Goal: Information Seeking & Learning: Compare options

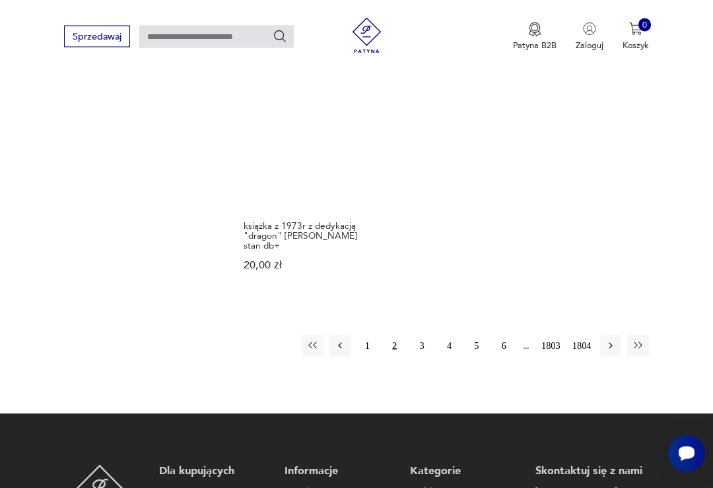
scroll to position [1459, 0]
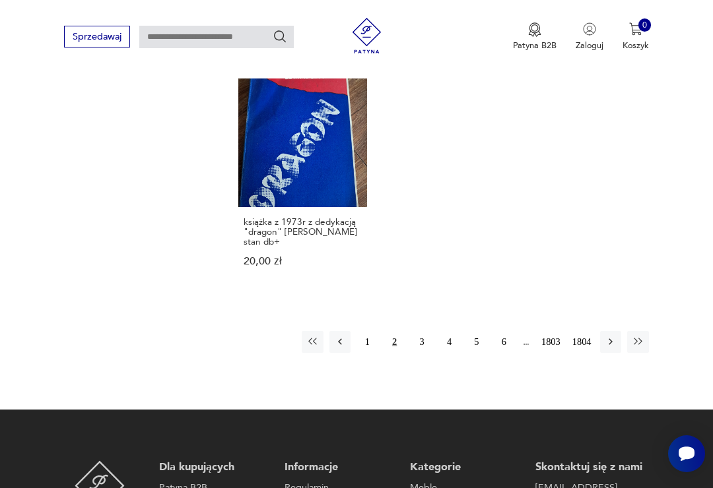
click at [421, 352] on button "3" at bounding box center [421, 341] width 21 height 21
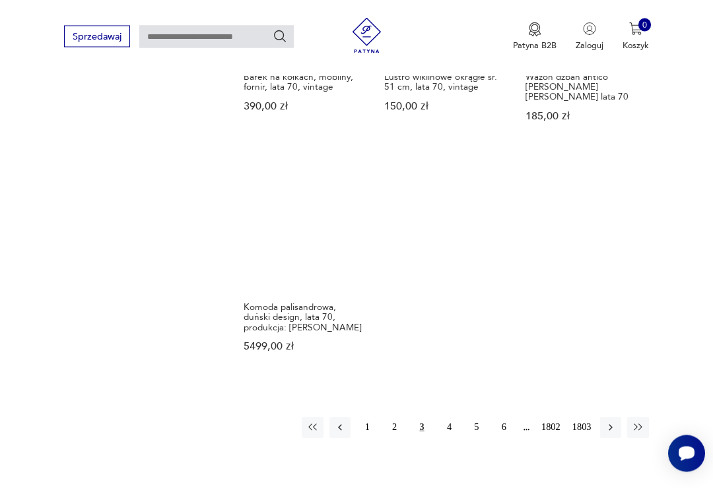
scroll to position [1412, 0]
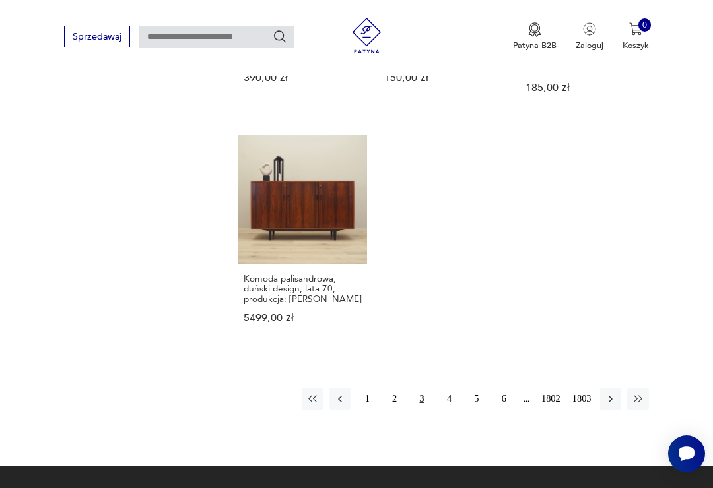
click at [449, 410] on button "4" at bounding box center [448, 399] width 21 height 21
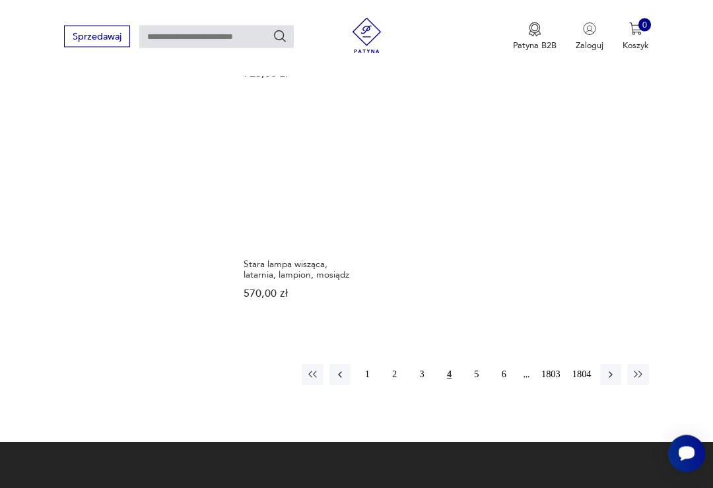
scroll to position [1453, 0]
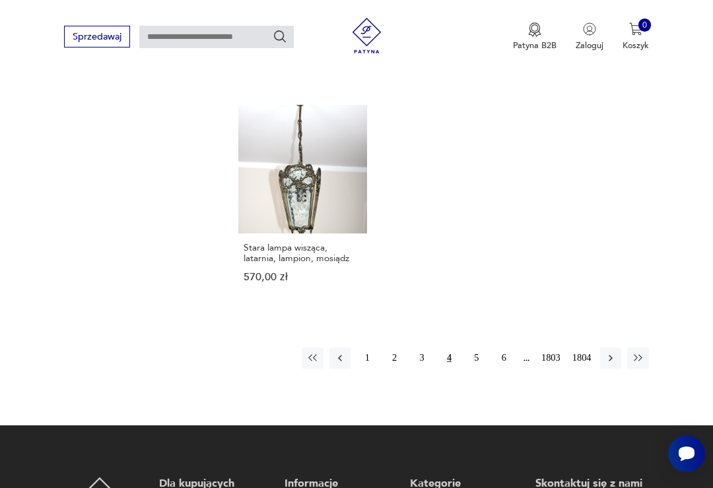
click at [474, 369] on button "5" at bounding box center [476, 358] width 21 height 21
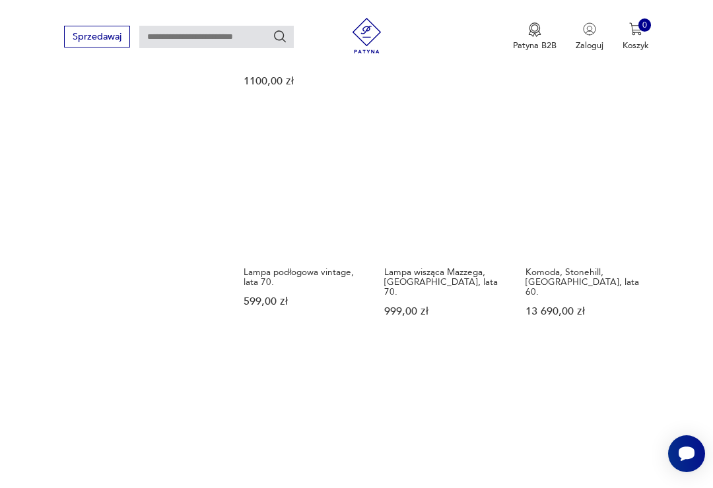
scroll to position [1030, 0]
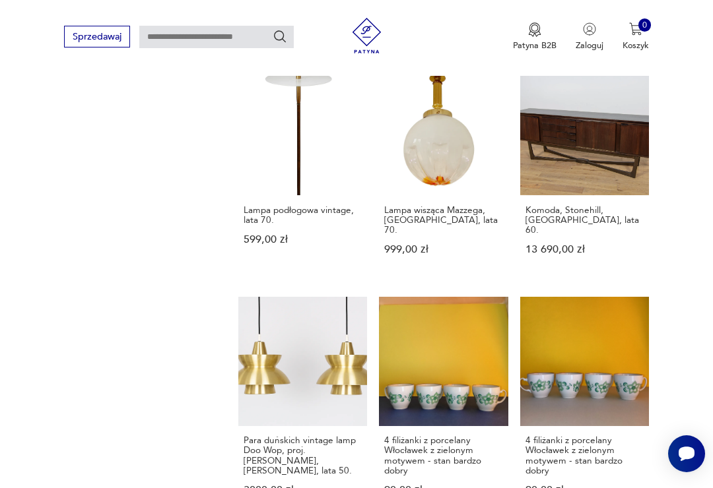
click at [267, 170] on link "Lampa podłogowa vintage, lata 70. 599,00 zł" at bounding box center [302, 172] width 129 height 211
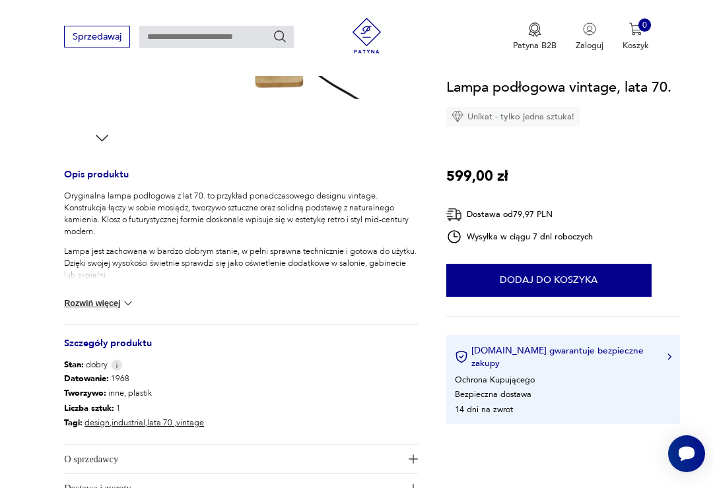
scroll to position [441, 0]
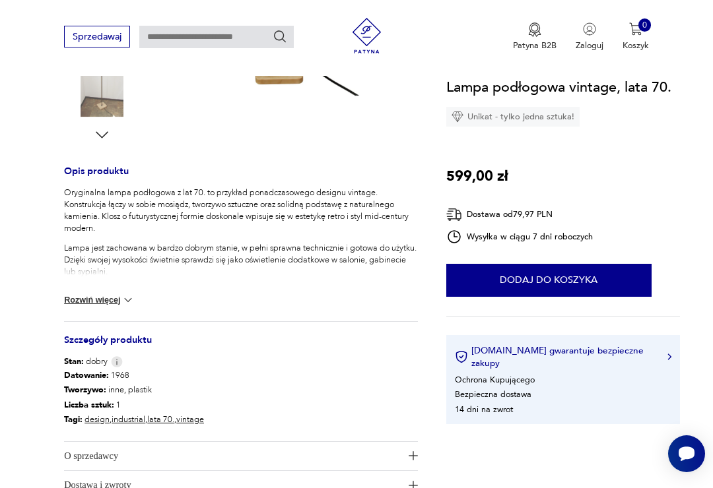
click at [93, 298] on button "Rozwiń więcej" at bounding box center [99, 300] width 71 height 13
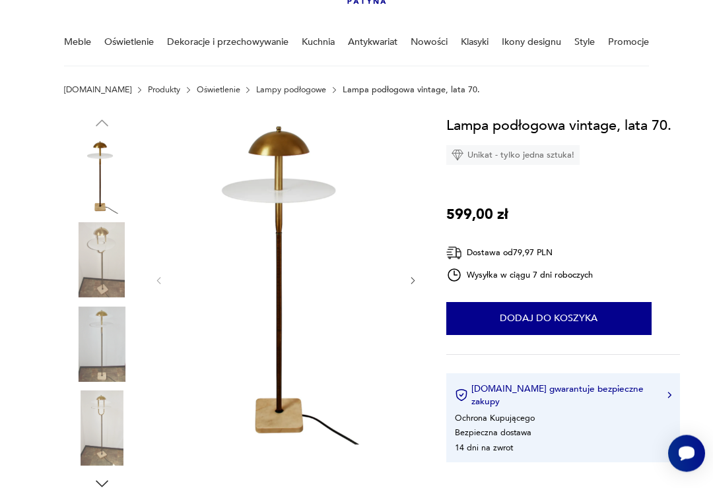
scroll to position [88, 0]
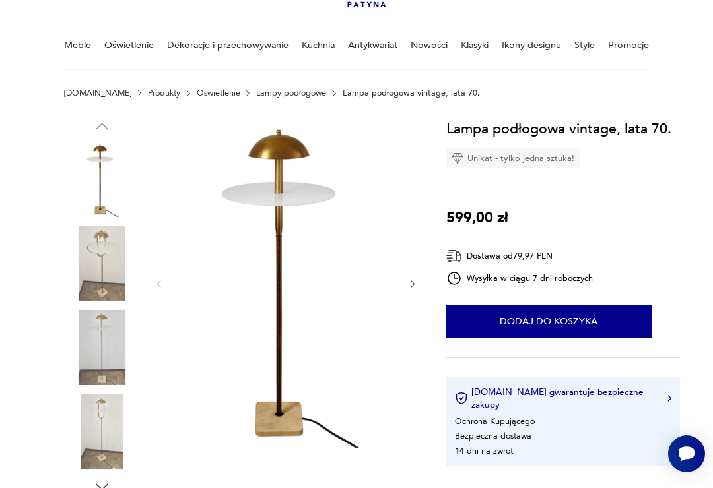
click at [92, 407] on img at bounding box center [101, 431] width 75 height 75
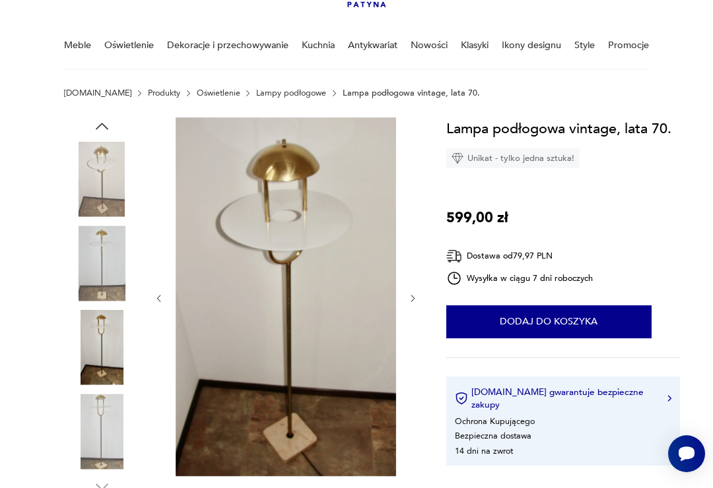
click at [93, 429] on img at bounding box center [101, 431] width 75 height 75
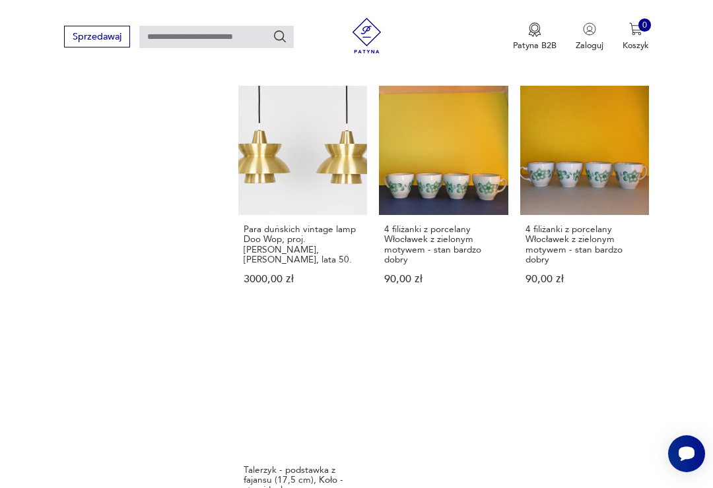
scroll to position [1246, 0]
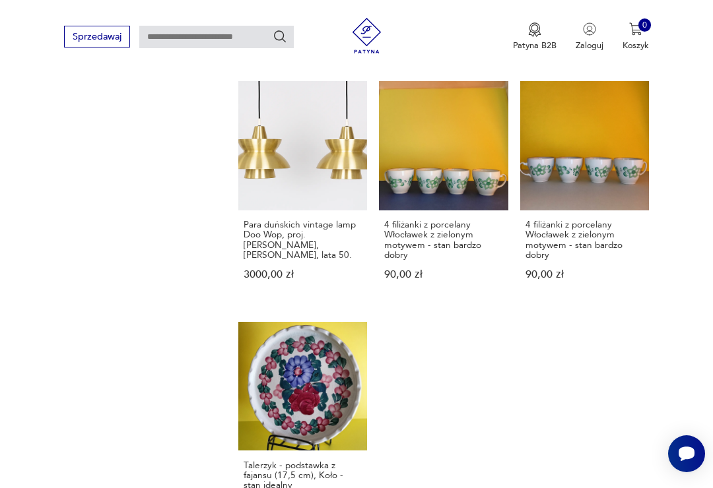
click at [259, 156] on link "Para duńskich vintage lamp Doo Wop, proj. [PERSON_NAME], [PERSON_NAME], lata 50…" at bounding box center [302, 192] width 129 height 222
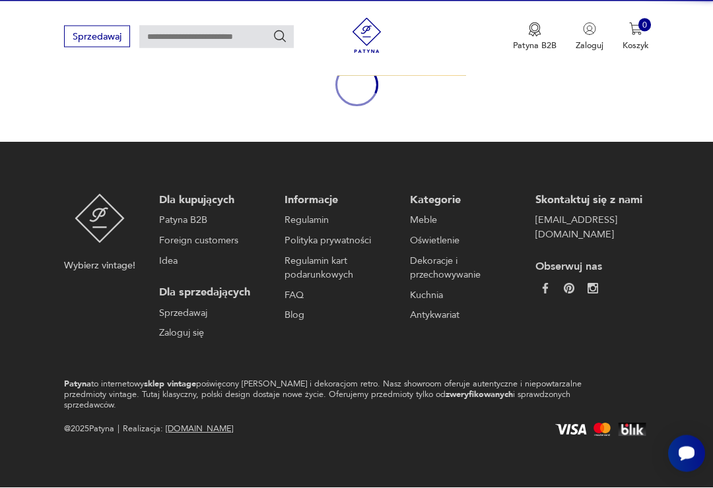
scroll to position [114, 0]
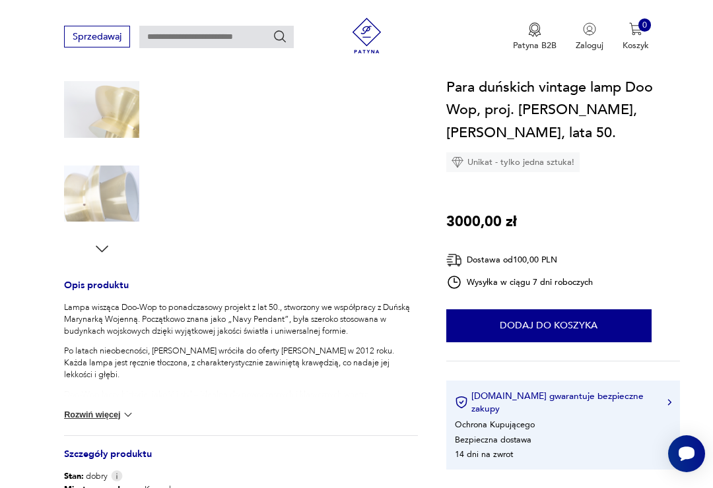
click at [85, 409] on button "Rozwiń więcej" at bounding box center [99, 415] width 71 height 13
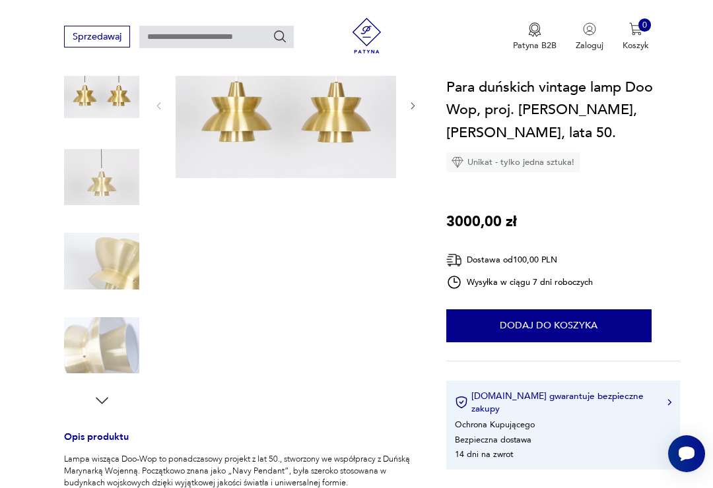
scroll to position [214, 0]
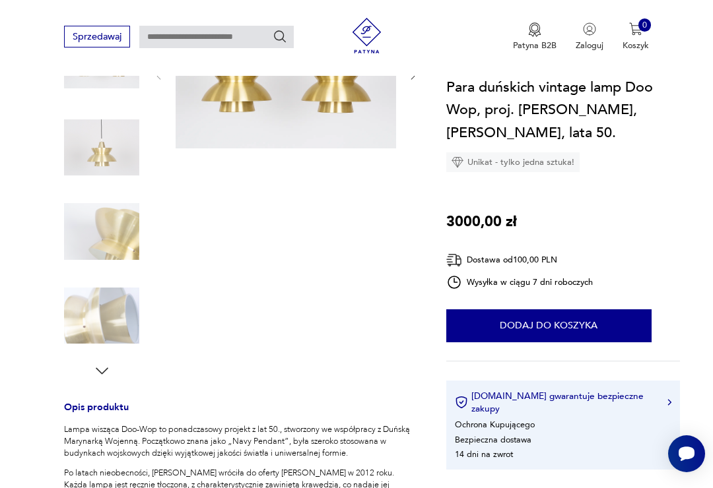
click at [104, 312] on img at bounding box center [101, 316] width 75 height 75
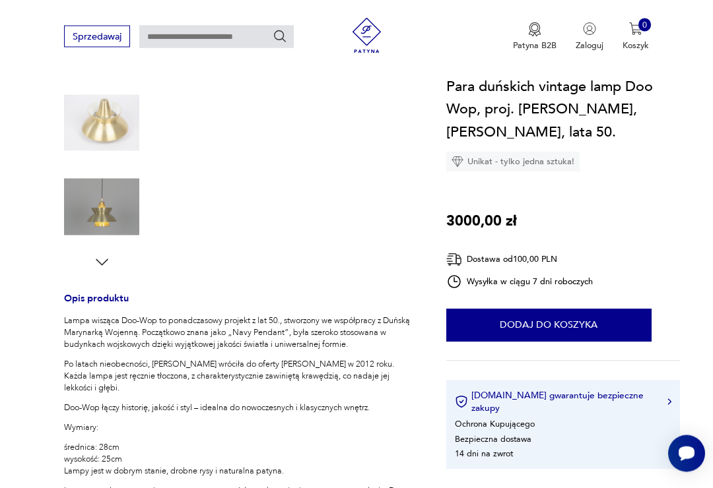
scroll to position [323, 0]
click at [99, 253] on icon "button" at bounding box center [102, 262] width 18 height 18
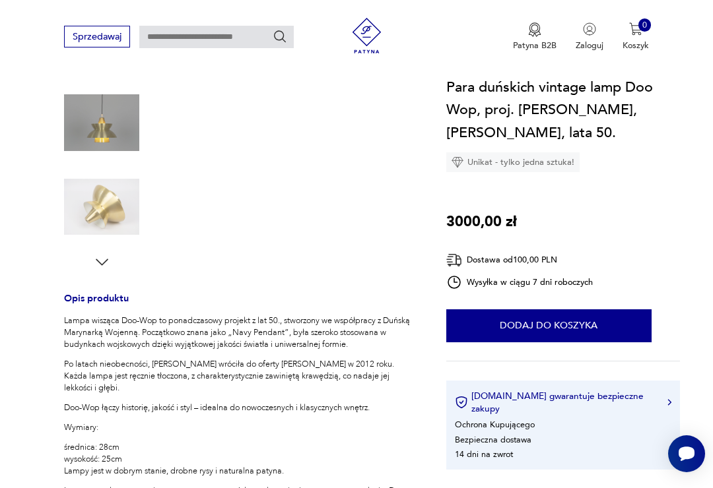
click at [101, 253] on icon "button" at bounding box center [102, 262] width 18 height 18
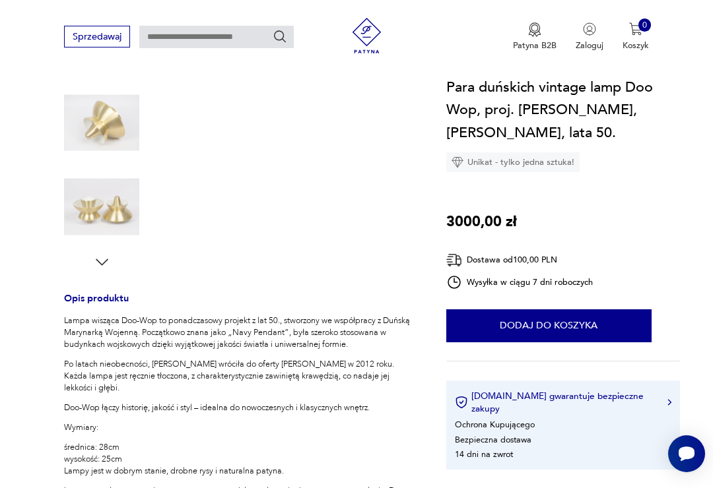
click at [100, 258] on icon "button" at bounding box center [102, 262] width 18 height 18
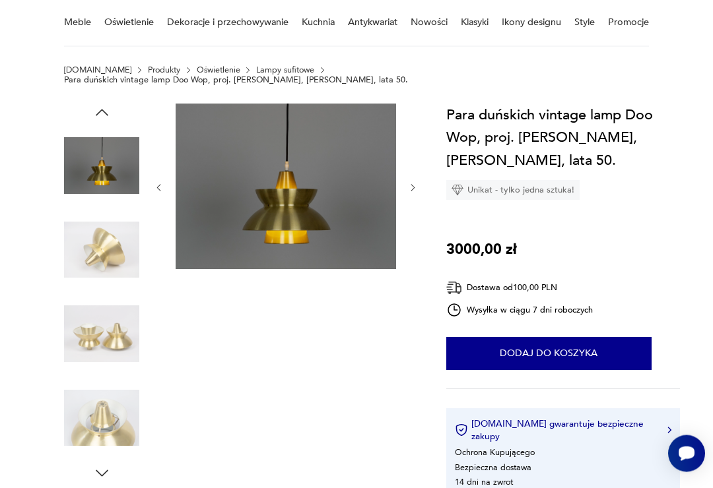
scroll to position [31, 0]
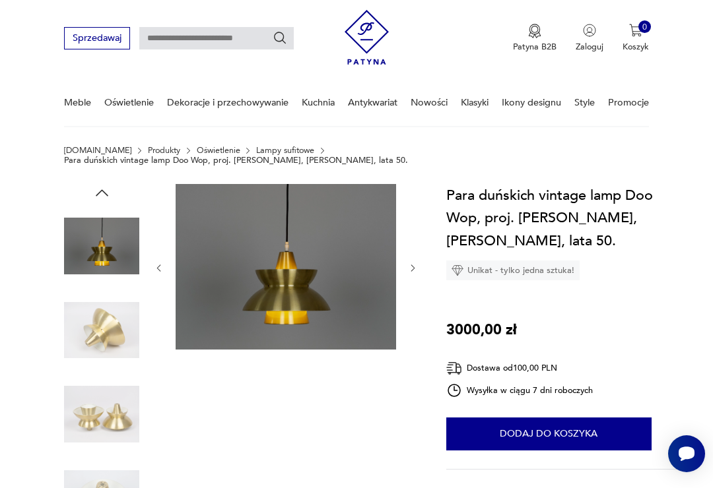
click at [81, 399] on img at bounding box center [101, 414] width 75 height 75
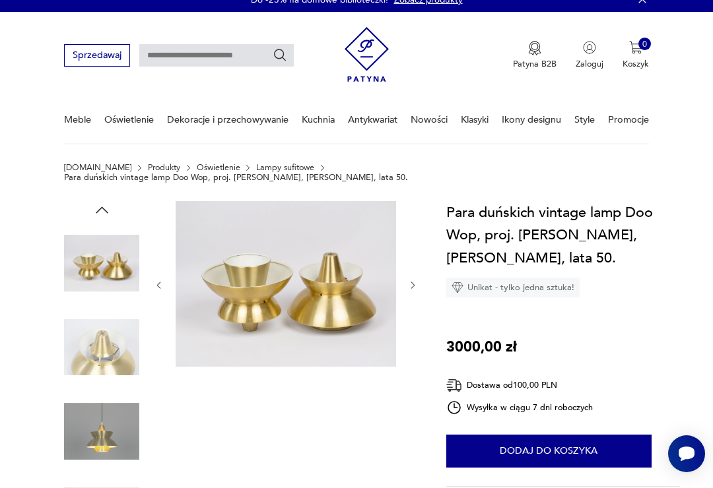
scroll to position [0, 0]
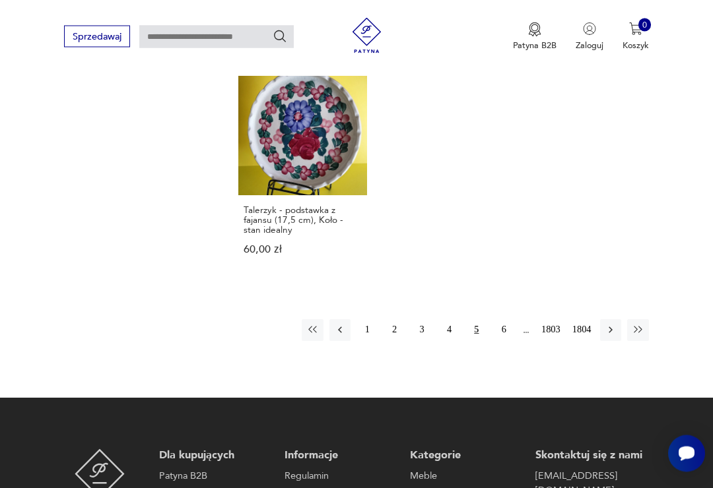
scroll to position [1506, 0]
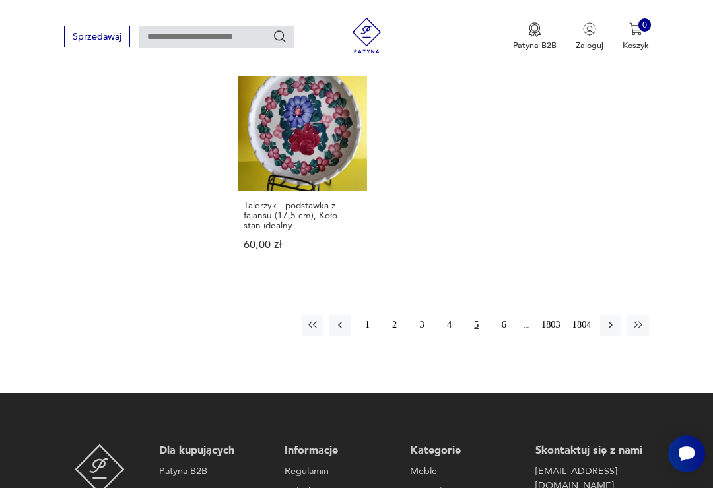
click at [613, 331] on icon "button" at bounding box center [611, 325] width 12 height 12
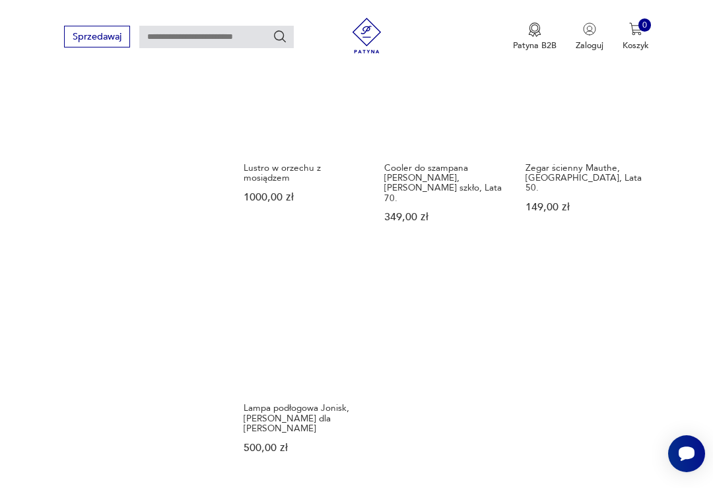
scroll to position [1360, 0]
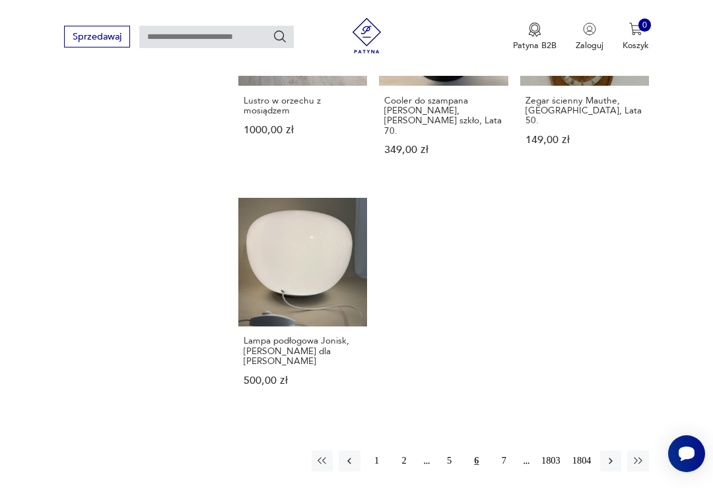
click at [501, 459] on button "7" at bounding box center [503, 461] width 21 height 21
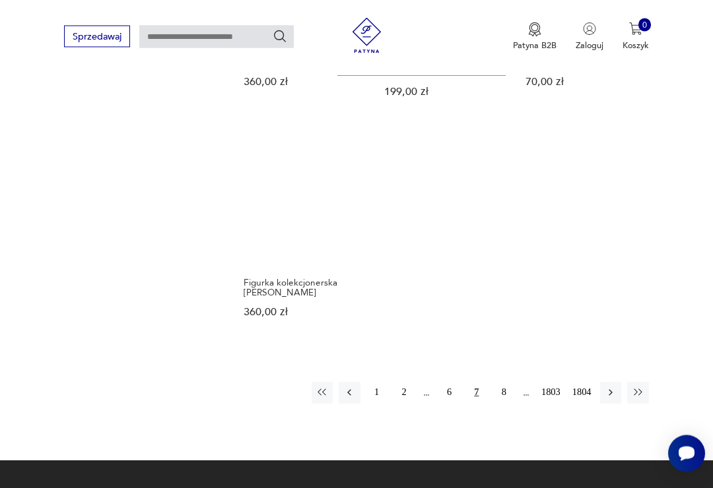
scroll to position [1390, 0]
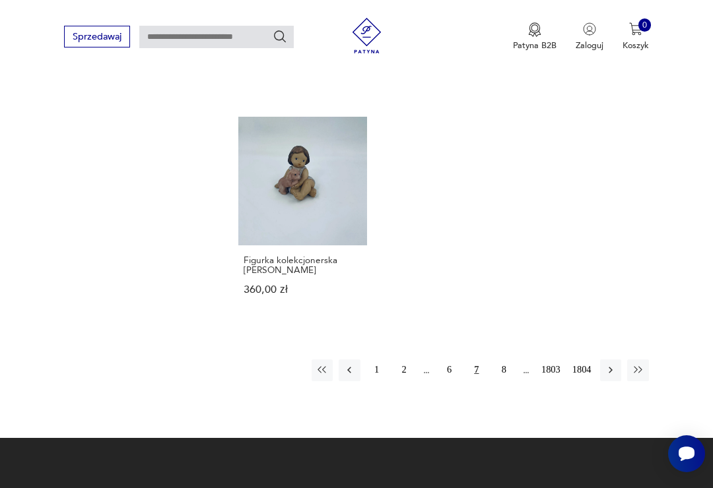
click at [498, 381] on button "8" at bounding box center [503, 370] width 21 height 21
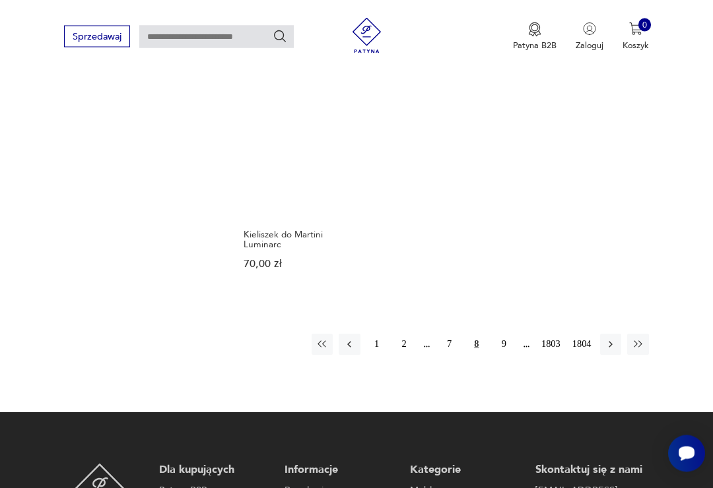
scroll to position [1511, 0]
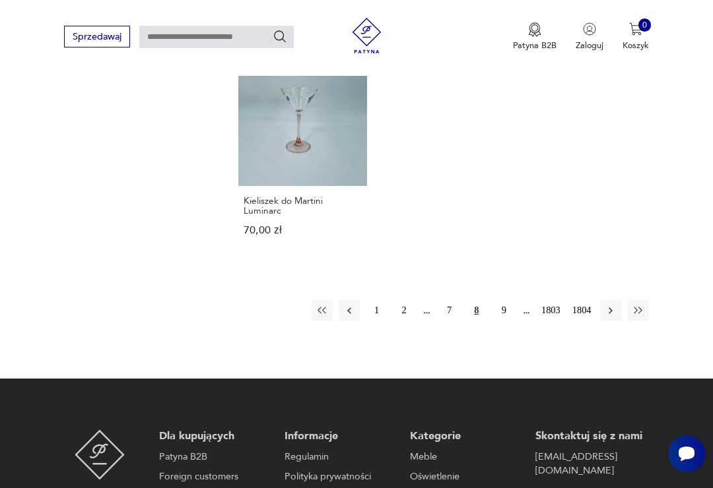
click at [606, 317] on icon "button" at bounding box center [611, 311] width 12 height 12
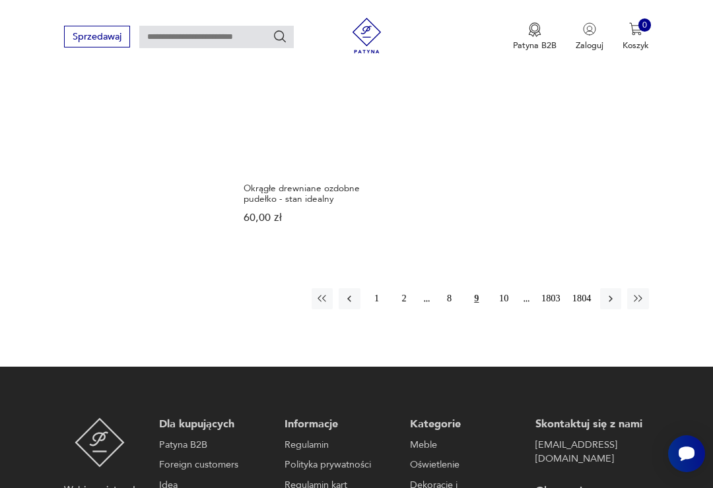
scroll to position [1465, 0]
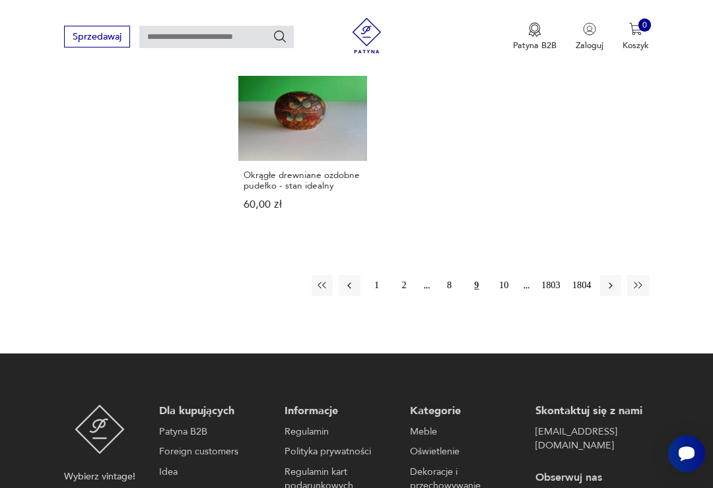
click at [501, 296] on button "10" at bounding box center [503, 285] width 21 height 21
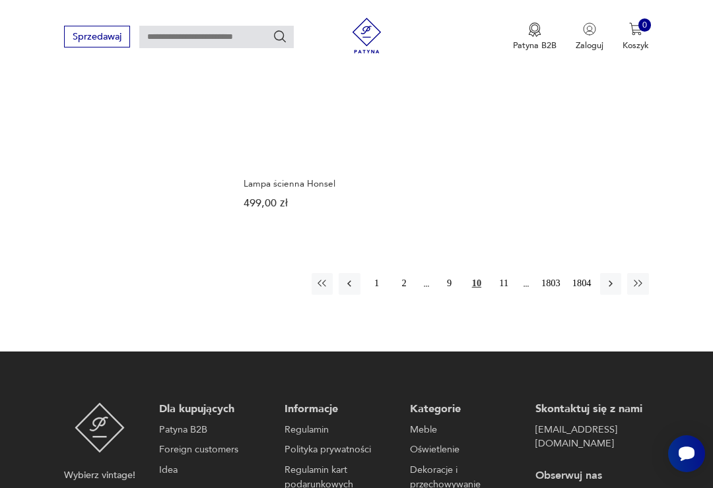
scroll to position [1488, 0]
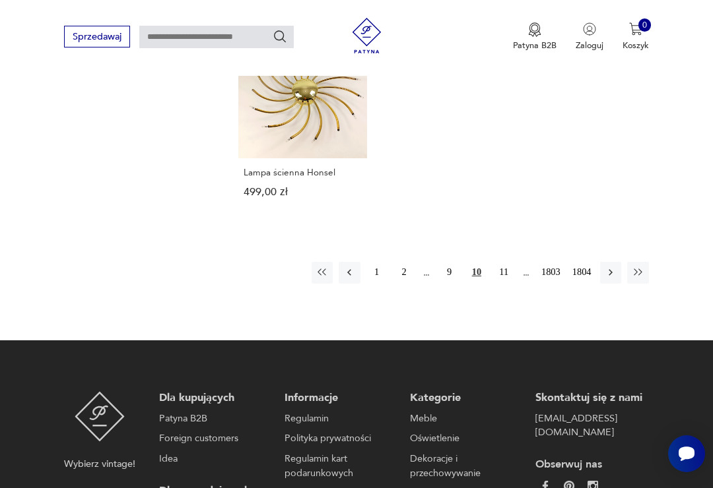
click at [502, 283] on button "11" at bounding box center [503, 272] width 21 height 21
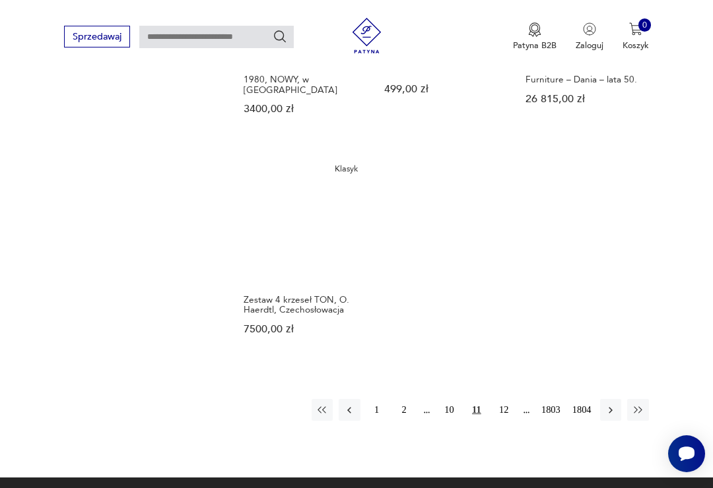
scroll to position [1443, 0]
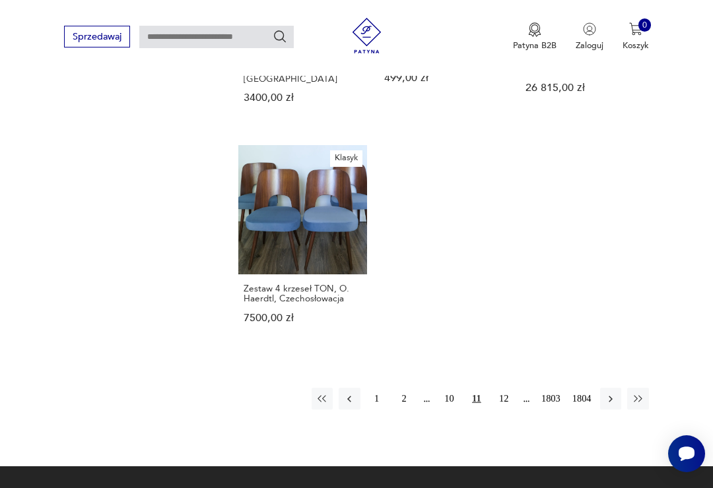
click at [499, 403] on button "12" at bounding box center [503, 398] width 21 height 21
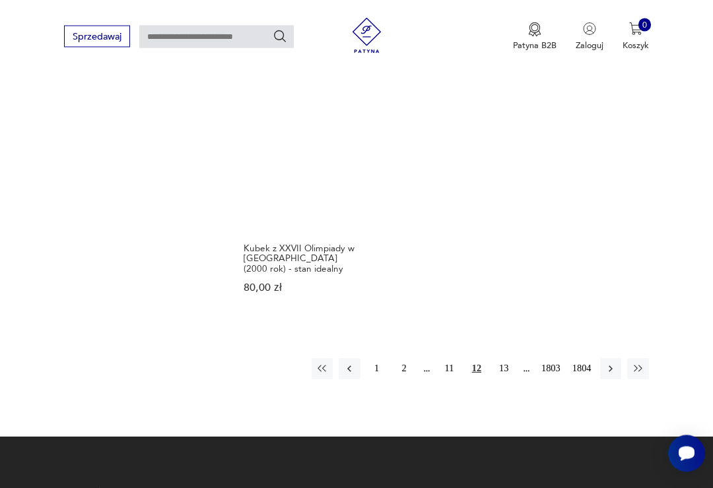
scroll to position [1554, 0]
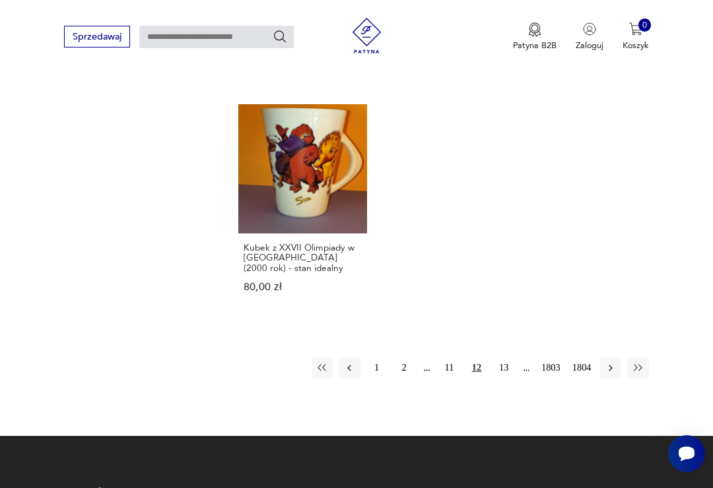
click at [506, 359] on button "13" at bounding box center [503, 368] width 21 height 21
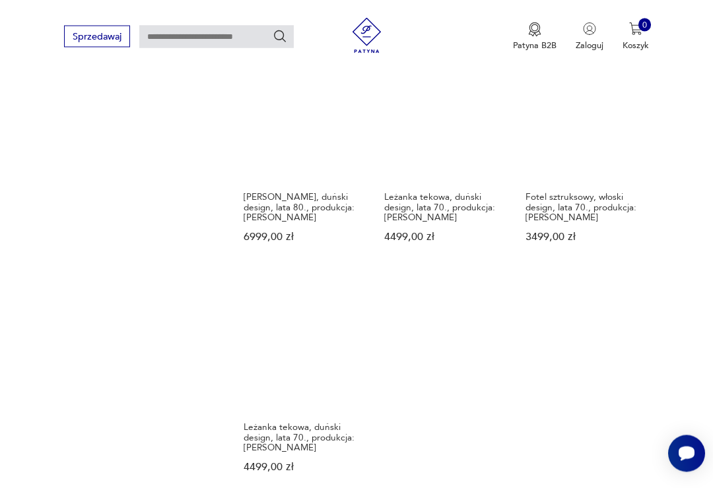
scroll to position [1339, 0]
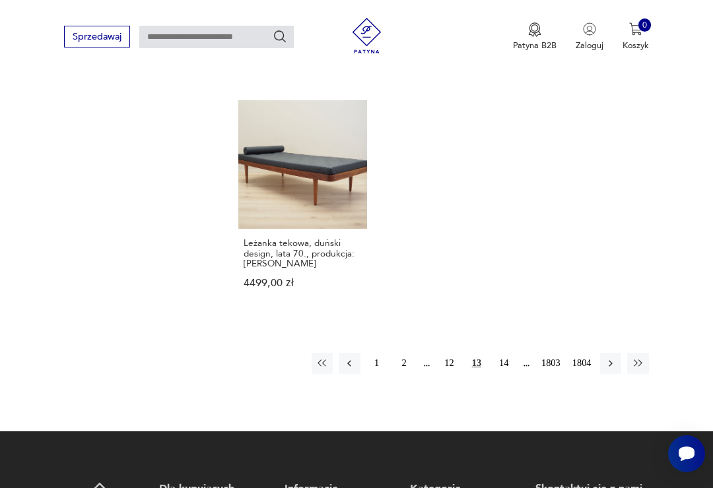
click at [503, 374] on button "14" at bounding box center [503, 363] width 21 height 21
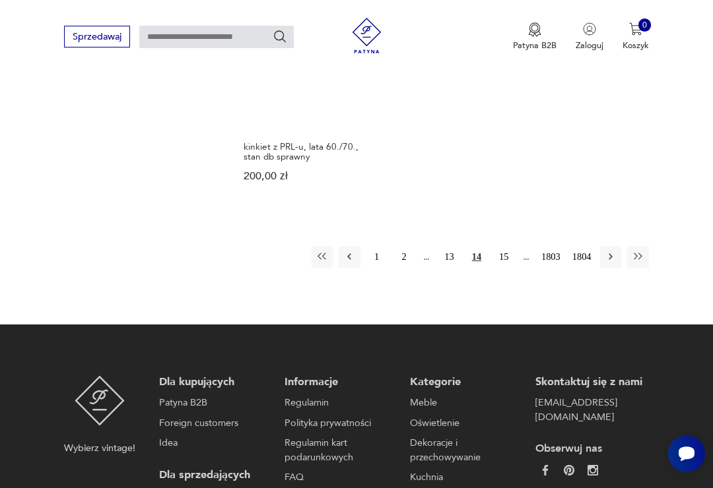
scroll to position [1620, 0]
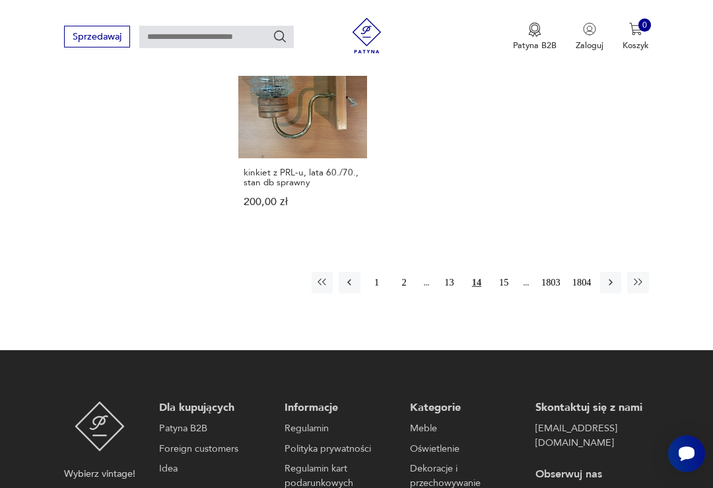
click at [503, 274] on button "15" at bounding box center [503, 282] width 21 height 21
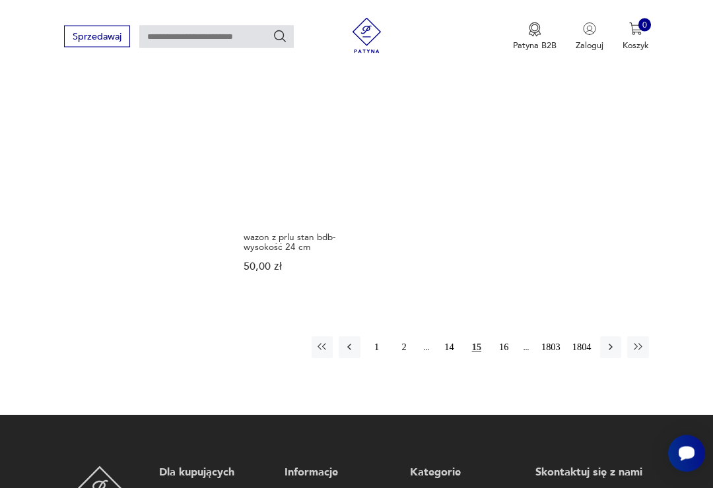
scroll to position [1455, 0]
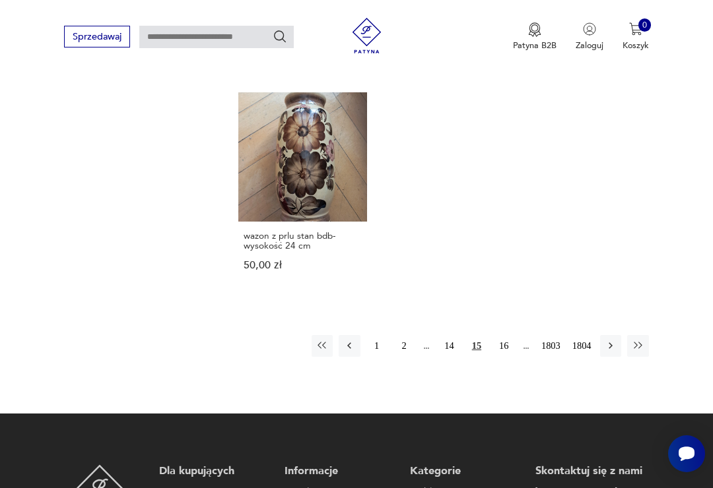
click at [499, 356] on button "16" at bounding box center [503, 345] width 21 height 21
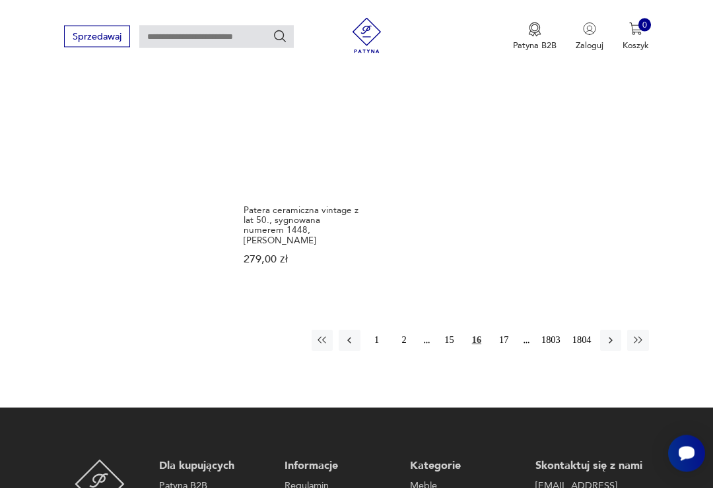
scroll to position [1473, 0]
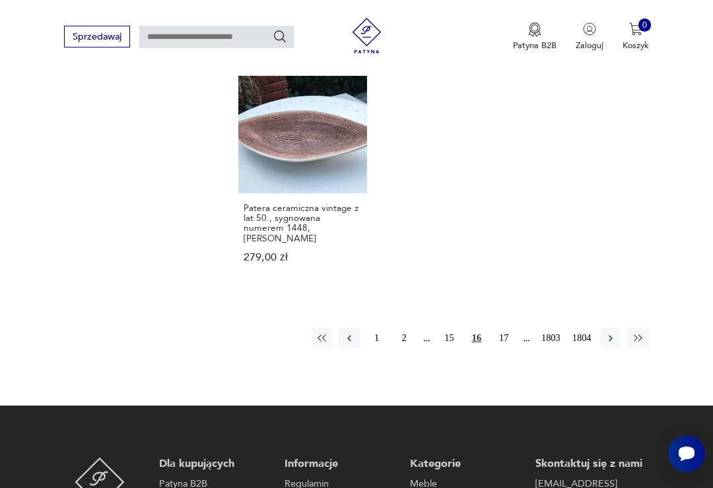
click at [500, 349] on button "17" at bounding box center [503, 338] width 21 height 21
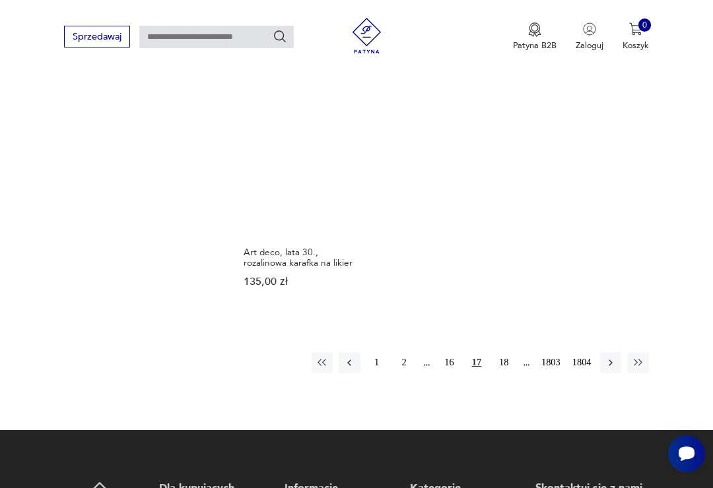
scroll to position [1535, 0]
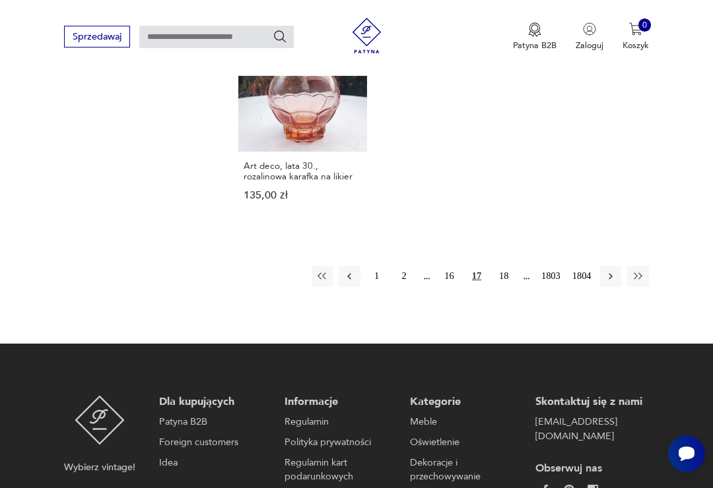
click at [504, 287] on button "18" at bounding box center [503, 276] width 21 height 21
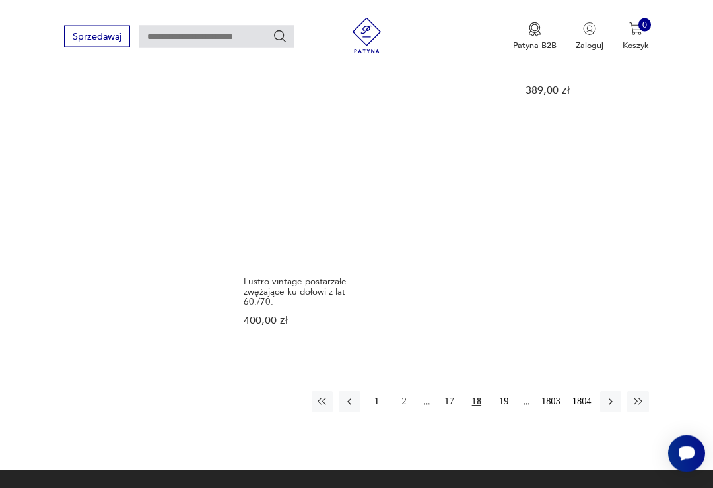
scroll to position [1490, 0]
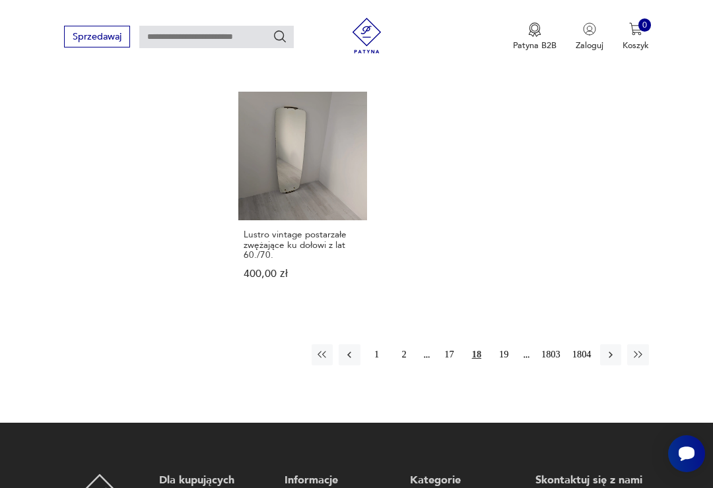
click at [504, 366] on button "19" at bounding box center [503, 355] width 21 height 21
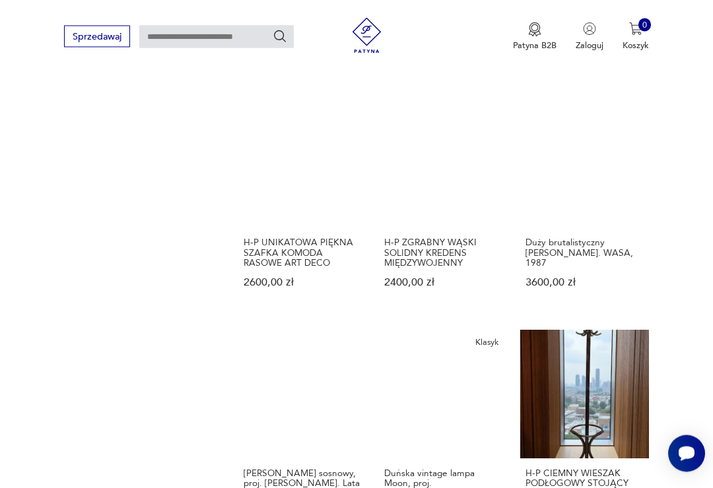
scroll to position [1023, 0]
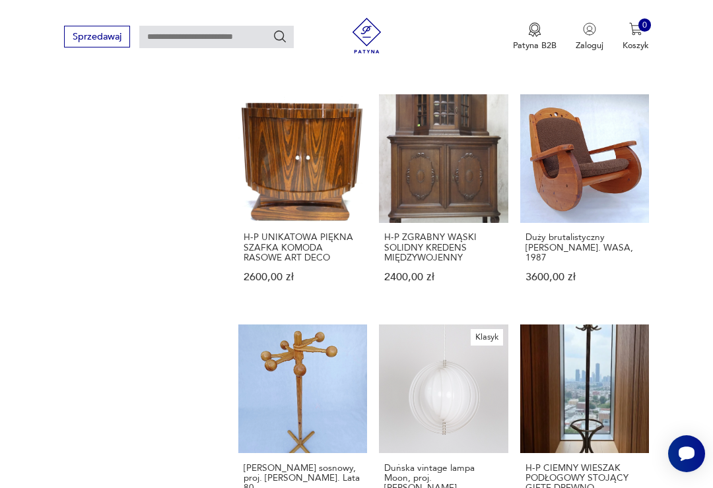
click at [275, 187] on link "H-P UNIKATOWA PIĘKNA SZAFKA KOMODA RASOWE ART DECO 2600,00 zł" at bounding box center [302, 199] width 129 height 211
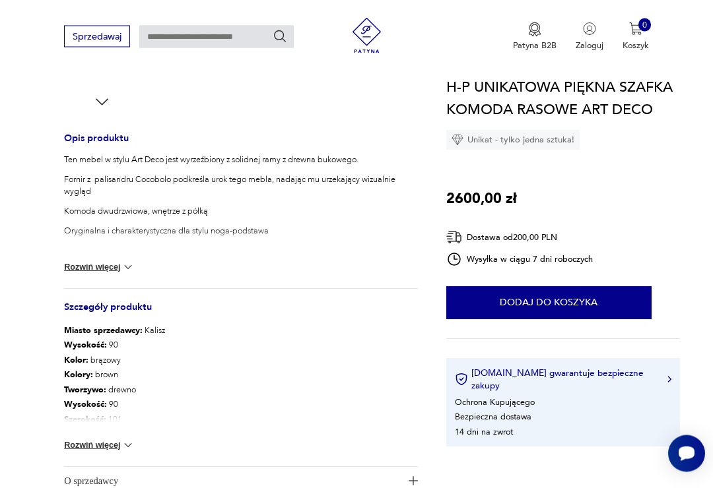
scroll to position [496, 0]
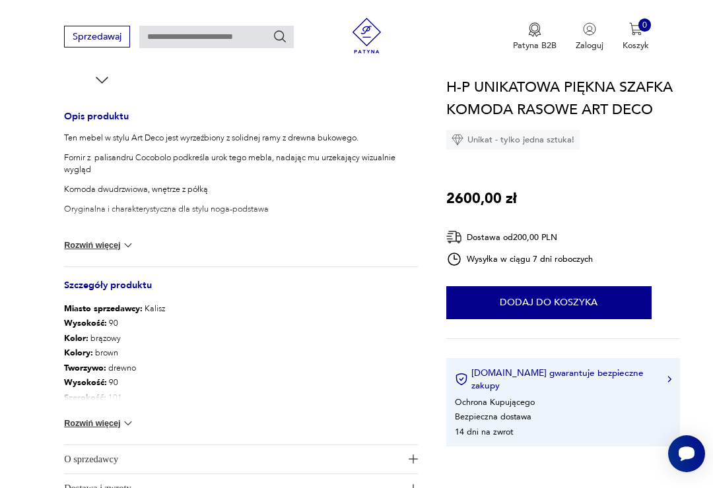
click at [94, 240] on button "Rozwiń więcej" at bounding box center [99, 245] width 71 height 13
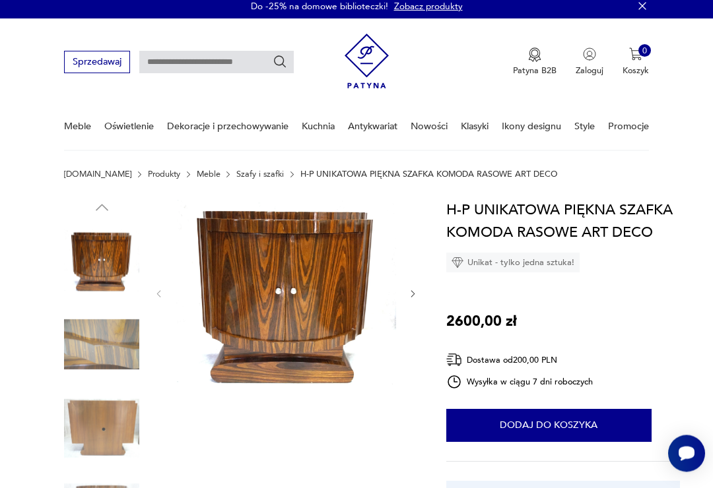
scroll to position [0, 0]
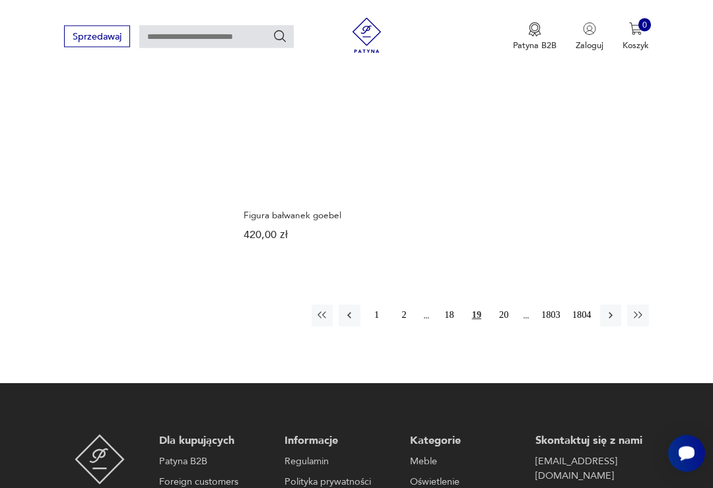
scroll to position [1583, 0]
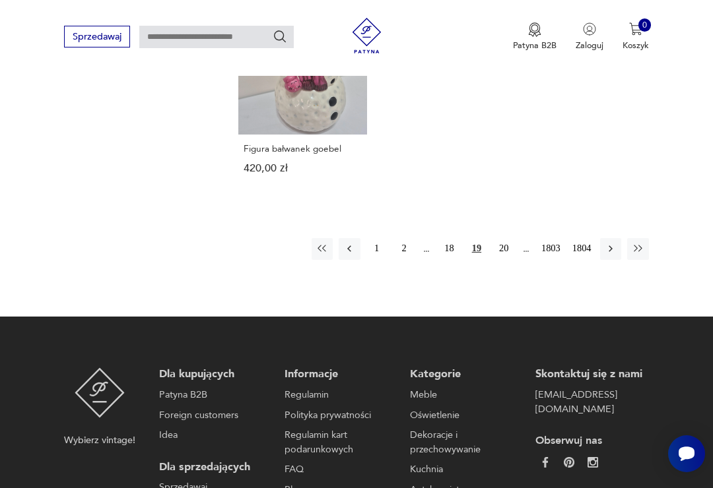
click at [499, 259] on button "20" at bounding box center [503, 248] width 21 height 21
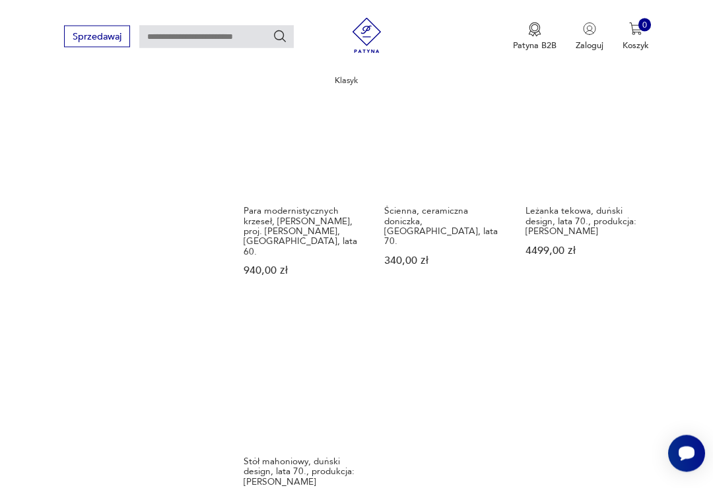
scroll to position [1270, 0]
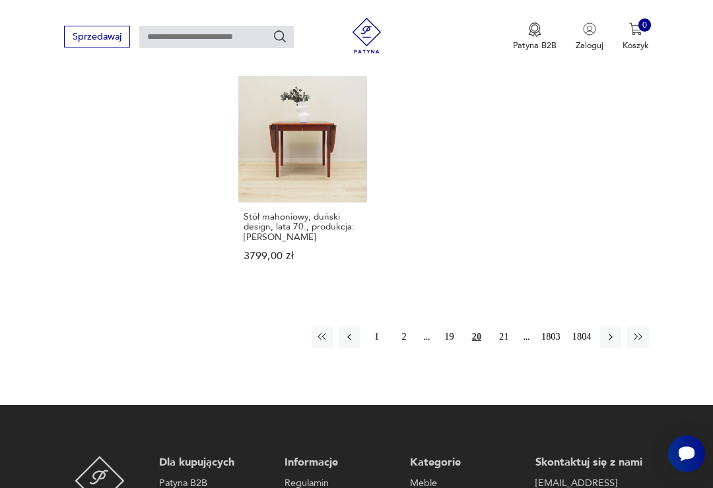
click at [502, 341] on button "21" at bounding box center [503, 337] width 21 height 21
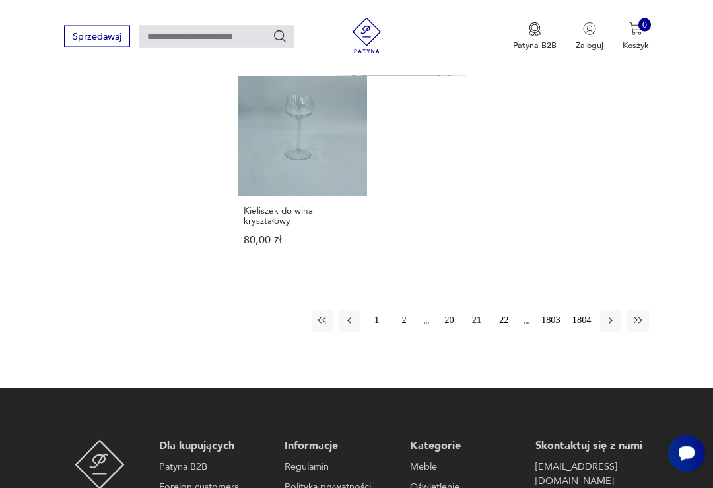
scroll to position [1520, 0]
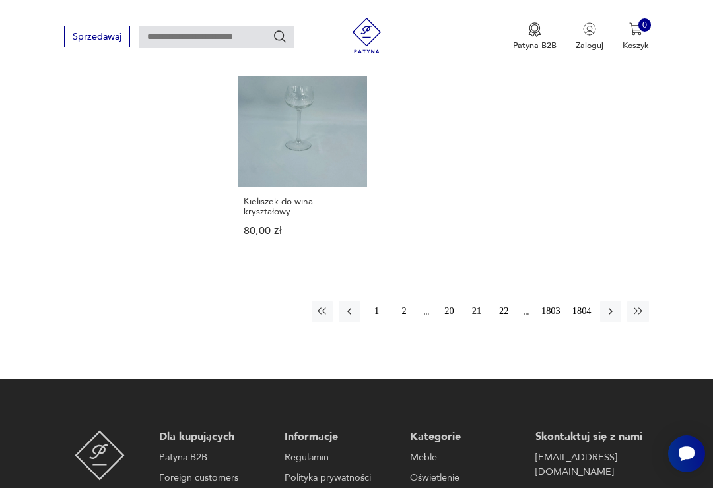
click at [504, 322] on button "22" at bounding box center [503, 311] width 21 height 21
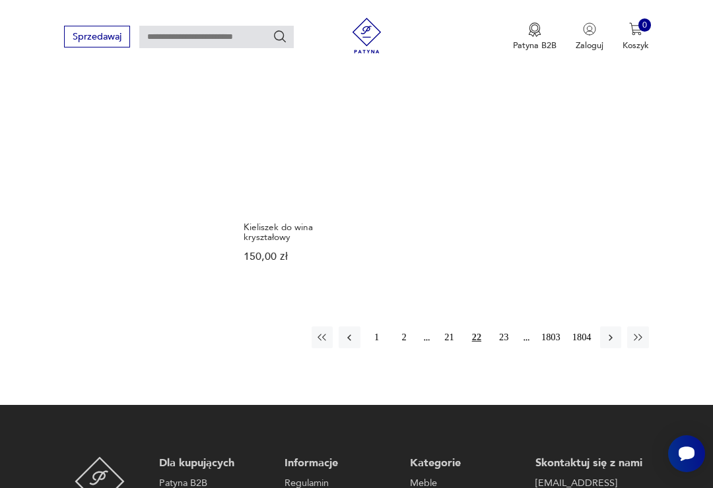
scroll to position [1469, 0]
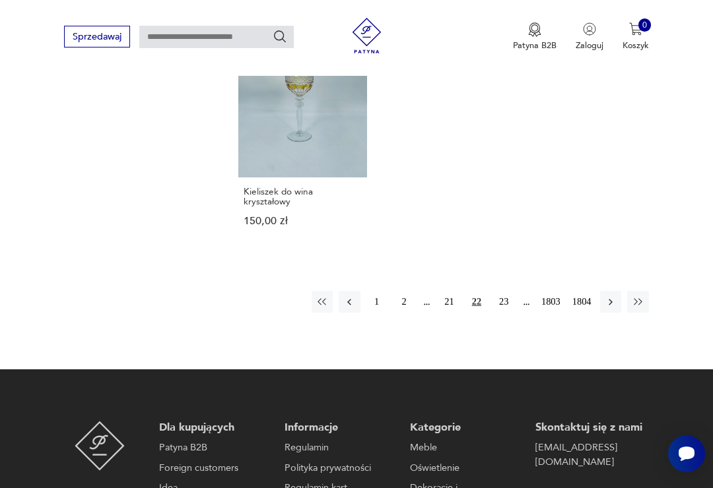
click at [504, 312] on button "23" at bounding box center [503, 301] width 21 height 21
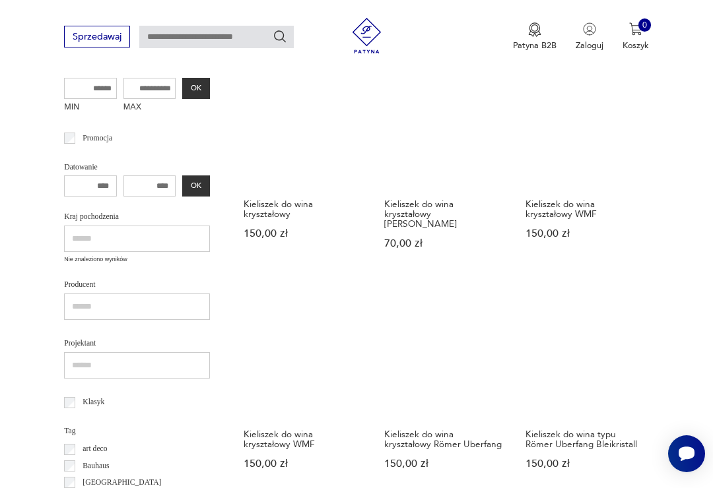
scroll to position [375, 0]
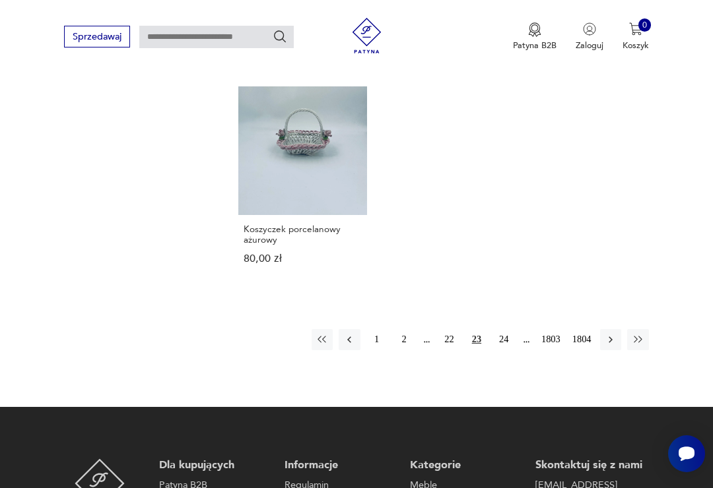
click at [506, 350] on button "24" at bounding box center [503, 339] width 21 height 21
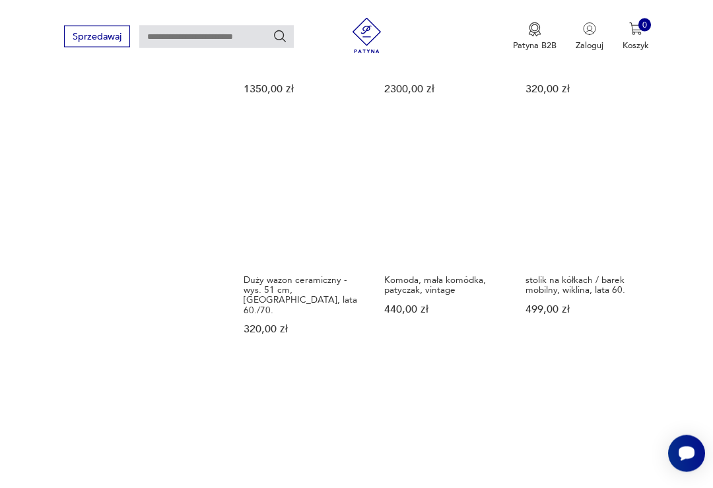
scroll to position [1235, 0]
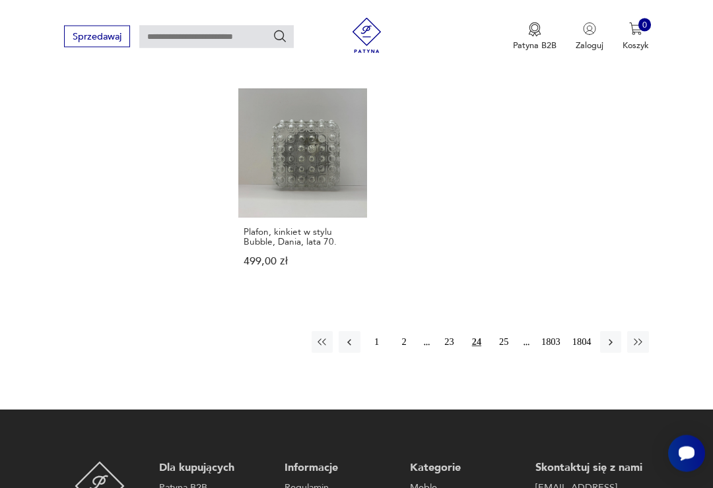
scroll to position [1506, 0]
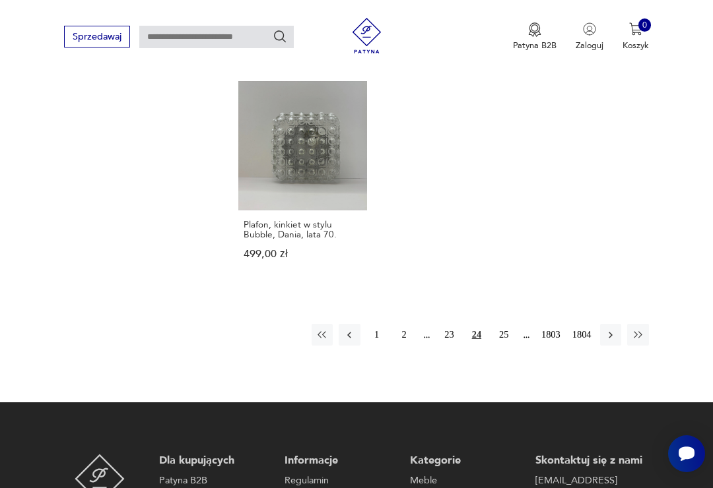
click at [500, 331] on button "25" at bounding box center [503, 334] width 21 height 21
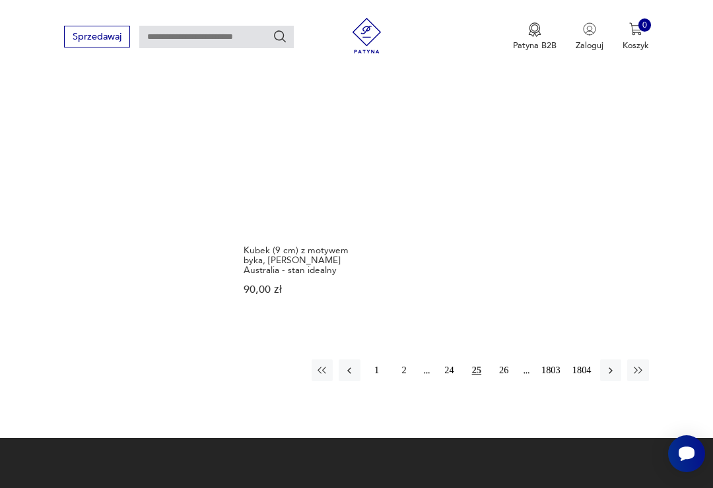
scroll to position [1504, 0]
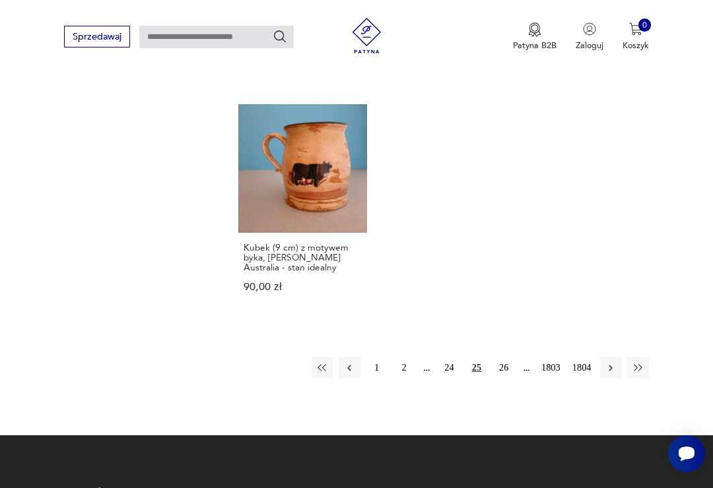
click at [502, 362] on button "26" at bounding box center [503, 367] width 21 height 21
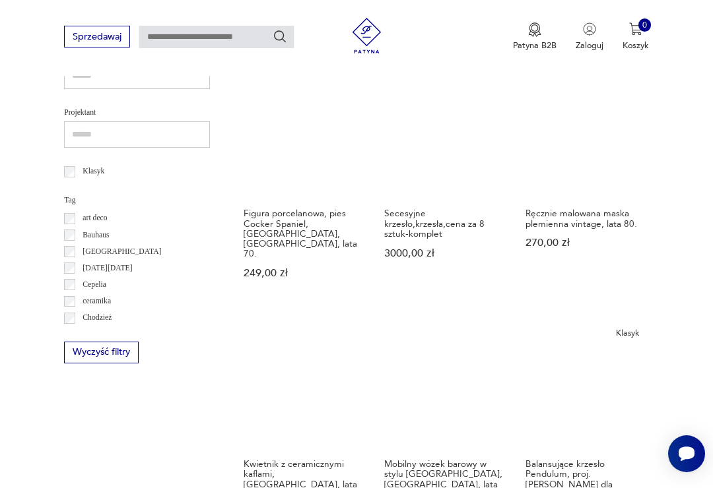
scroll to position [558, 0]
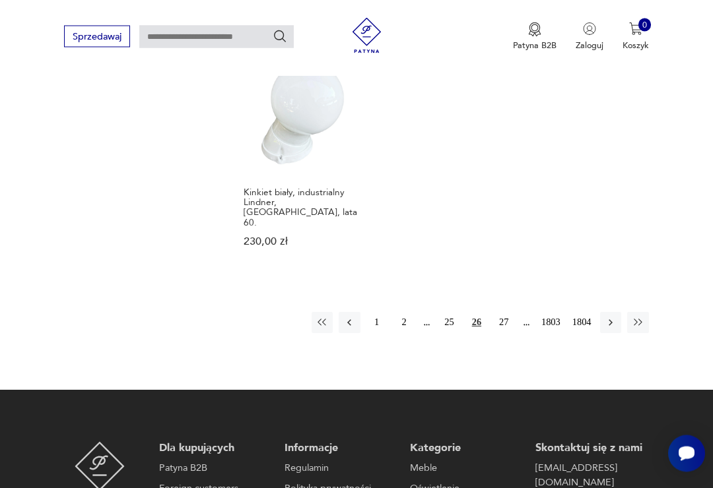
click at [504, 313] on button "27" at bounding box center [503, 323] width 21 height 21
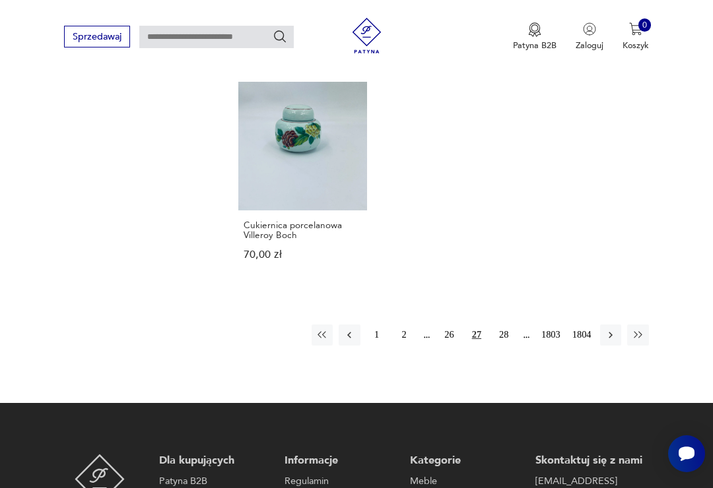
scroll to position [1489, 0]
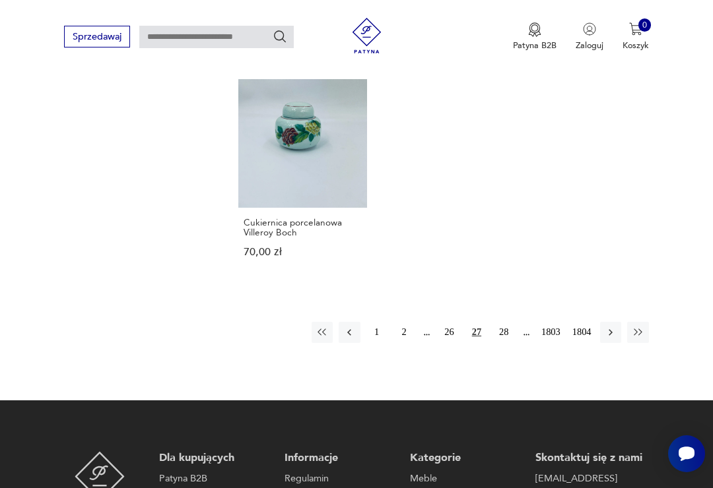
click at [501, 343] on button "28" at bounding box center [503, 332] width 21 height 21
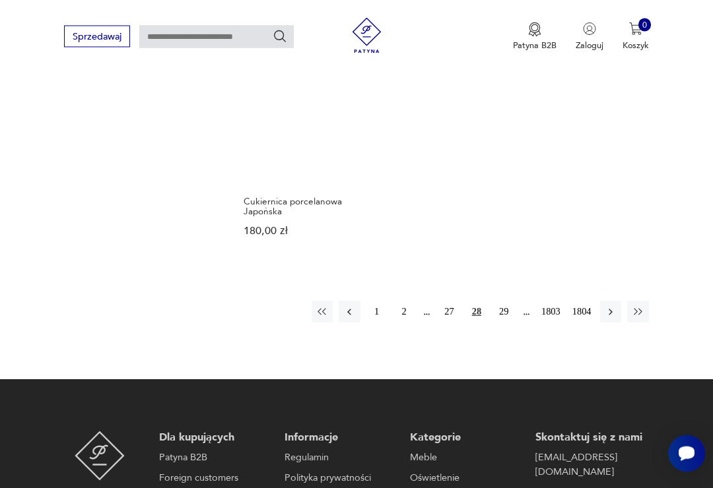
scroll to position [1459, 0]
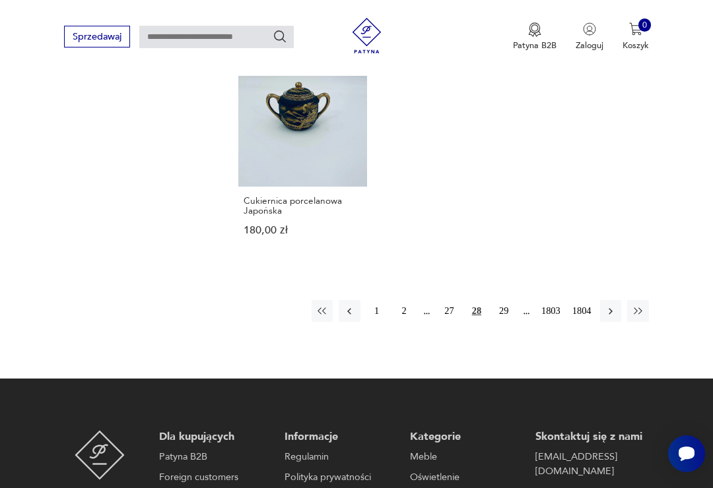
click at [499, 321] on button "29" at bounding box center [503, 310] width 21 height 21
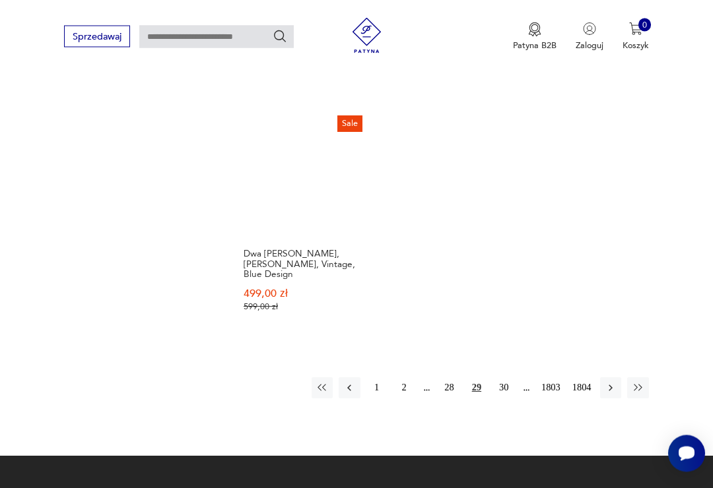
scroll to position [1484, 0]
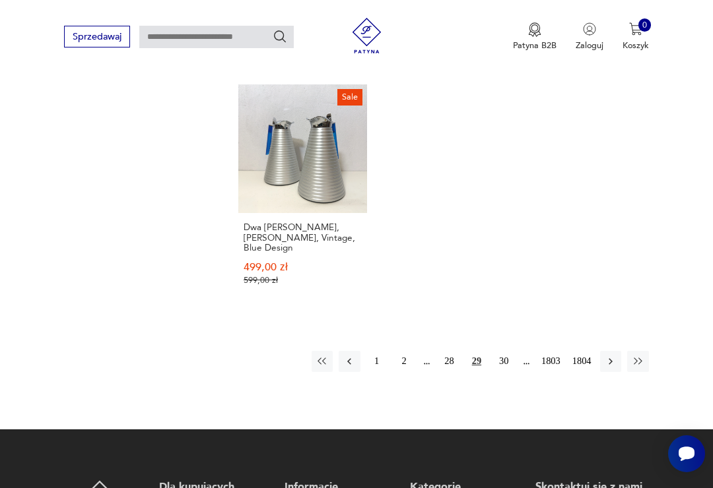
click at [506, 372] on button "30" at bounding box center [503, 361] width 21 height 21
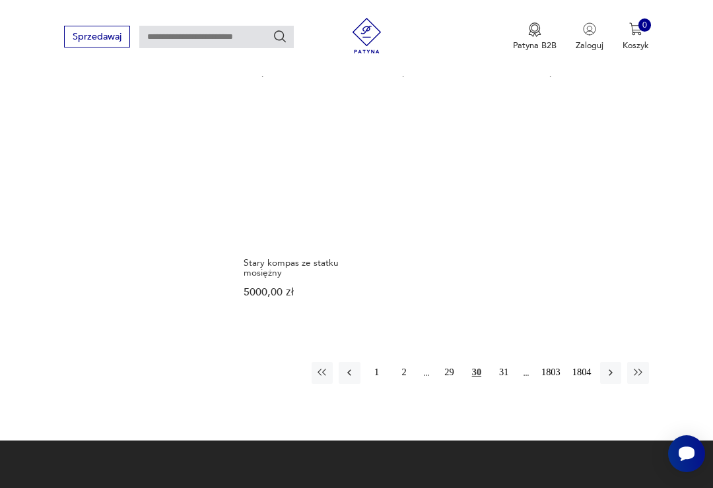
scroll to position [1492, 0]
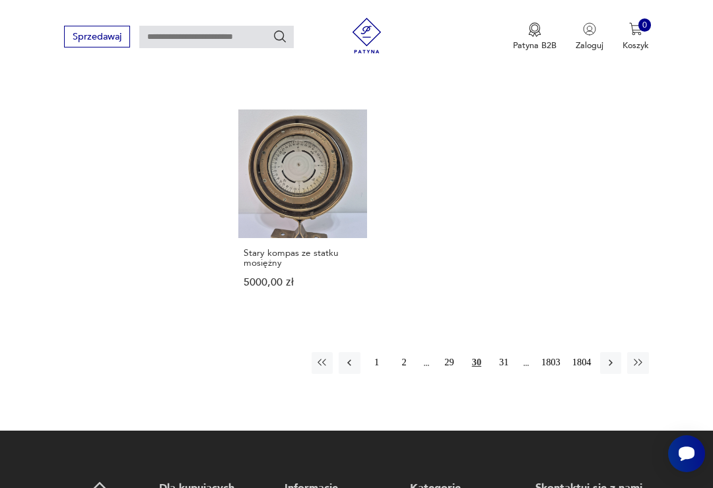
click at [500, 374] on button "31" at bounding box center [503, 362] width 21 height 21
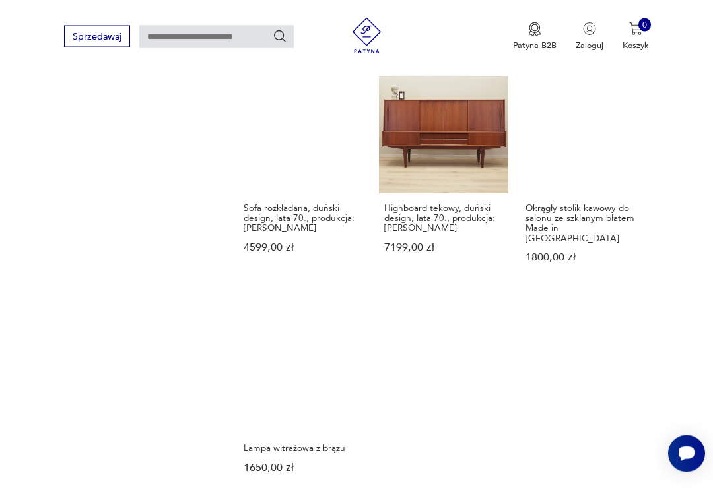
scroll to position [1267, 0]
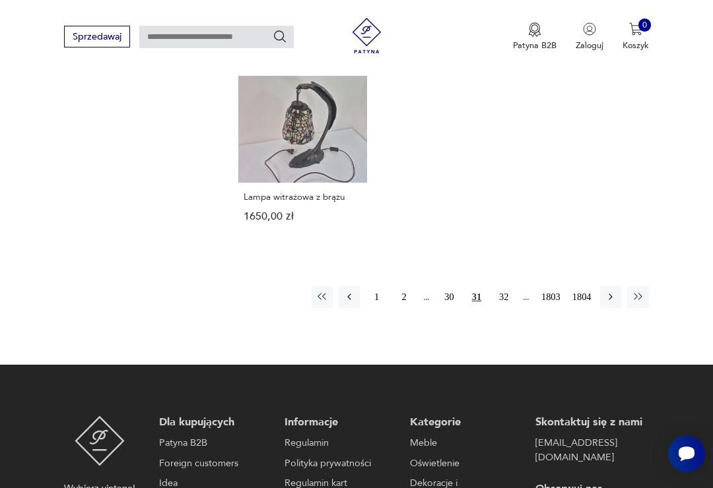
click at [501, 308] on button "32" at bounding box center [503, 296] width 21 height 21
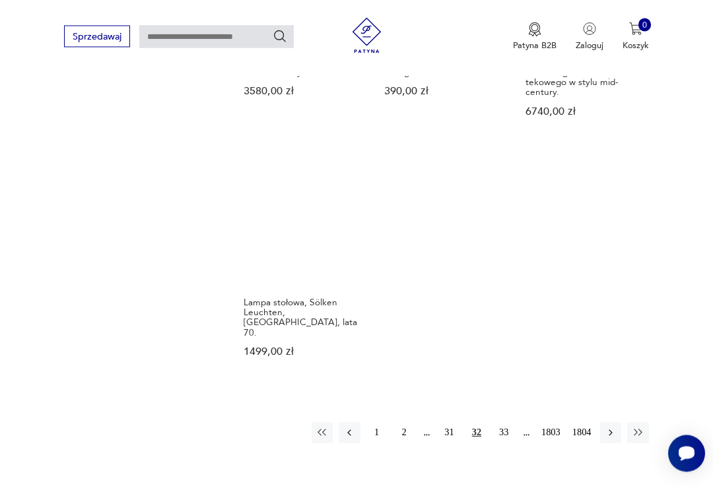
scroll to position [1492, 0]
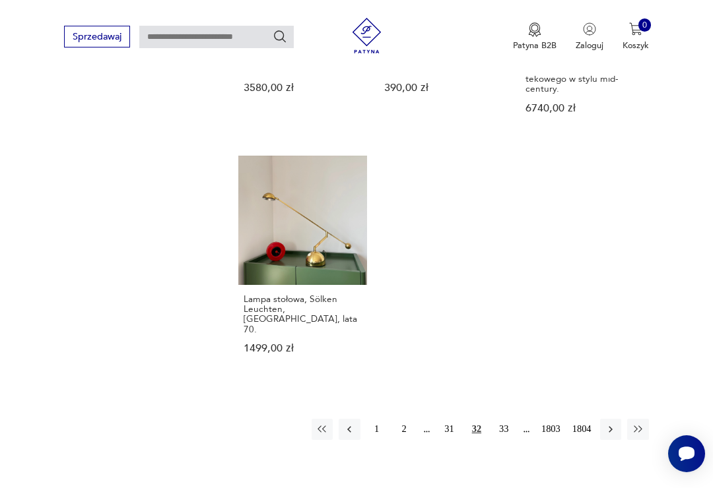
click at [506, 419] on button "33" at bounding box center [503, 429] width 21 height 21
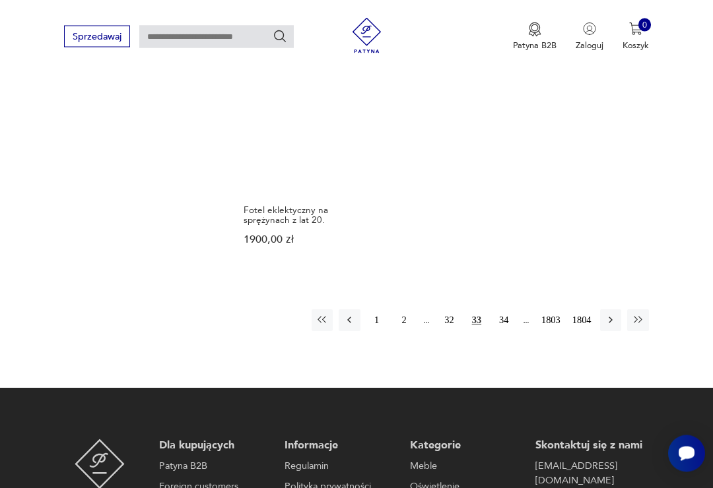
scroll to position [1486, 0]
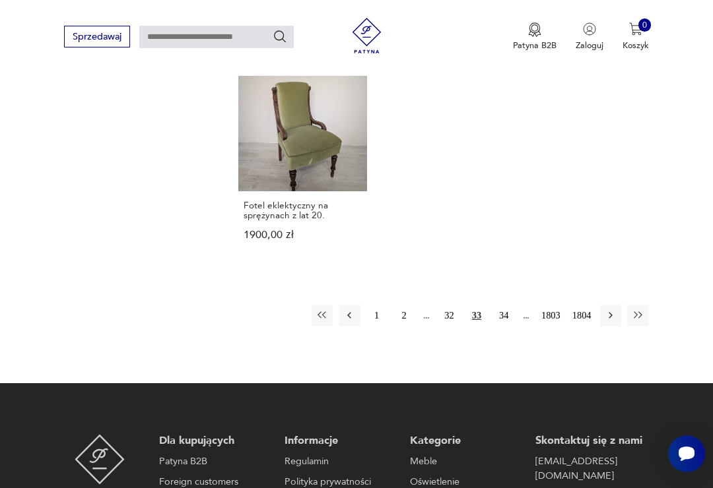
click at [508, 326] on button "34" at bounding box center [503, 315] width 21 height 21
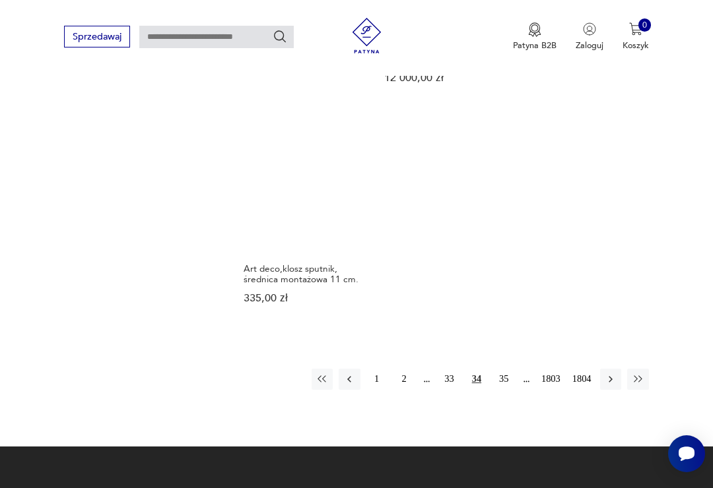
scroll to position [1438, 0]
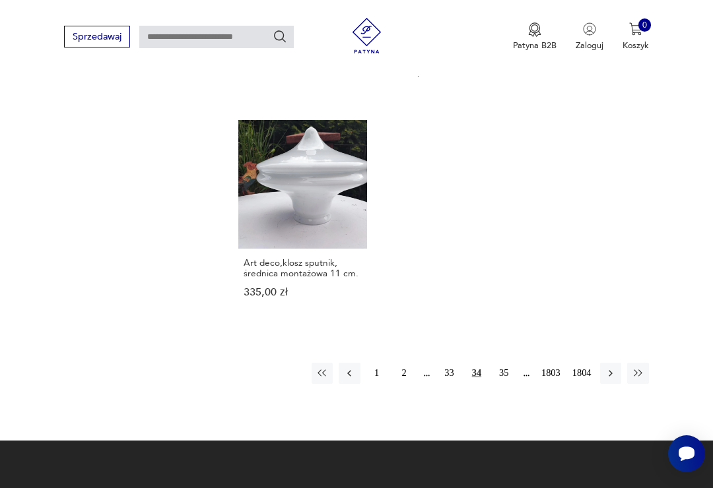
click at [504, 382] on button "35" at bounding box center [503, 373] width 21 height 21
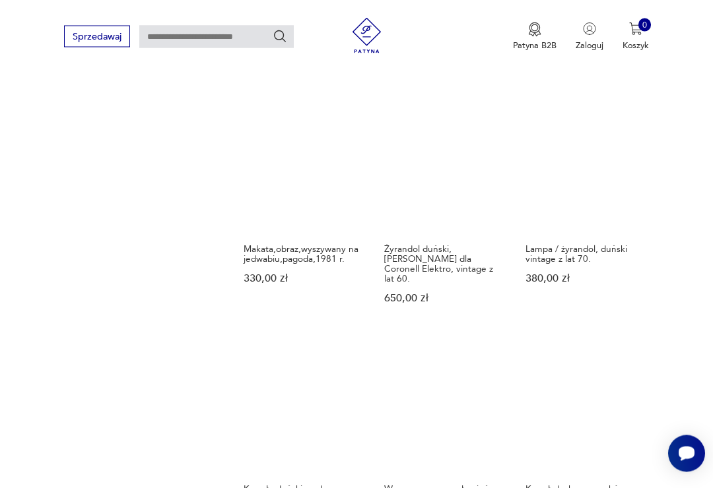
scroll to position [1015, 0]
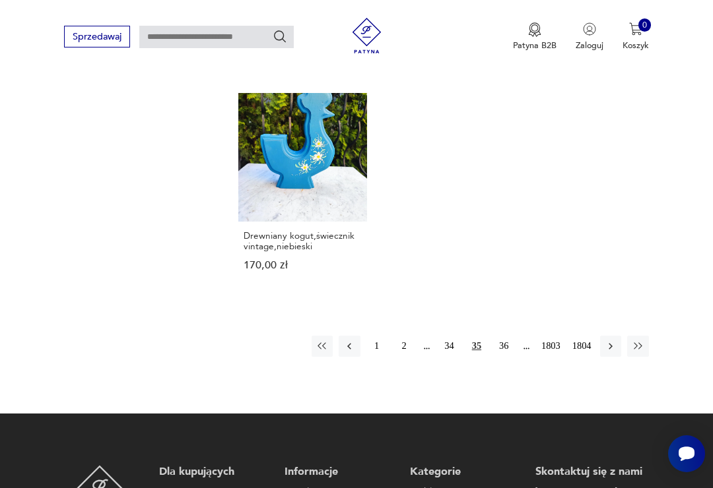
click at [501, 357] on button "36" at bounding box center [503, 346] width 21 height 21
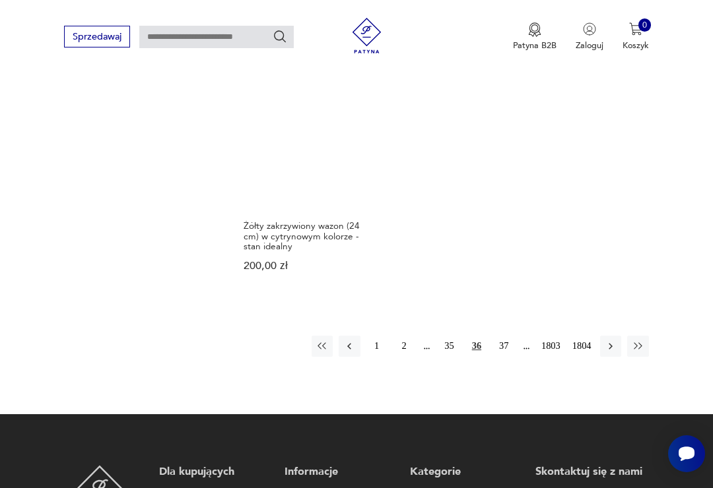
scroll to position [1453, 0]
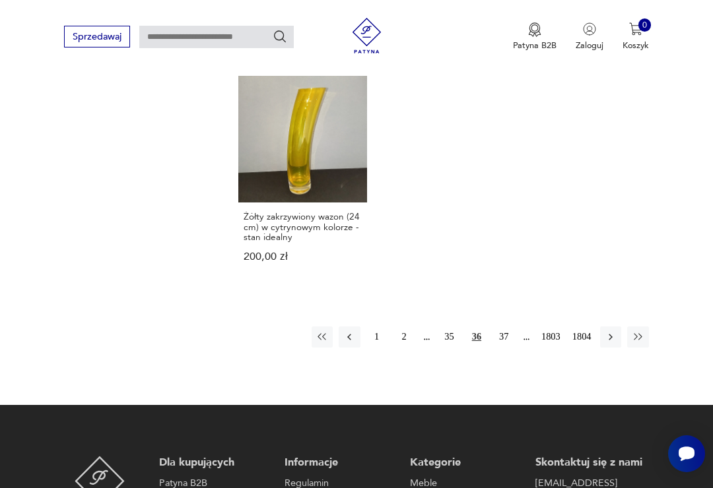
click at [508, 348] on button "37" at bounding box center [503, 337] width 21 height 21
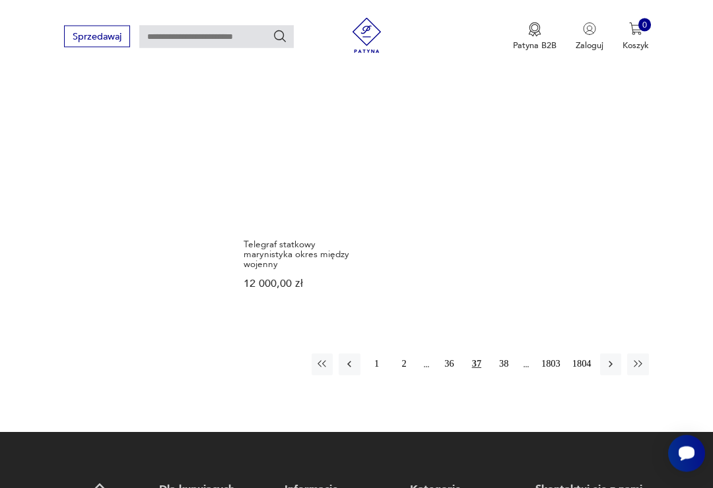
scroll to position [1467, 0]
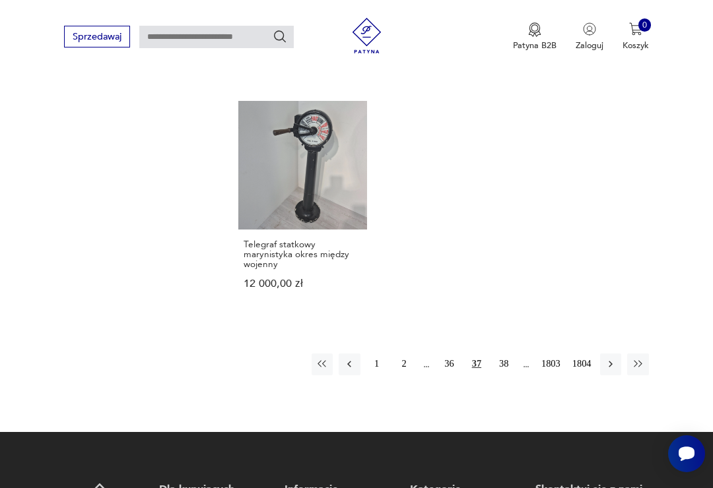
click at [505, 375] on button "38" at bounding box center [503, 364] width 21 height 21
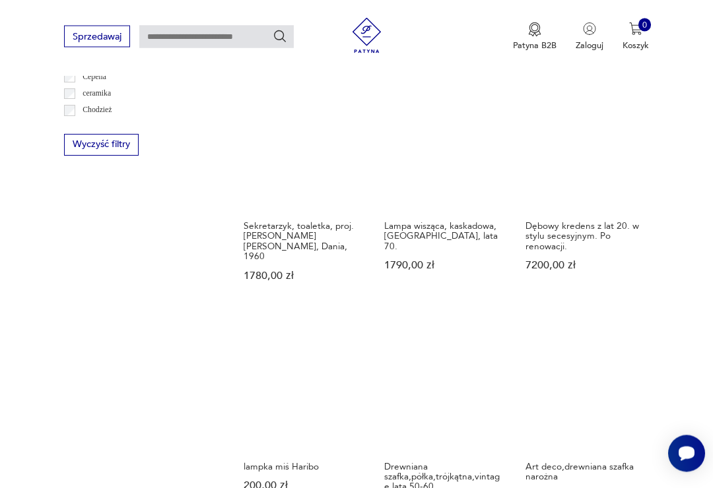
scroll to position [767, 0]
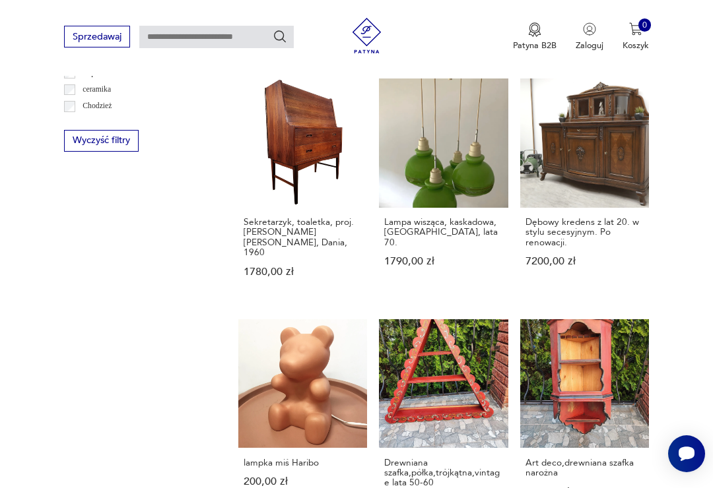
click at [269, 158] on link "Sekretarzyk, toaletka, proj. [PERSON_NAME] [PERSON_NAME], Dania, 1960 1780,00 zł" at bounding box center [302, 190] width 129 height 222
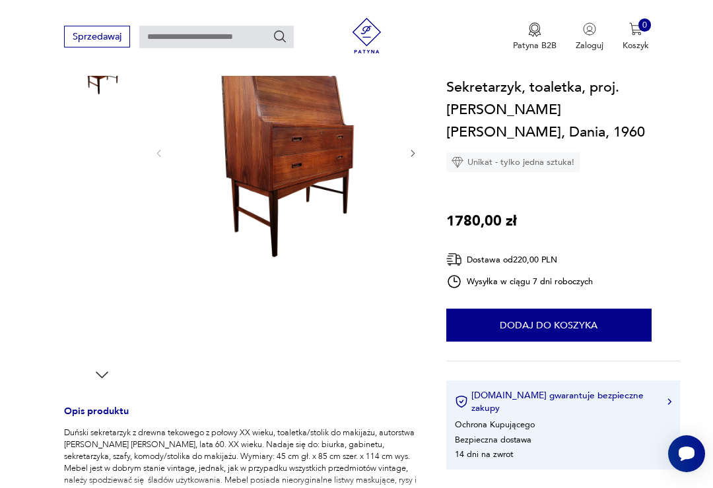
scroll to position [236, 0]
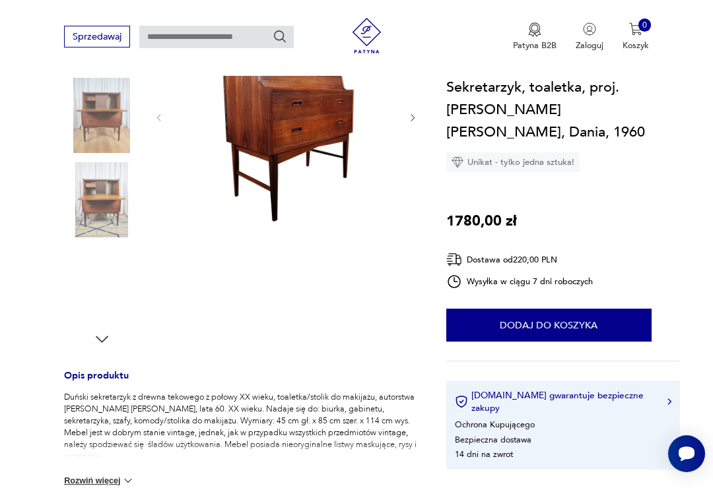
click at [94, 123] on img at bounding box center [101, 115] width 75 height 75
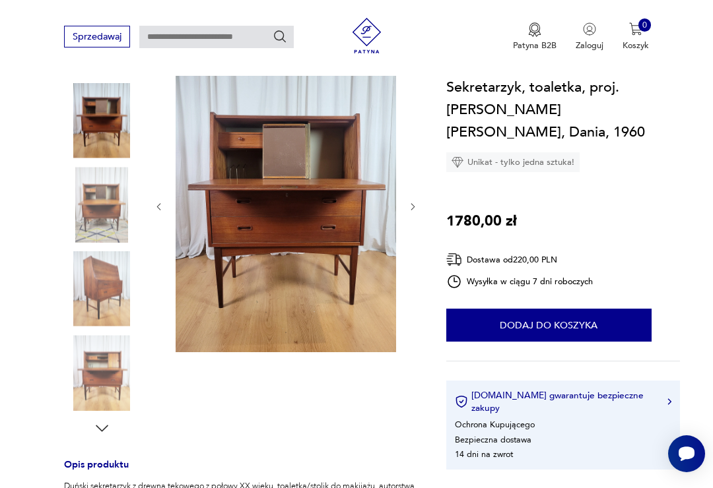
scroll to position [147, 0]
click at [95, 205] on img at bounding box center [101, 205] width 75 height 75
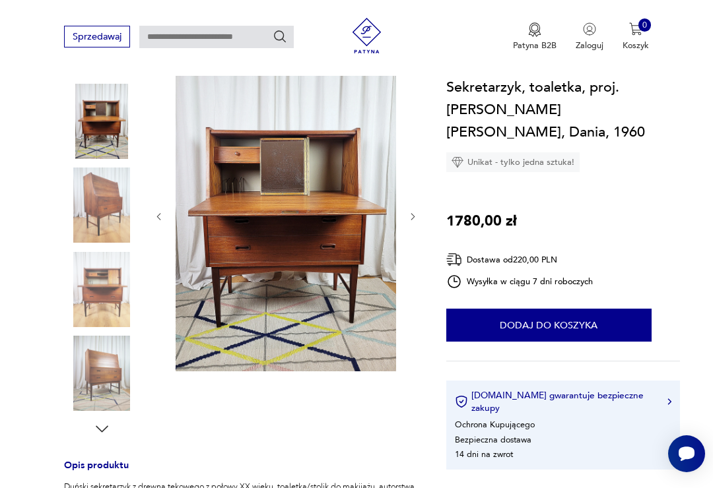
click at [90, 284] on img at bounding box center [101, 289] width 75 height 75
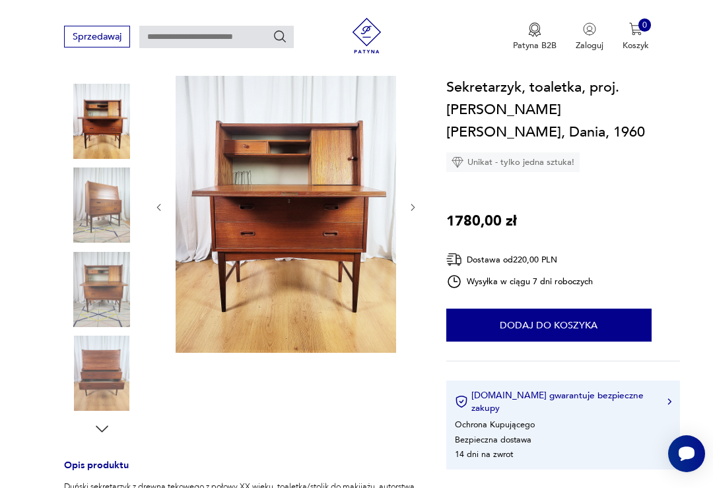
click at [98, 361] on img at bounding box center [101, 373] width 75 height 75
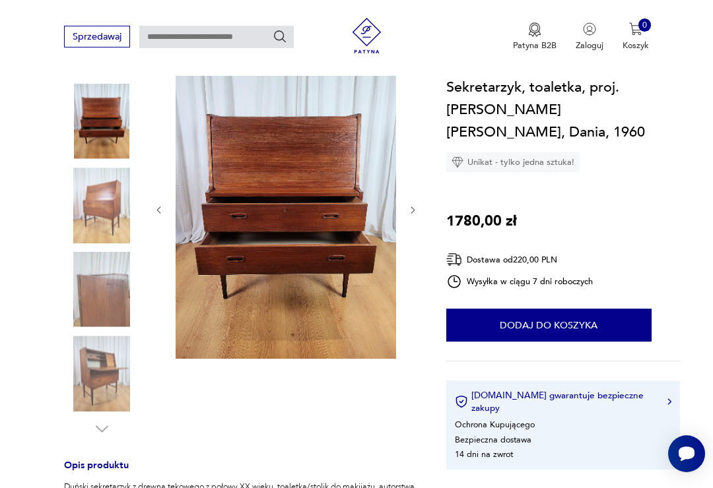
click at [89, 280] on img at bounding box center [101, 289] width 75 height 75
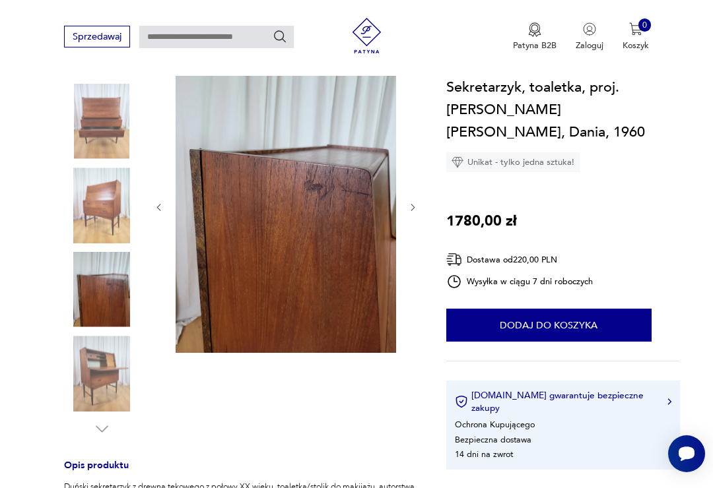
click at [99, 228] on img at bounding box center [101, 205] width 75 height 75
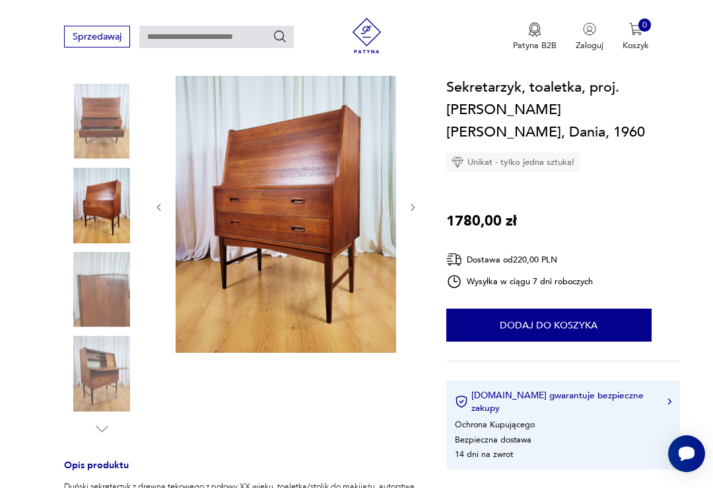
click at [90, 196] on img at bounding box center [101, 205] width 75 height 75
click at [87, 127] on img at bounding box center [101, 121] width 75 height 75
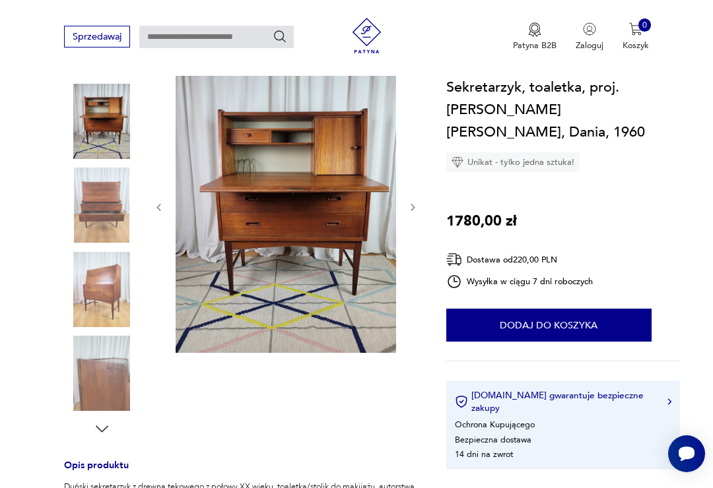
click at [100, 130] on img at bounding box center [101, 121] width 75 height 75
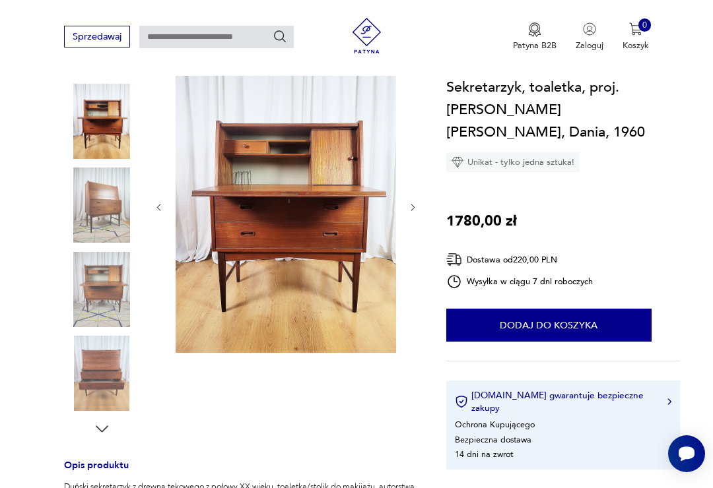
click at [92, 195] on img at bounding box center [101, 205] width 75 height 75
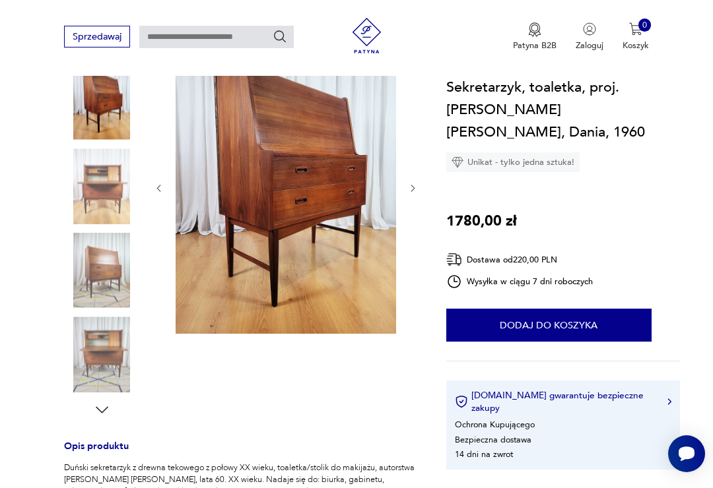
scroll to position [167, 0]
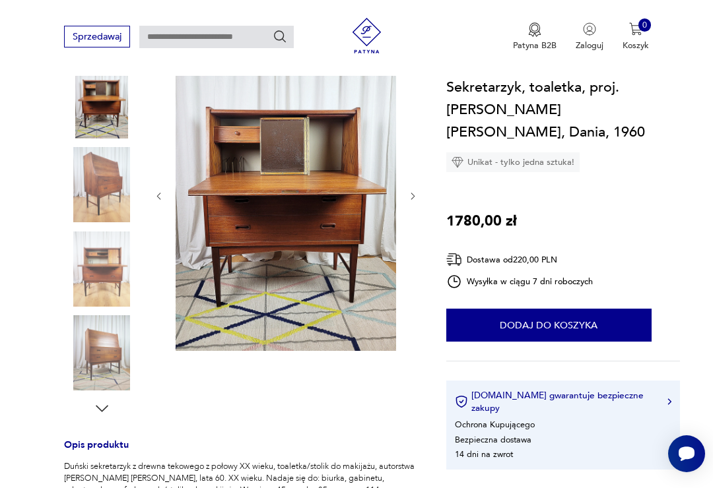
click at [92, 275] on img at bounding box center [101, 269] width 75 height 75
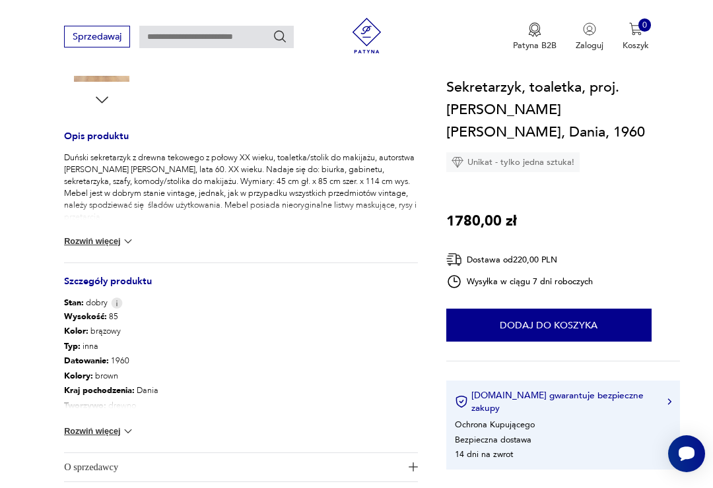
scroll to position [478, 0]
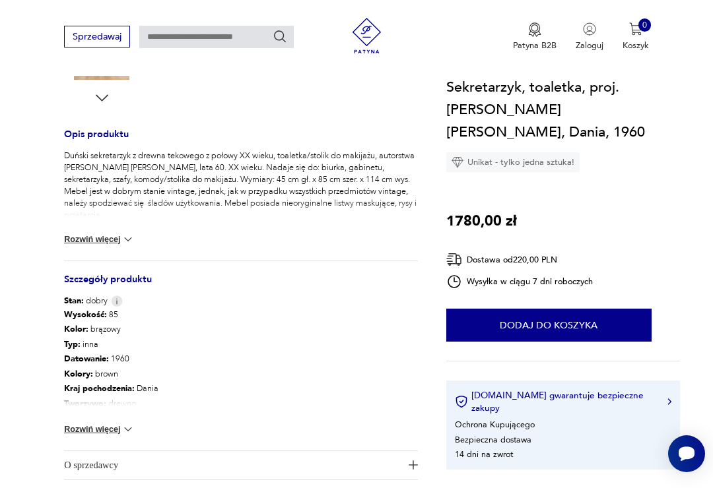
click at [98, 233] on button "Rozwiń więcej" at bounding box center [99, 239] width 71 height 13
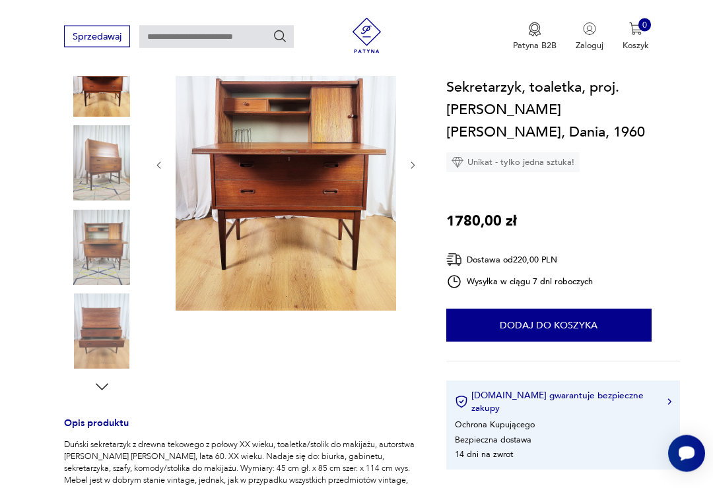
scroll to position [187, 0]
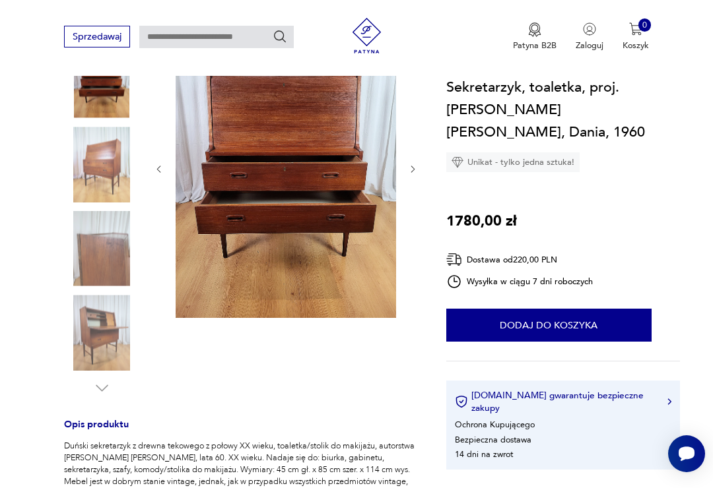
click at [90, 321] on img at bounding box center [101, 332] width 75 height 75
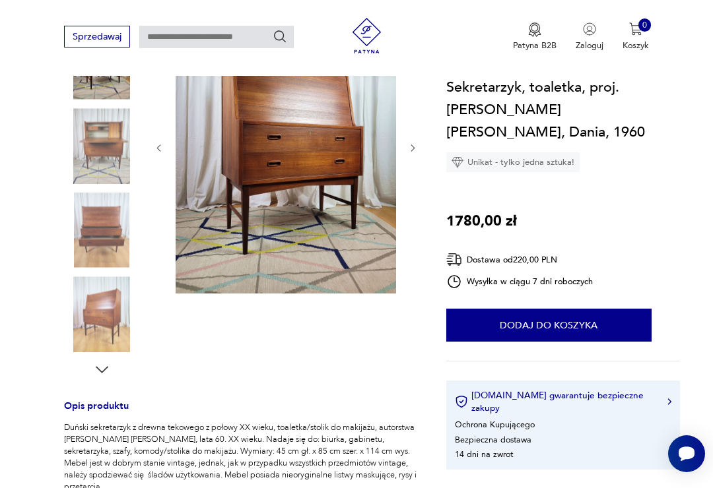
scroll to position [208, 0]
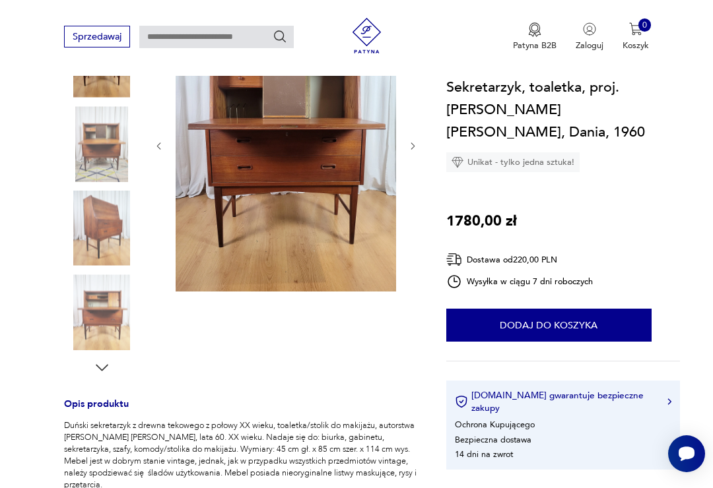
click at [94, 139] on img at bounding box center [101, 143] width 75 height 75
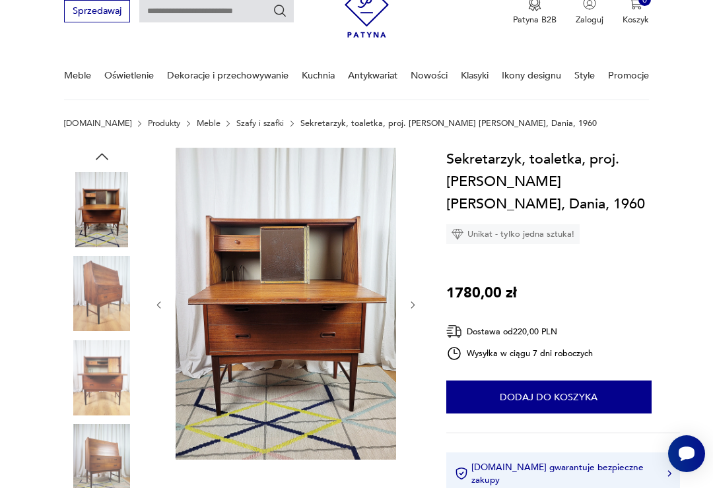
scroll to position [0, 0]
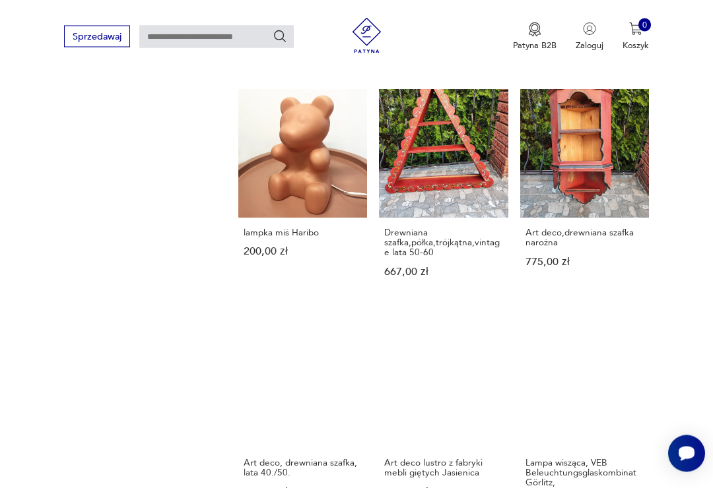
scroll to position [988, 0]
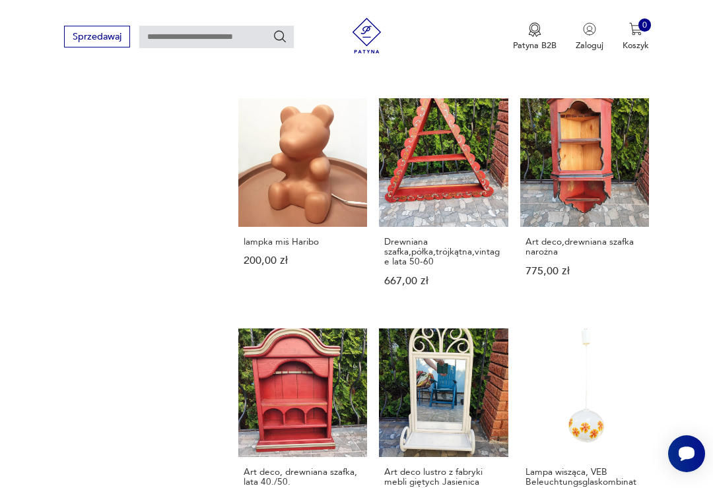
click at [288, 185] on link "lampka miś Haribo 200,00 zł" at bounding box center [302, 203] width 129 height 211
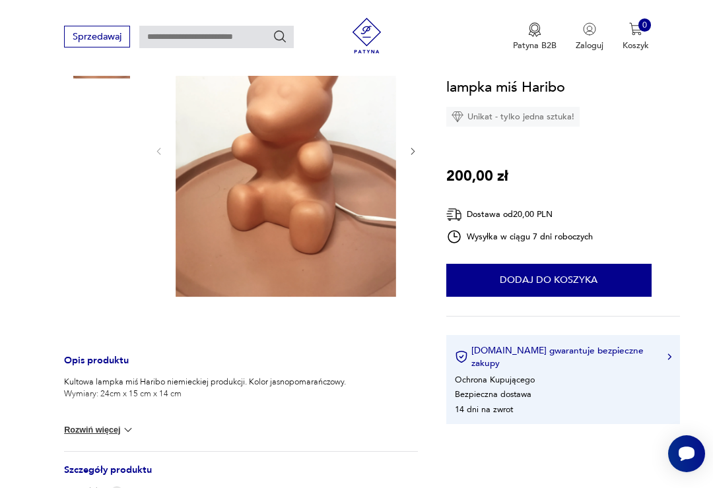
scroll to position [224, 0]
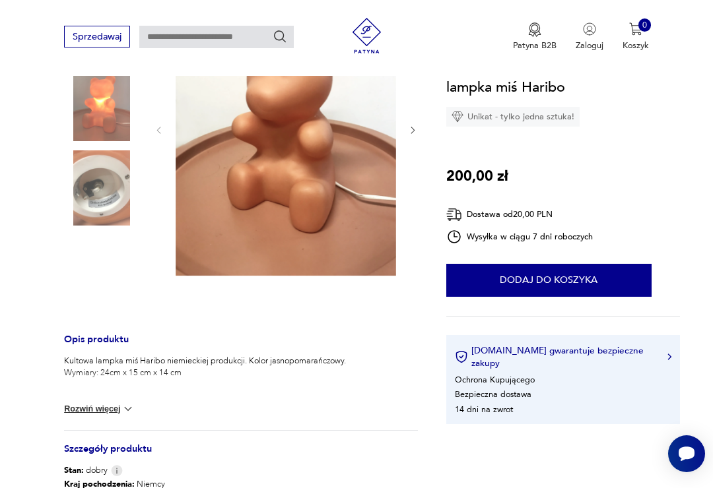
click at [98, 182] on img at bounding box center [101, 187] width 75 height 75
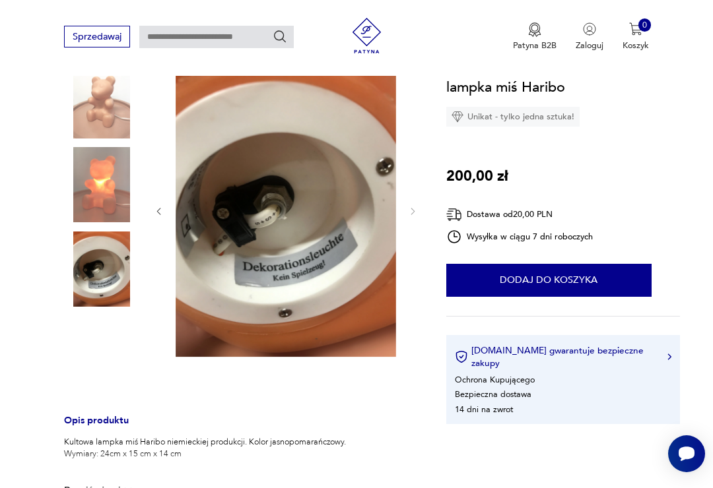
scroll to position [142, 0]
click at [103, 181] on img at bounding box center [101, 185] width 75 height 75
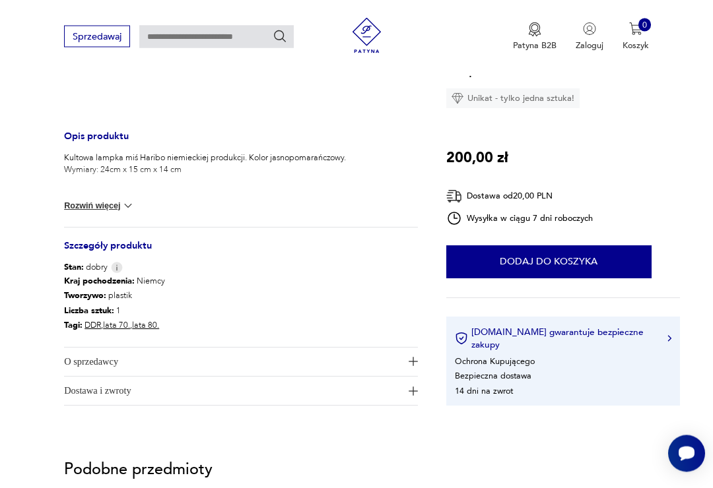
scroll to position [432, 0]
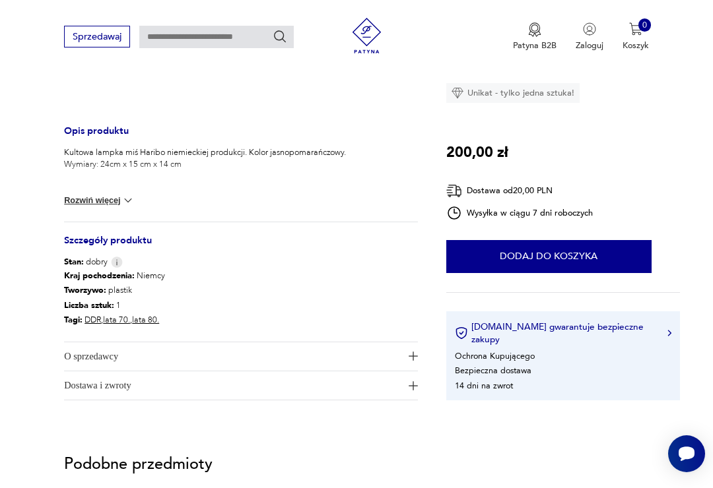
click at [102, 197] on button "Rozwiń więcej" at bounding box center [99, 200] width 71 height 13
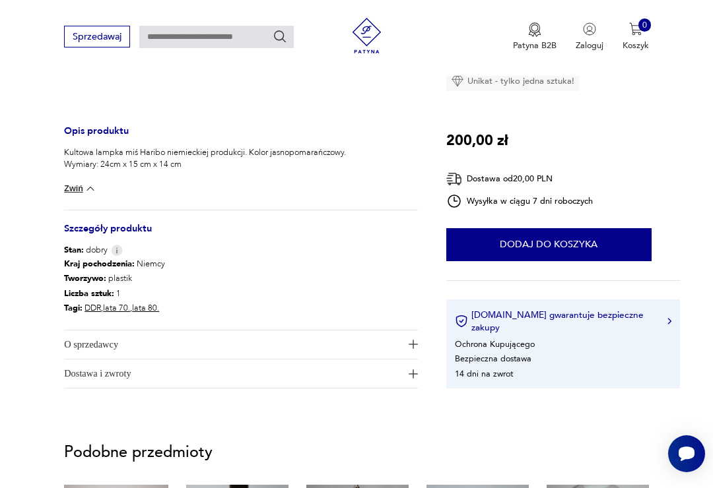
click at [75, 183] on button "Zwiń" at bounding box center [80, 188] width 33 height 13
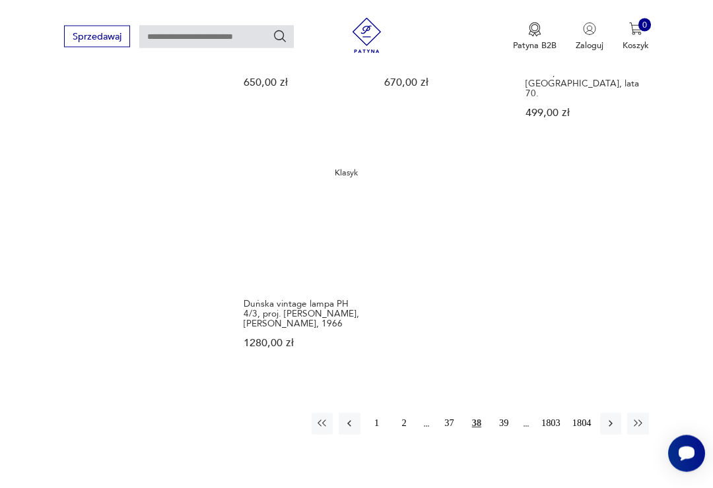
scroll to position [1428, 0]
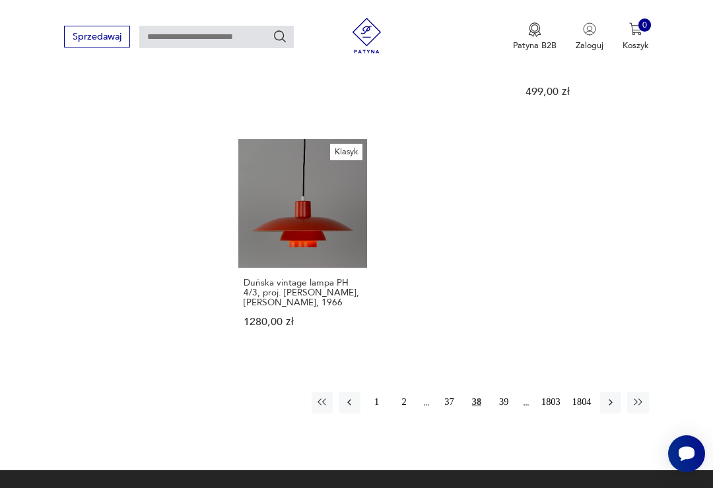
click at [502, 413] on button "39" at bounding box center [503, 402] width 21 height 21
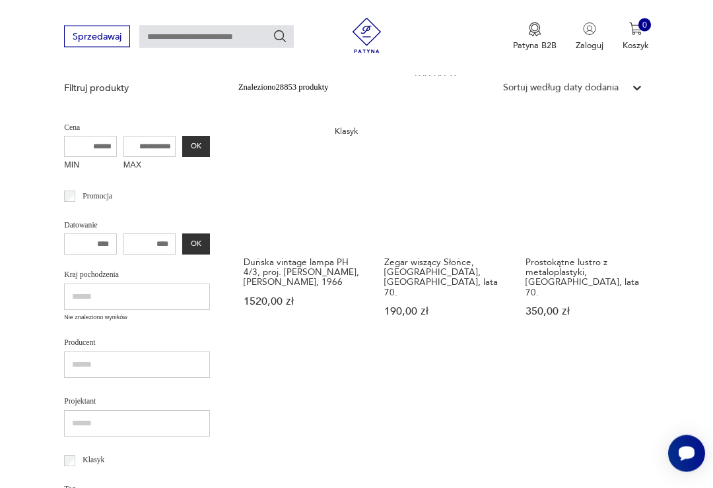
scroll to position [287, 0]
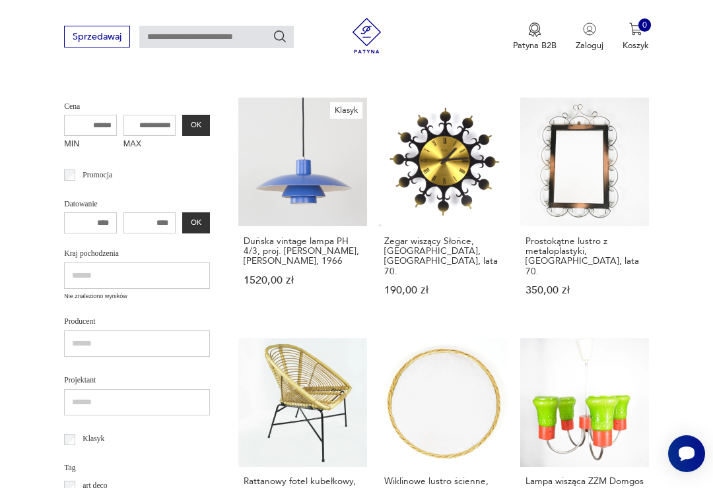
click at [433, 203] on link "Zegar wiszący Słońce, [GEOGRAPHIC_DATA], [GEOGRAPHIC_DATA], lata 70. 190,00 zł" at bounding box center [443, 209] width 129 height 222
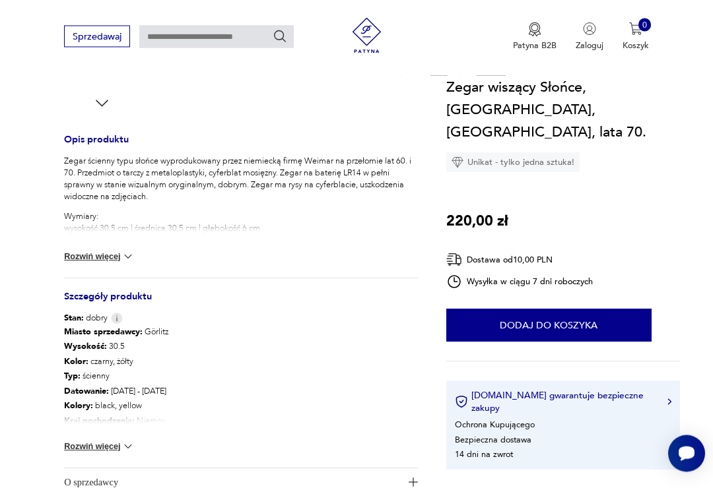
scroll to position [473, 0]
click at [90, 250] on button "Rozwiń więcej" at bounding box center [99, 256] width 71 height 13
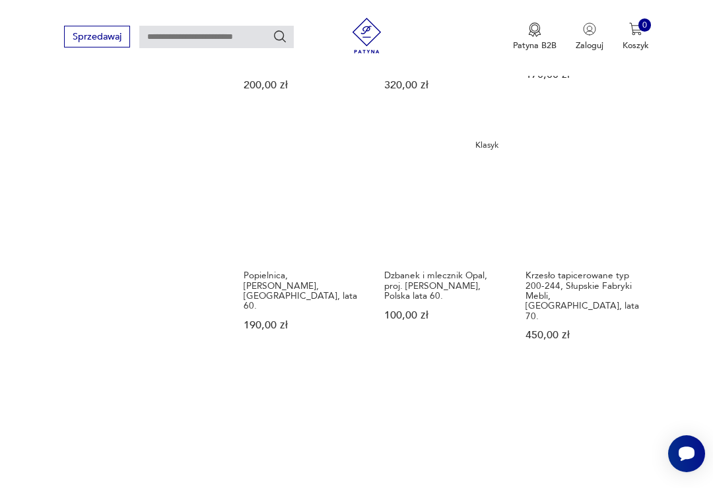
scroll to position [1226, 0]
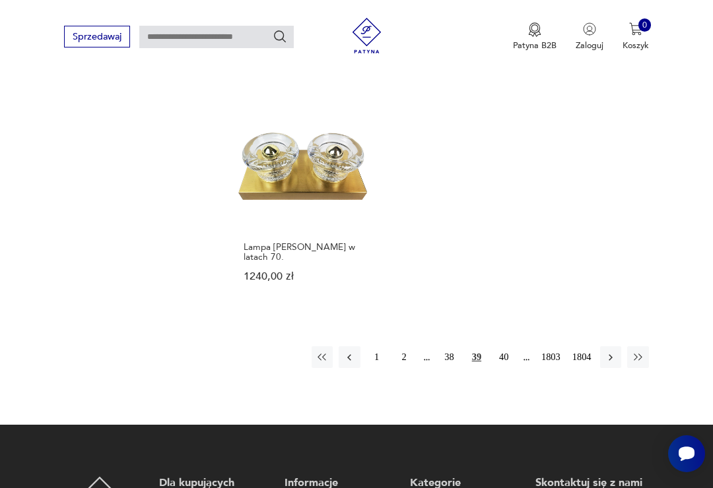
click at [498, 347] on button "40" at bounding box center [503, 357] width 21 height 21
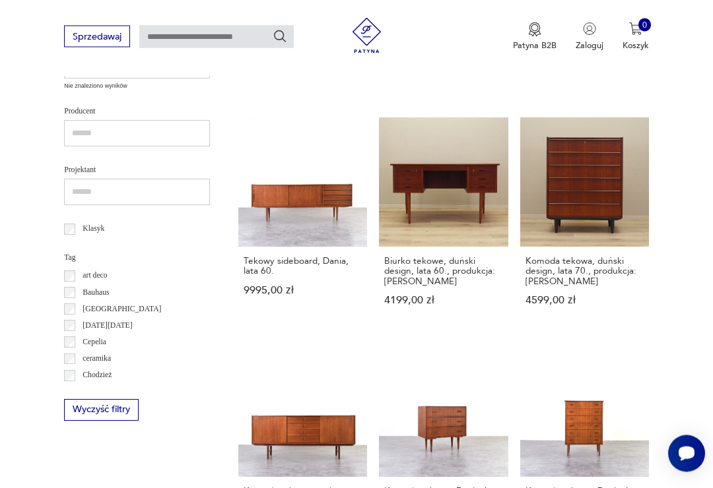
scroll to position [500, 0]
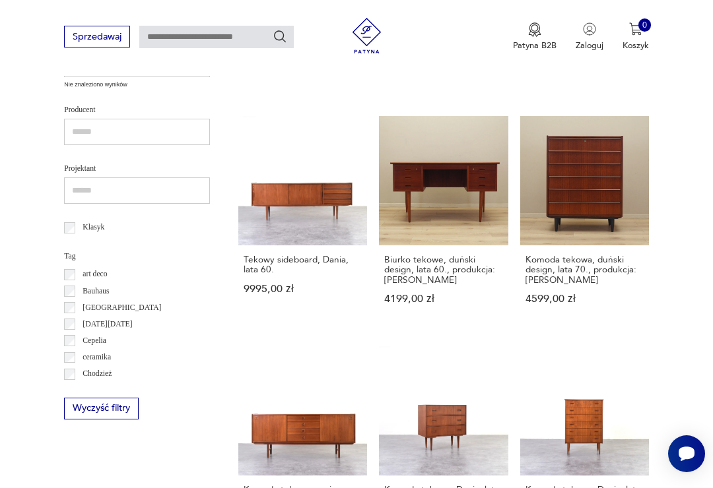
click at [599, 189] on link "Komoda tekowa, duński design, lata 70., produkcja: [PERSON_NAME] 4599,00 zł" at bounding box center [584, 221] width 129 height 211
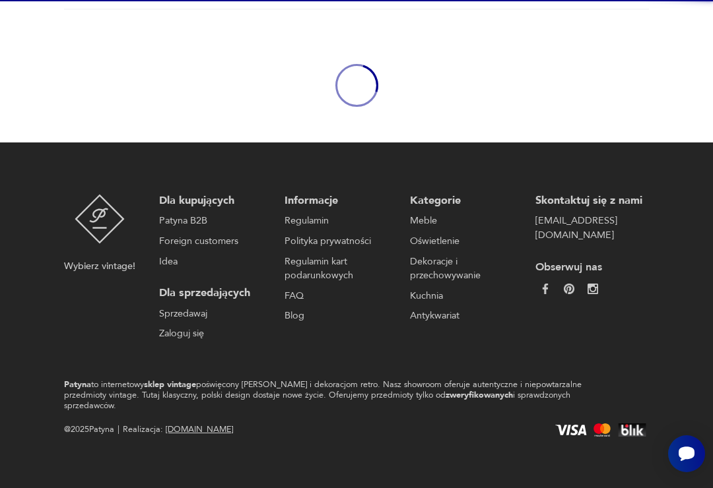
scroll to position [114, 0]
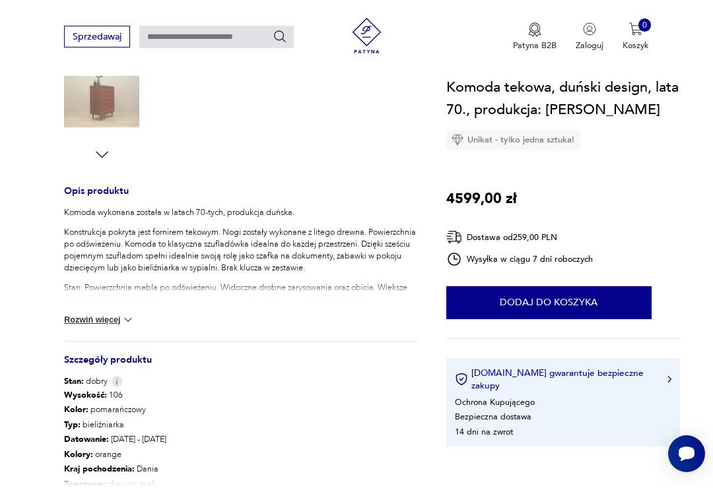
click at [113, 317] on button "Rozwiń więcej" at bounding box center [99, 320] width 71 height 13
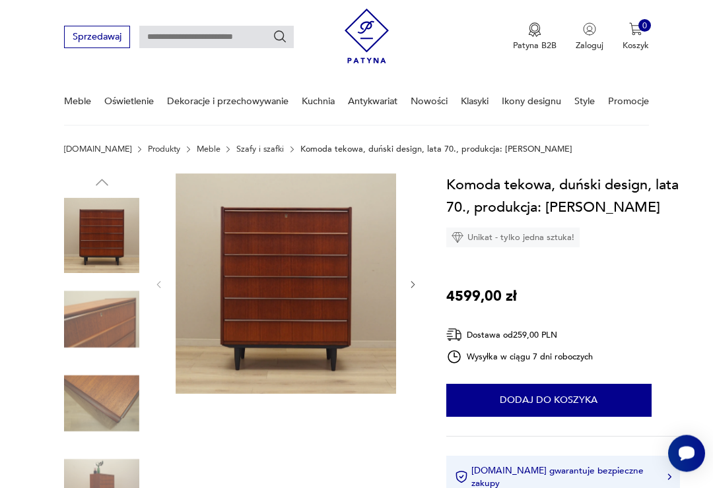
scroll to position [0, 0]
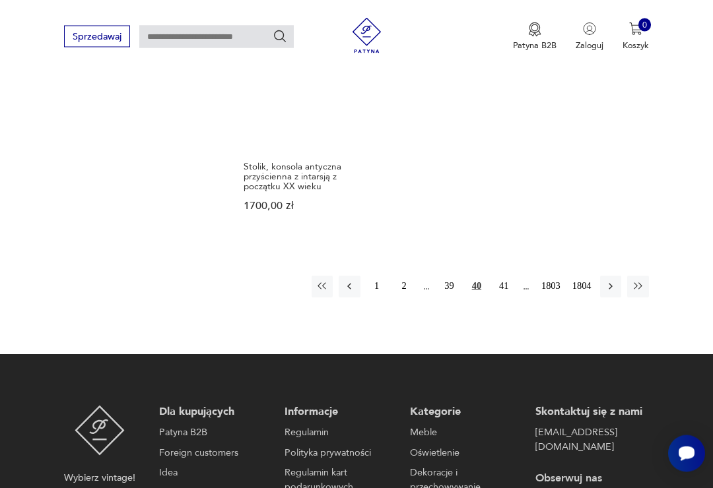
scroll to position [1545, 0]
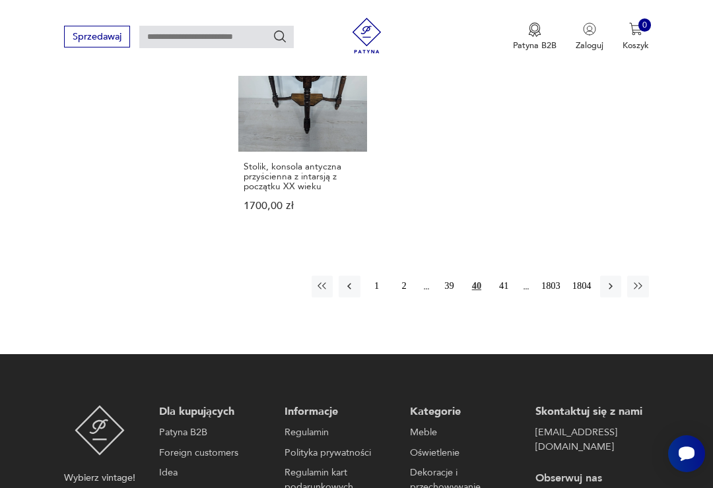
click at [500, 297] on button "41" at bounding box center [503, 286] width 21 height 21
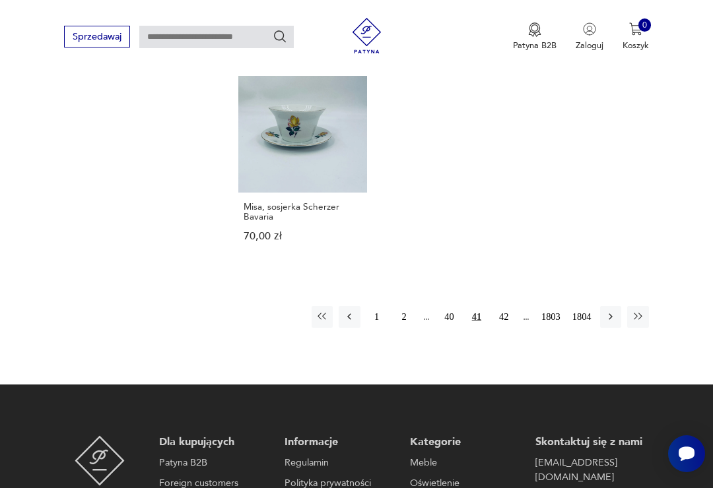
scroll to position [1504, 0]
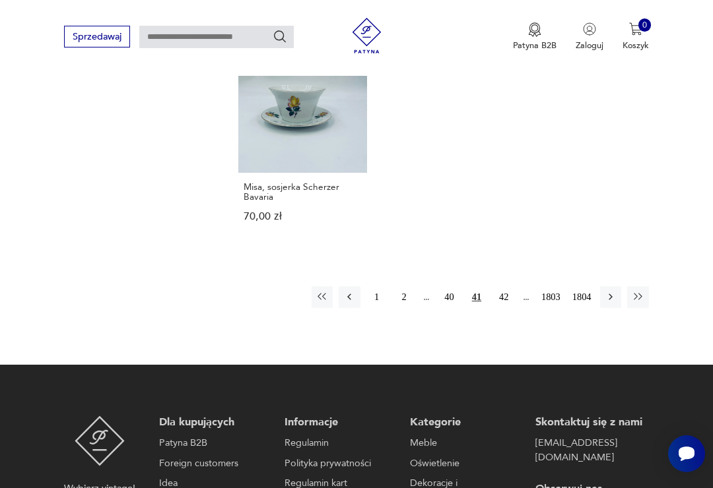
click at [507, 308] on button "42" at bounding box center [503, 296] width 21 height 21
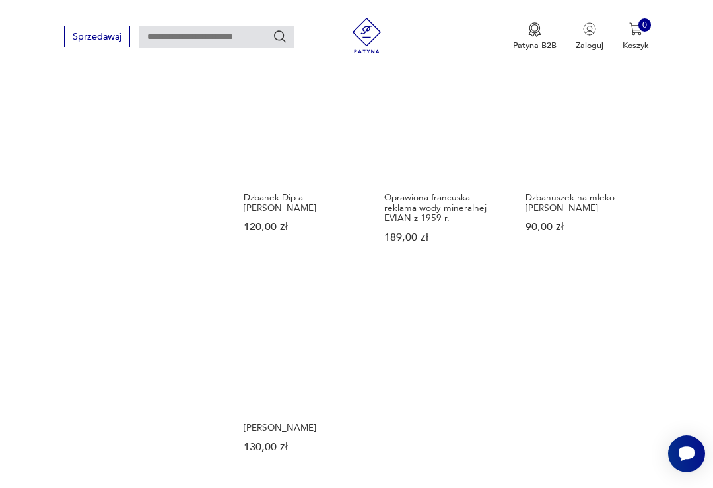
scroll to position [1203, 0]
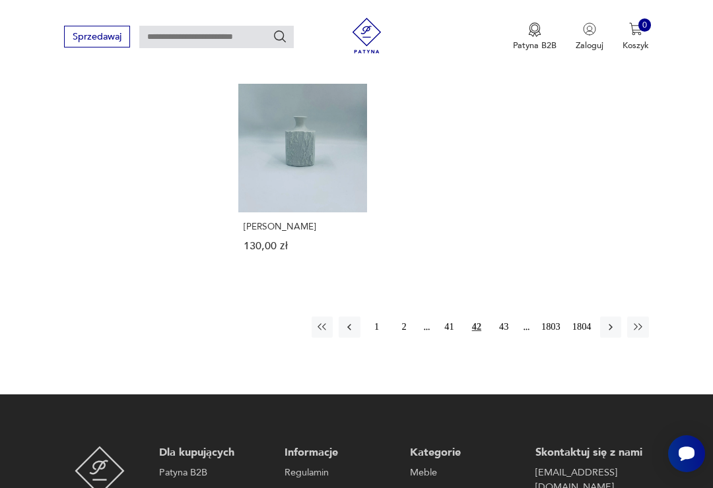
click at [503, 338] on button "43" at bounding box center [503, 327] width 21 height 21
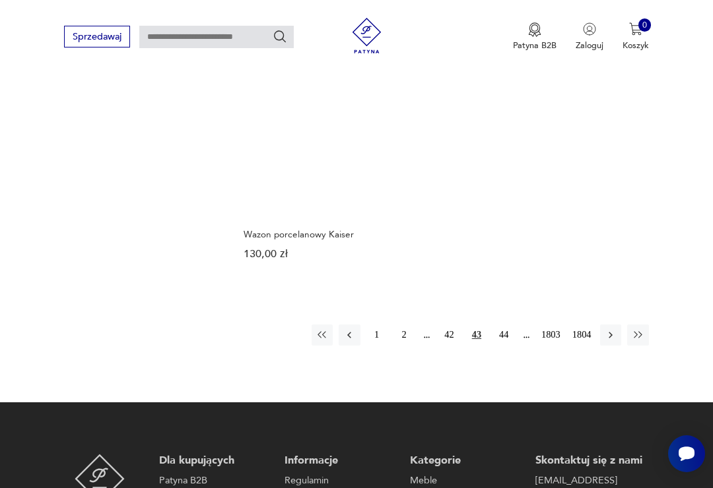
scroll to position [1457, 0]
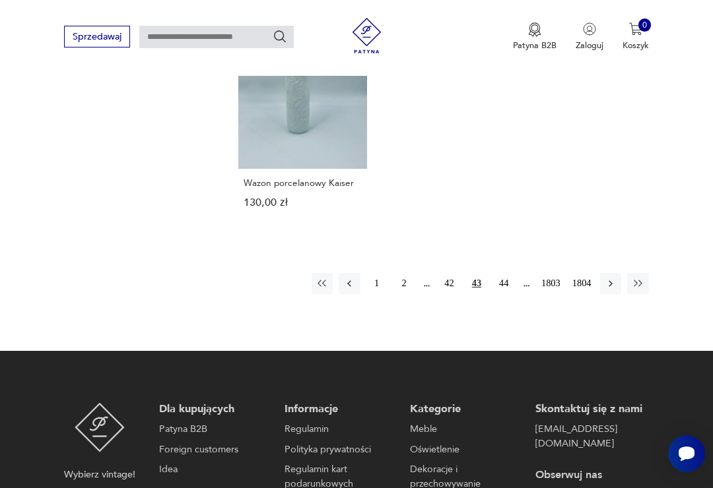
click at [502, 294] on button "44" at bounding box center [503, 283] width 21 height 21
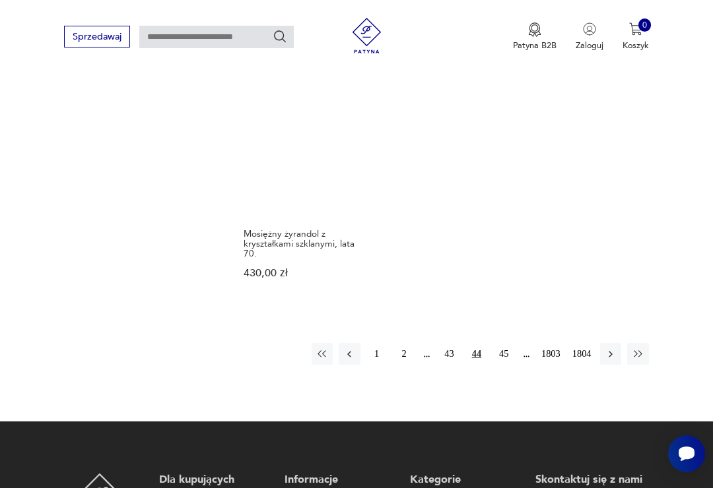
scroll to position [1527, 0]
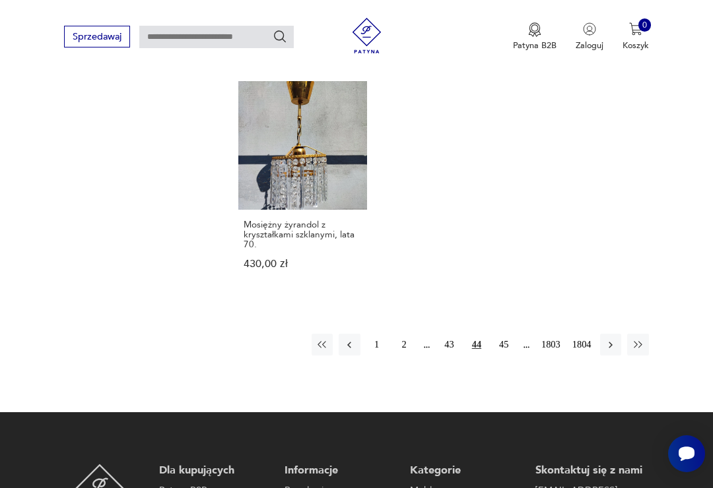
click at [505, 338] on button "45" at bounding box center [503, 344] width 21 height 21
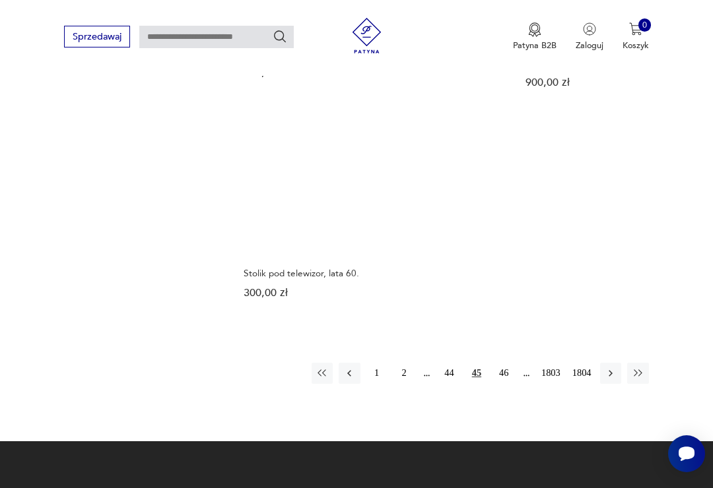
scroll to position [1506, 0]
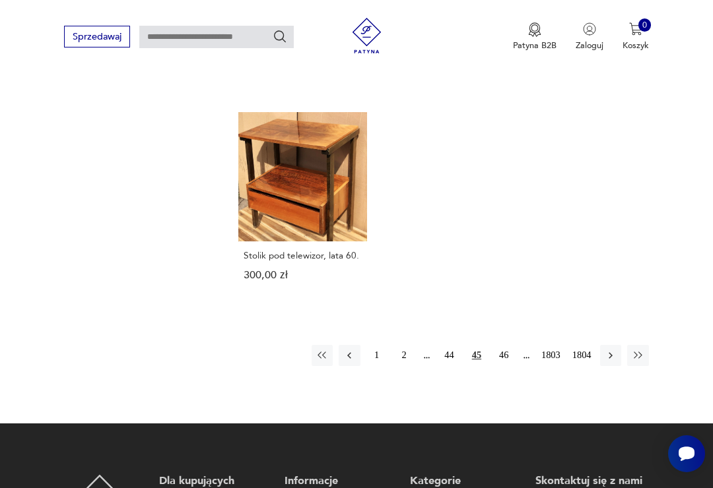
click at [504, 345] on button "46" at bounding box center [503, 355] width 21 height 21
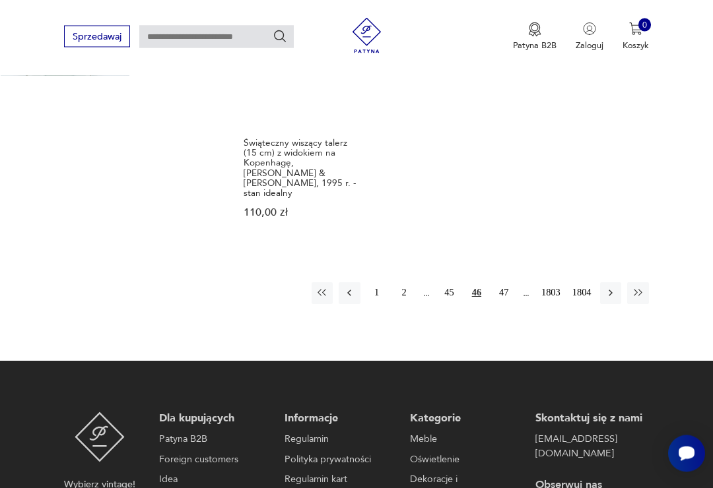
scroll to position [1558, 0]
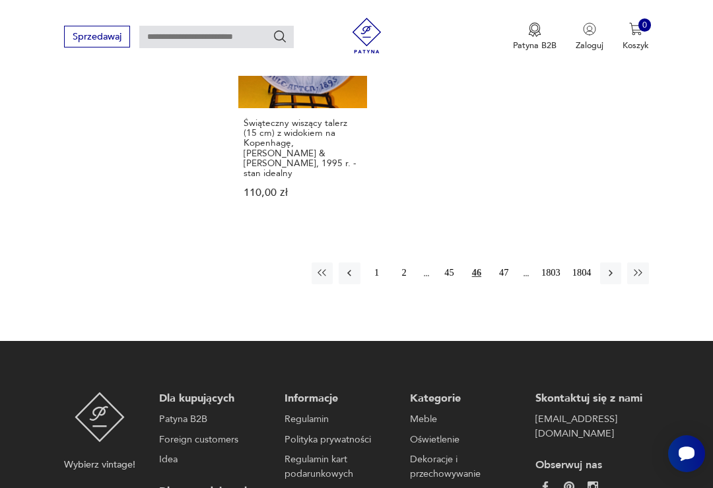
click at [506, 284] on button "47" at bounding box center [503, 273] width 21 height 21
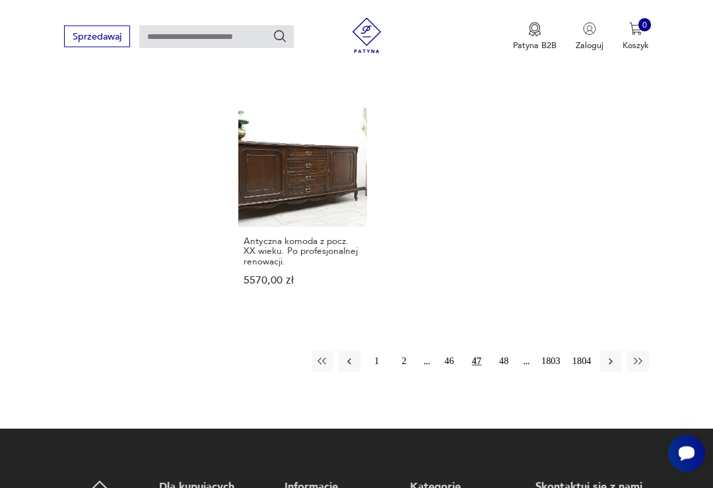
scroll to position [1474, 0]
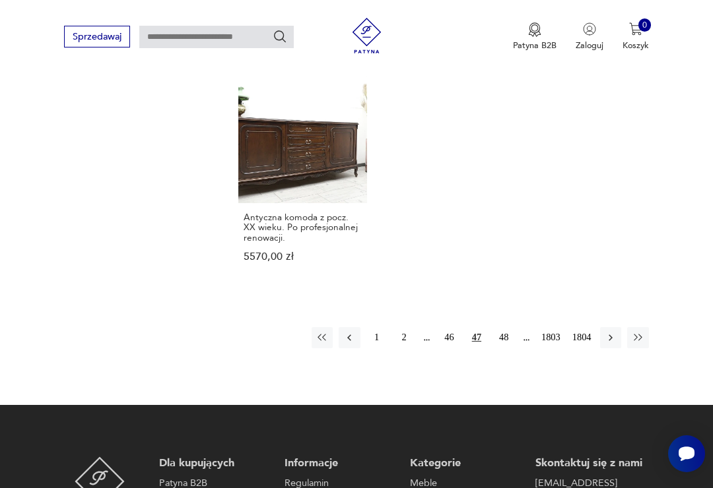
click at [506, 349] on button "48" at bounding box center [503, 337] width 21 height 21
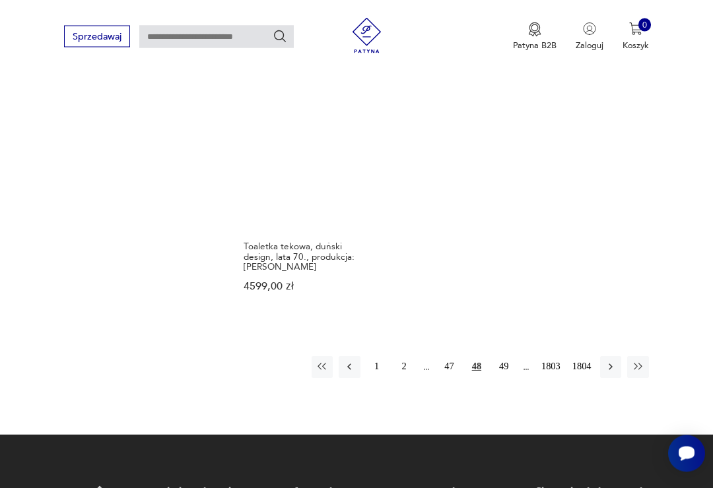
scroll to position [1566, 0]
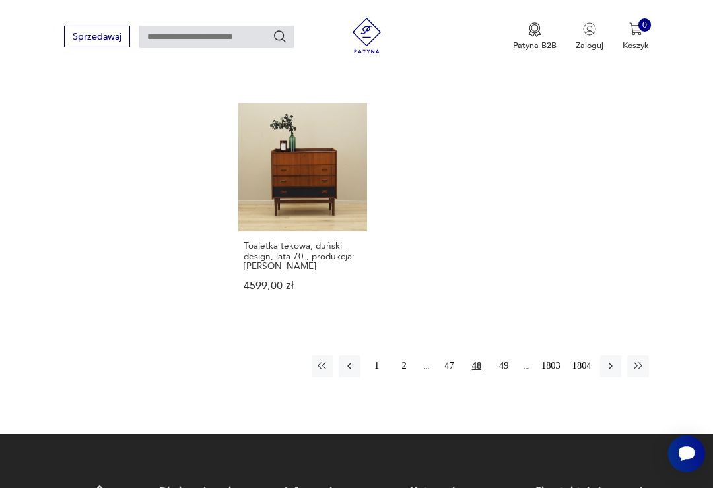
click at [504, 356] on button "49" at bounding box center [503, 366] width 21 height 21
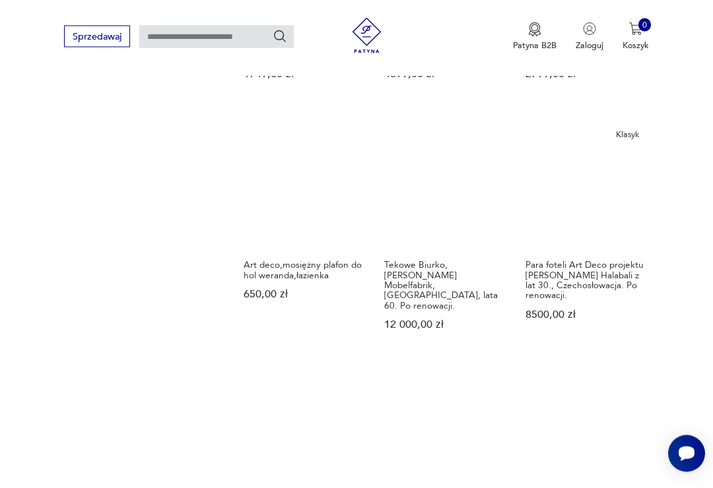
scroll to position [1220, 0]
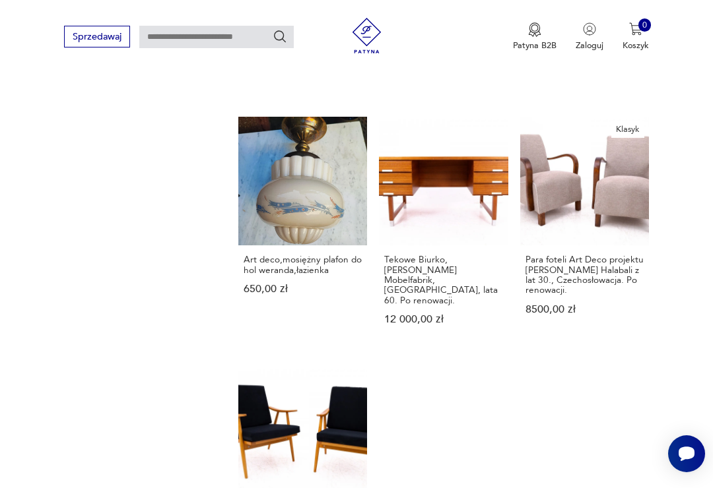
click at [600, 245] on link "Klasyk Para foteli Art Deco projektu [PERSON_NAME] Halabali z lat 30., Czechosł…" at bounding box center [584, 233] width 129 height 232
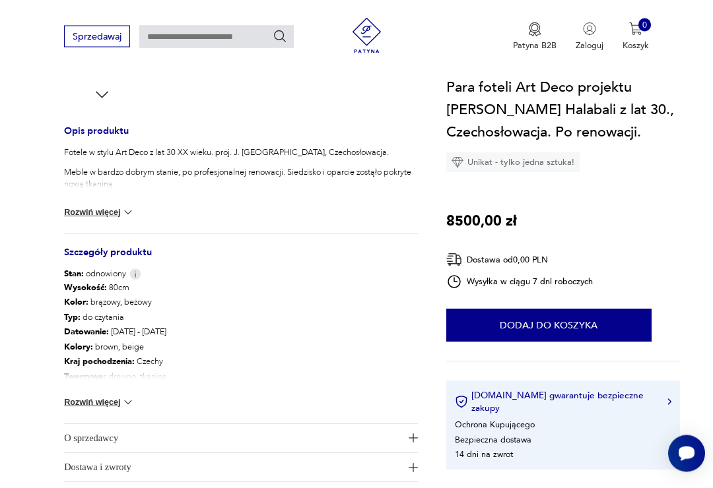
scroll to position [481, 0]
click at [97, 206] on button "Rozwiń więcej" at bounding box center [99, 212] width 71 height 13
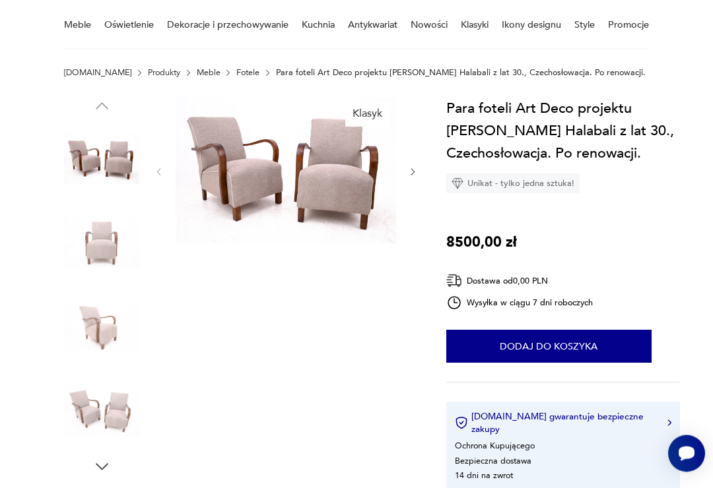
scroll to position [99, 0]
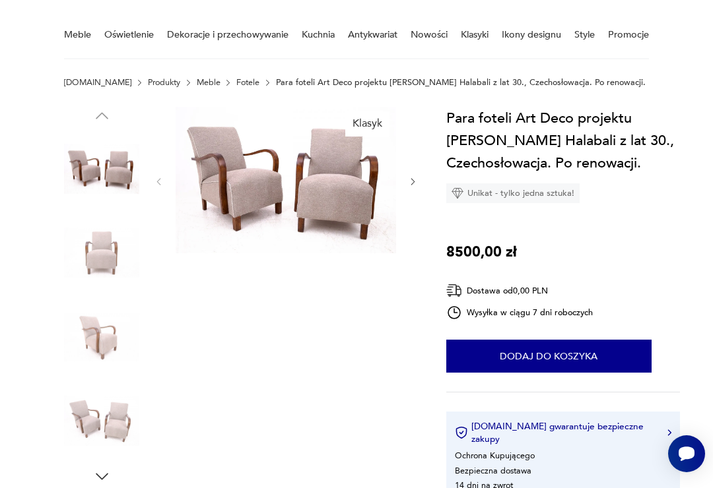
click at [333, 198] on img at bounding box center [286, 180] width 220 height 147
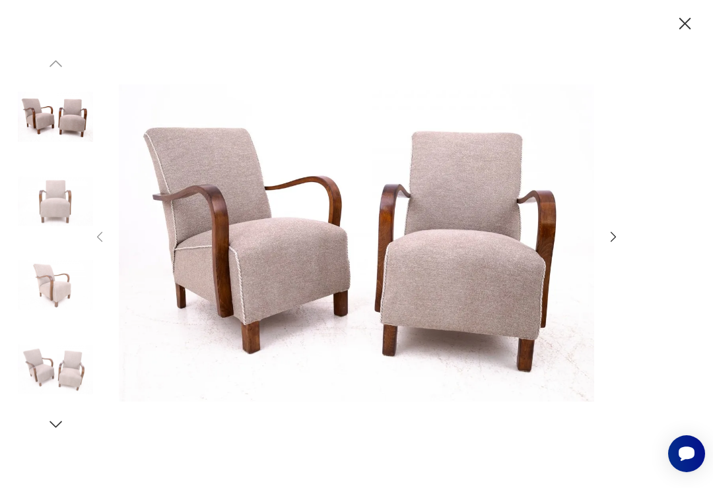
click at [688, 15] on icon "button" at bounding box center [685, 23] width 21 height 21
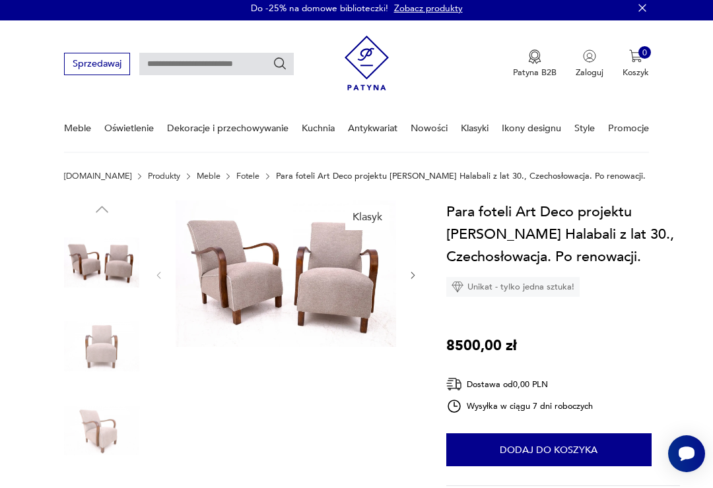
scroll to position [0, 0]
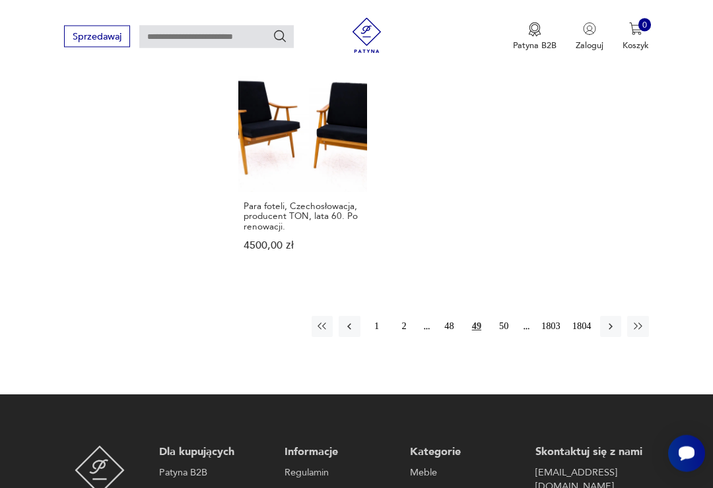
scroll to position [1528, 0]
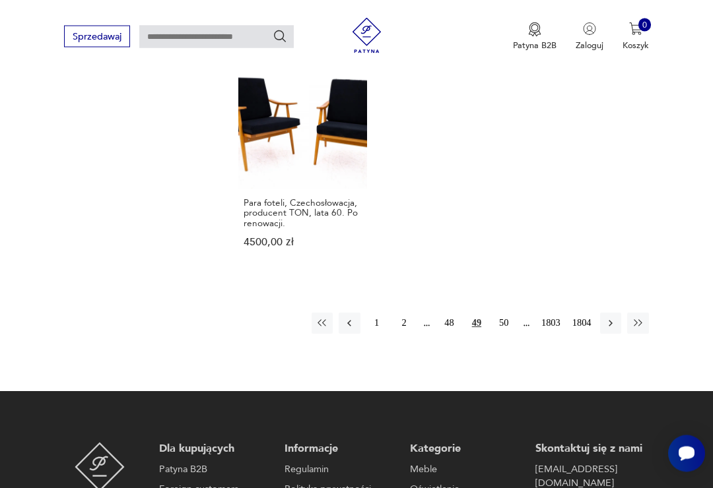
click at [504, 335] on button "50" at bounding box center [503, 324] width 21 height 21
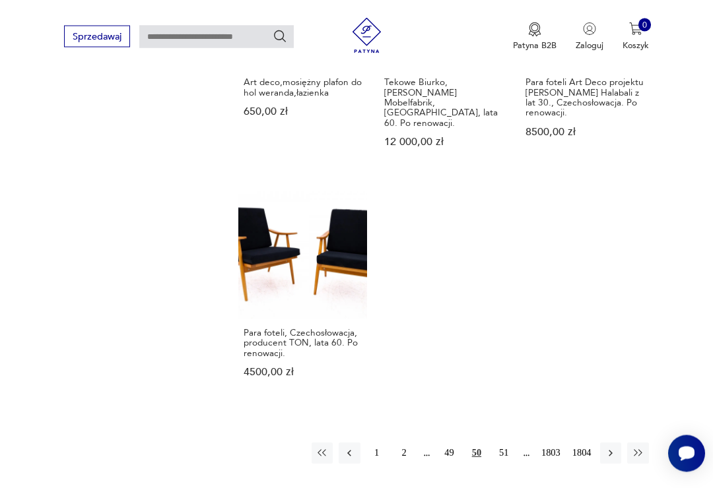
scroll to position [143, 0]
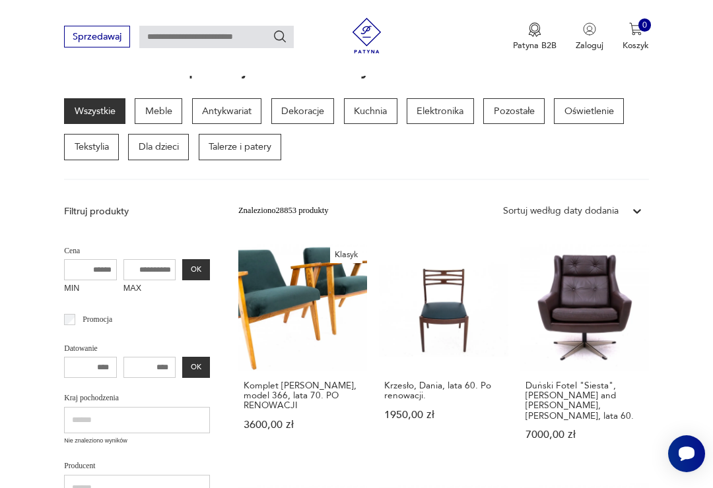
click at [157, 109] on p "Meble" at bounding box center [159, 111] width 48 height 26
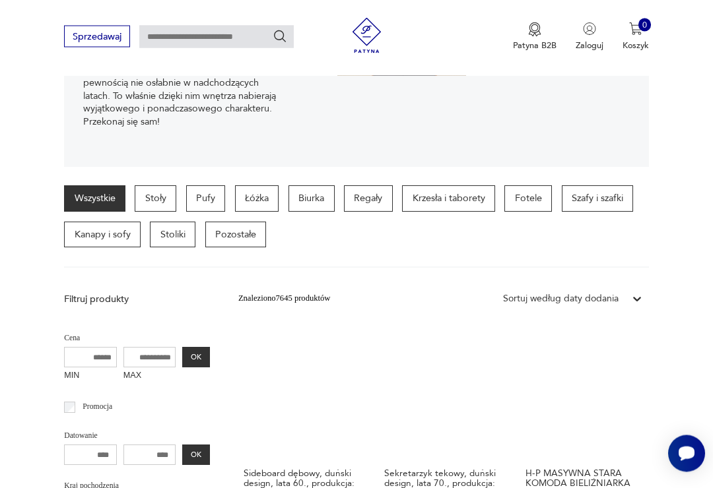
scroll to position [273, 0]
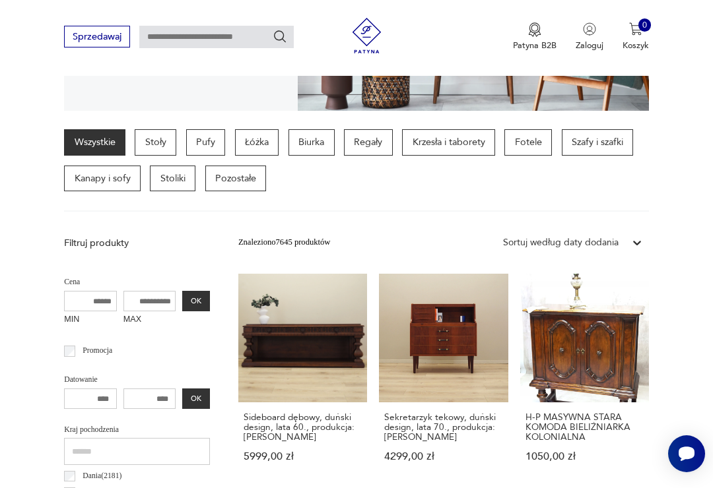
click at [533, 147] on p "Fotele" at bounding box center [528, 142] width 48 height 26
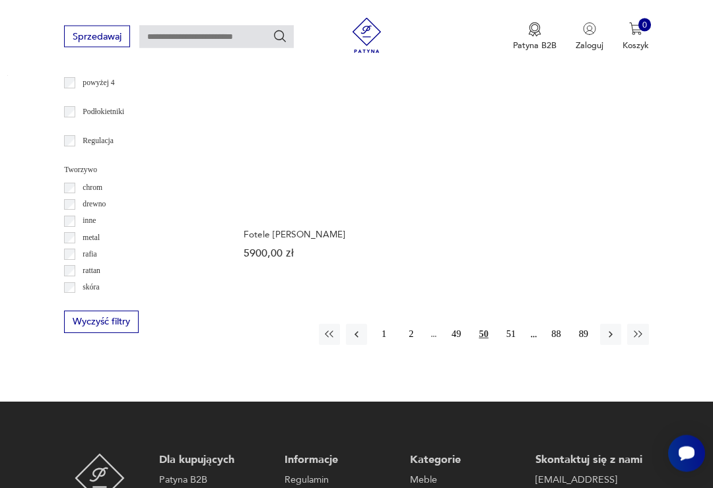
scroll to position [1675, 0]
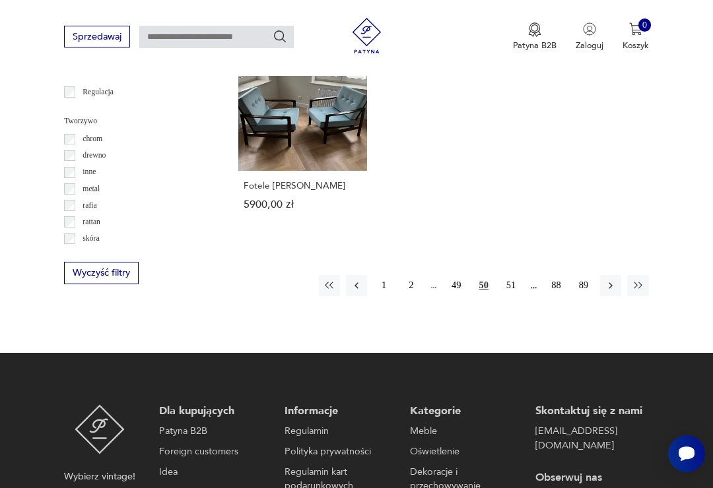
click at [387, 296] on button "1" at bounding box center [383, 285] width 21 height 21
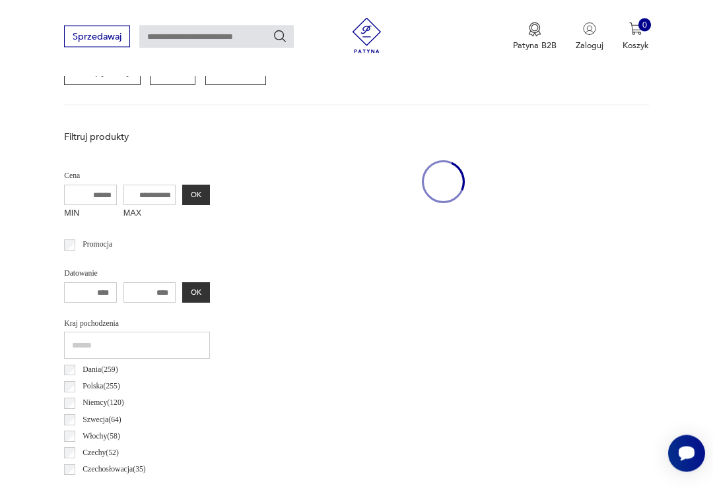
scroll to position [305, 0]
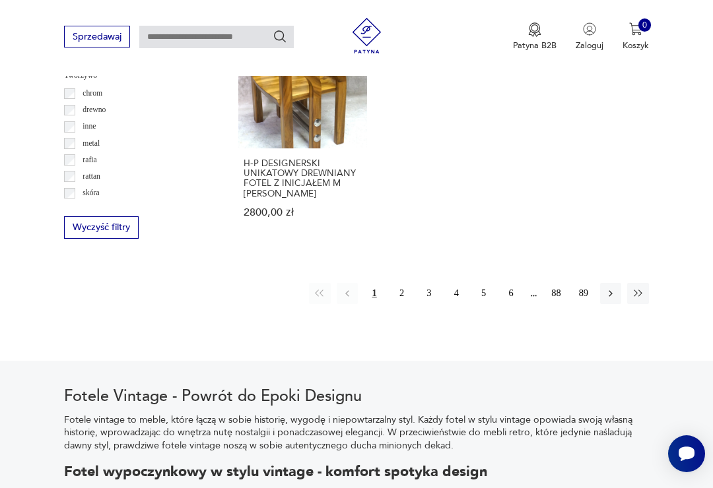
click at [410, 296] on button "2" at bounding box center [401, 293] width 21 height 21
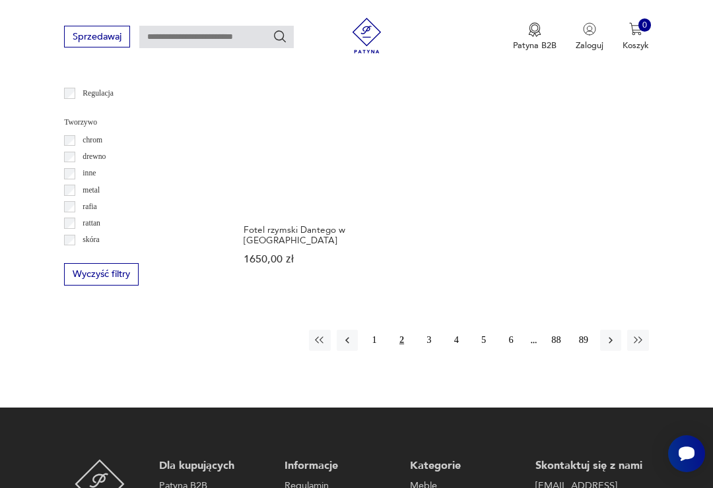
scroll to position [1764, 0]
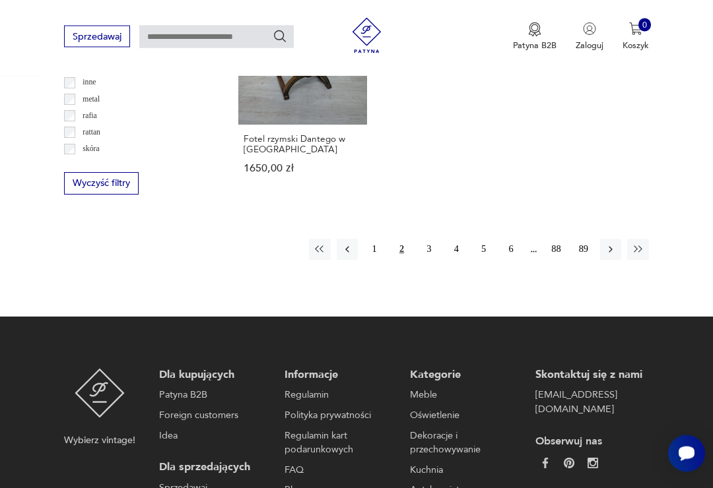
click at [434, 243] on button "3" at bounding box center [428, 250] width 21 height 21
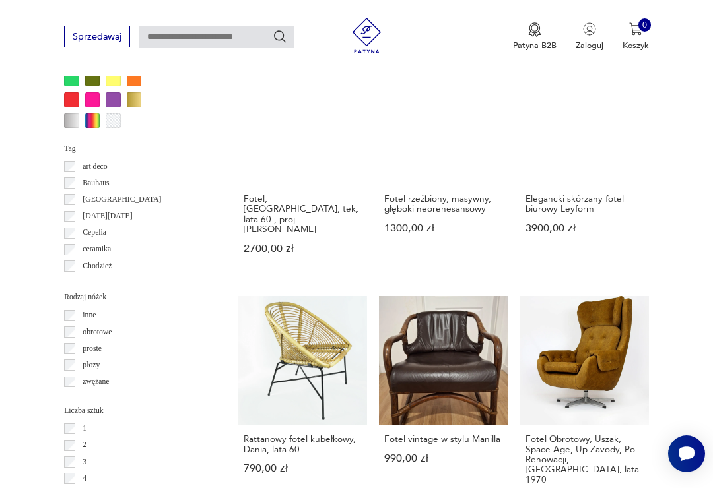
scroll to position [305, 0]
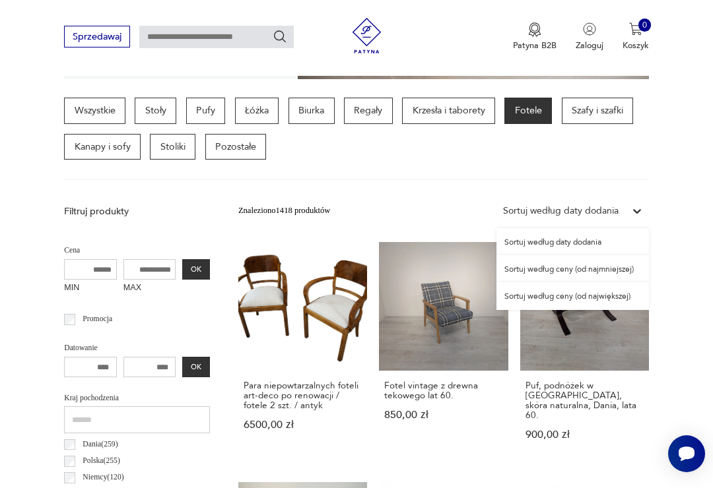
click at [583, 294] on div "Sortuj według ceny (od największej)" at bounding box center [572, 295] width 152 height 27
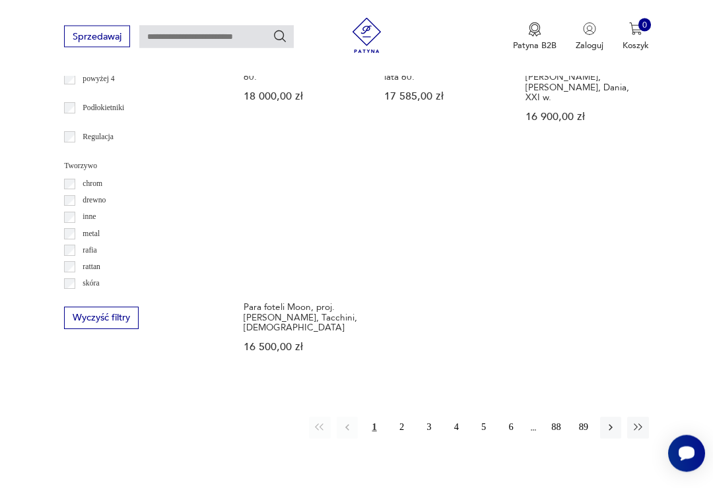
scroll to position [1638, 0]
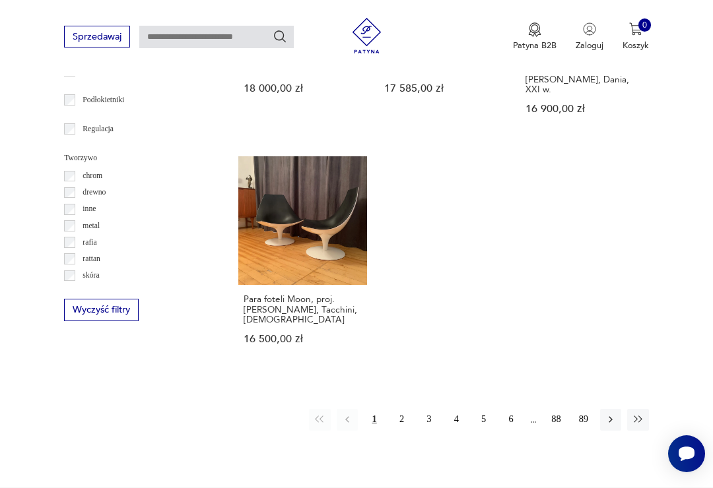
click at [405, 409] on button "2" at bounding box center [401, 419] width 21 height 21
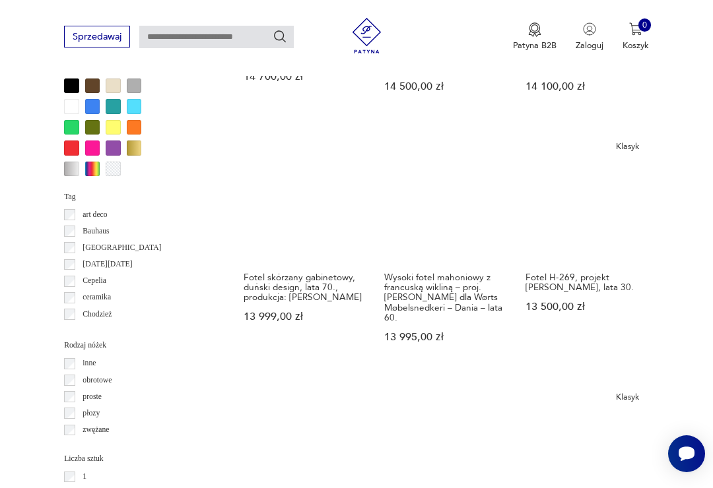
scroll to position [1193, 0]
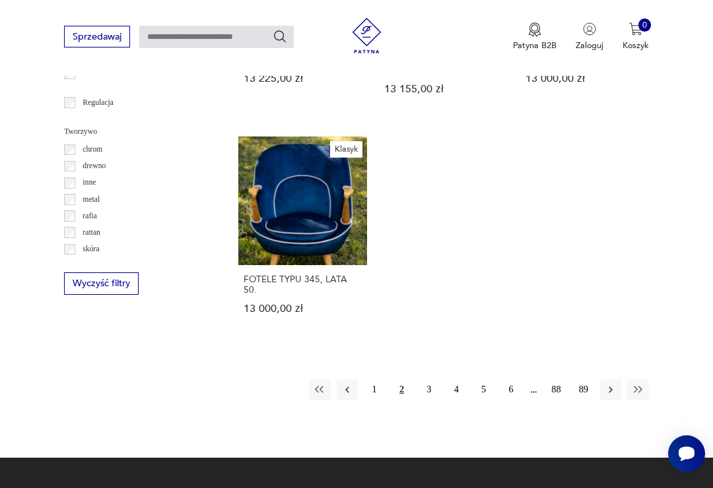
click at [433, 392] on button "3" at bounding box center [428, 390] width 21 height 21
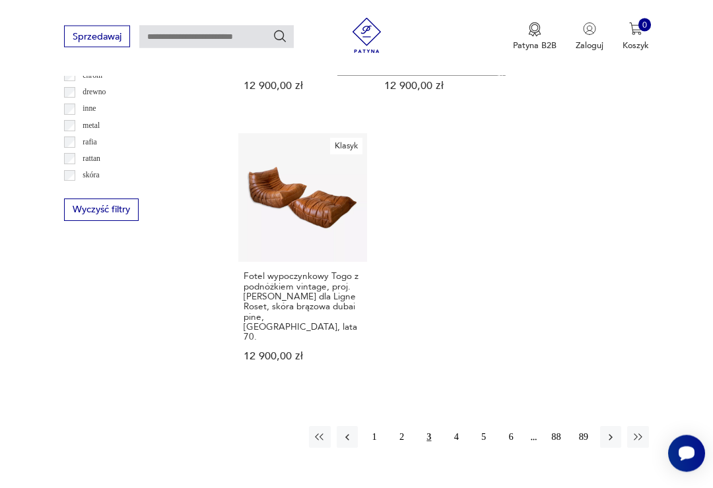
scroll to position [1739, 0]
click at [459, 425] on button "4" at bounding box center [456, 435] width 21 height 21
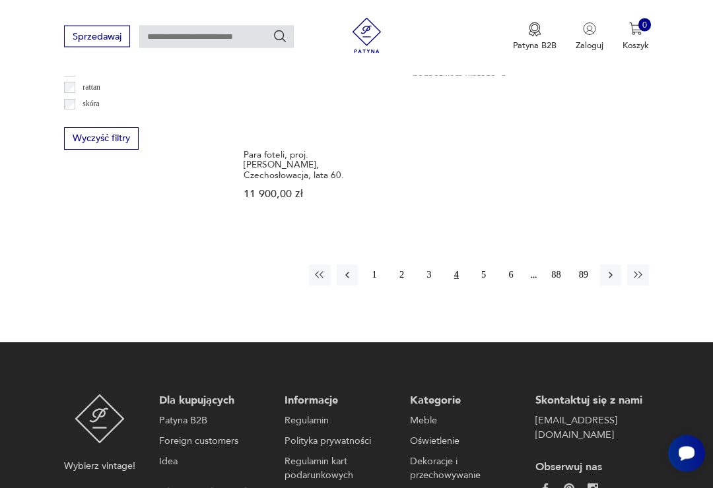
scroll to position [1809, 0]
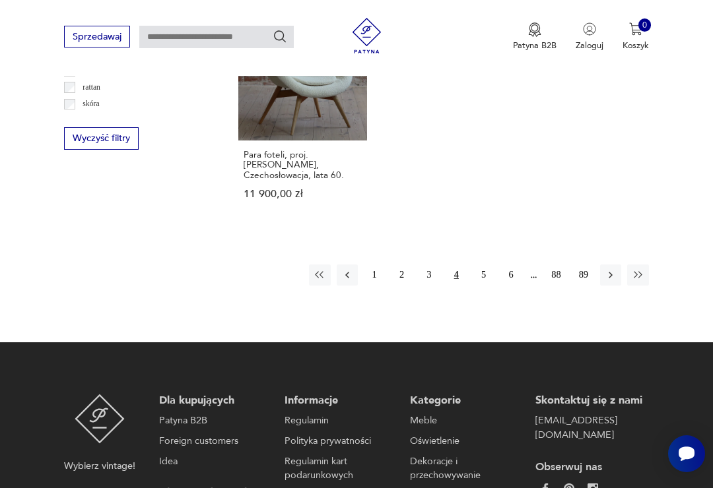
click at [614, 265] on button "button" at bounding box center [610, 275] width 21 height 21
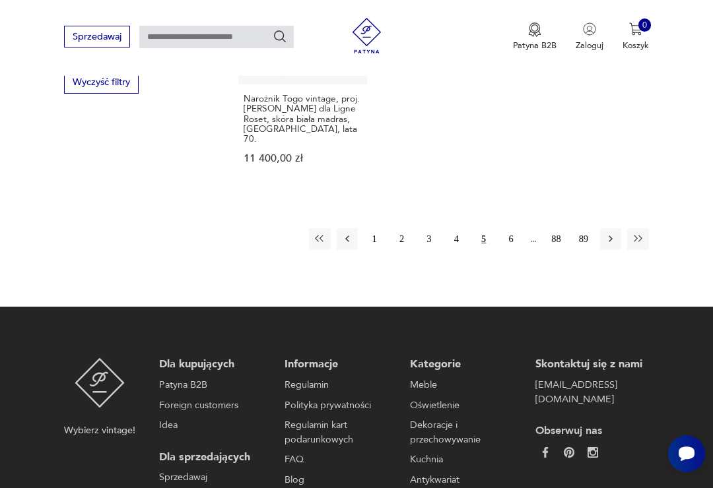
scroll to position [1875, 0]
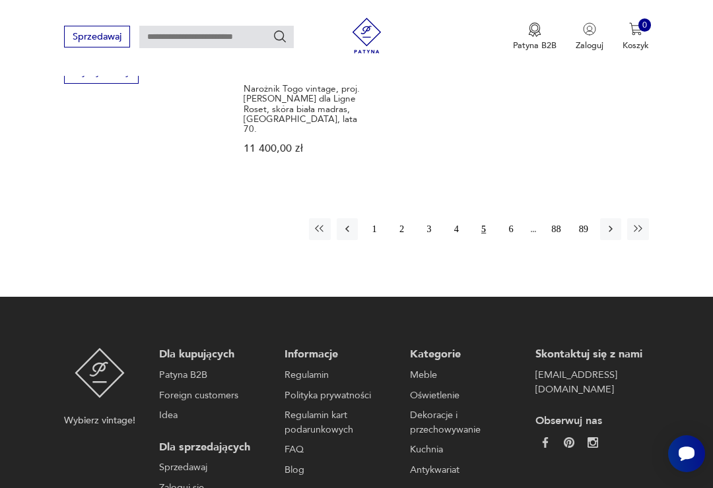
click at [615, 223] on icon "button" at bounding box center [611, 229] width 12 height 12
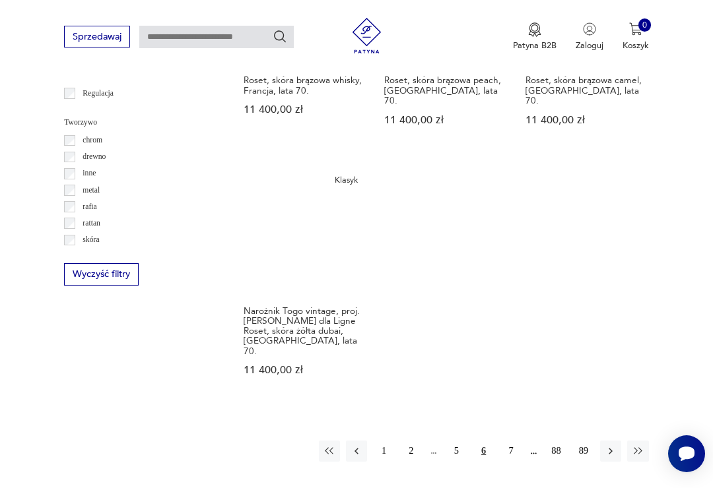
scroll to position [1708, 0]
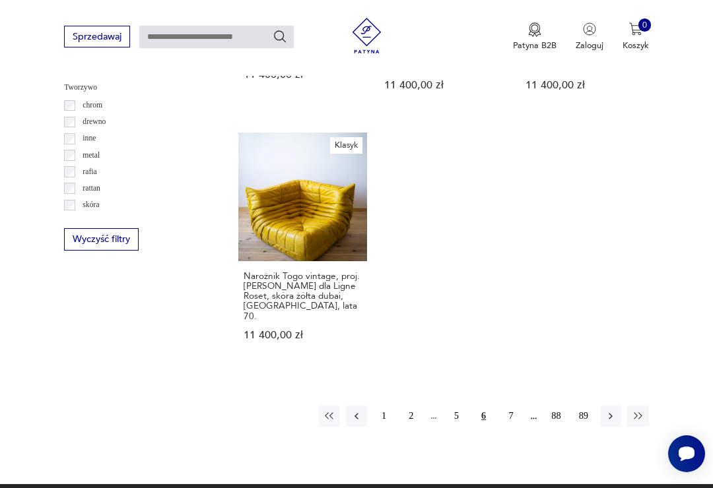
click at [514, 406] on button "7" at bounding box center [510, 416] width 21 height 21
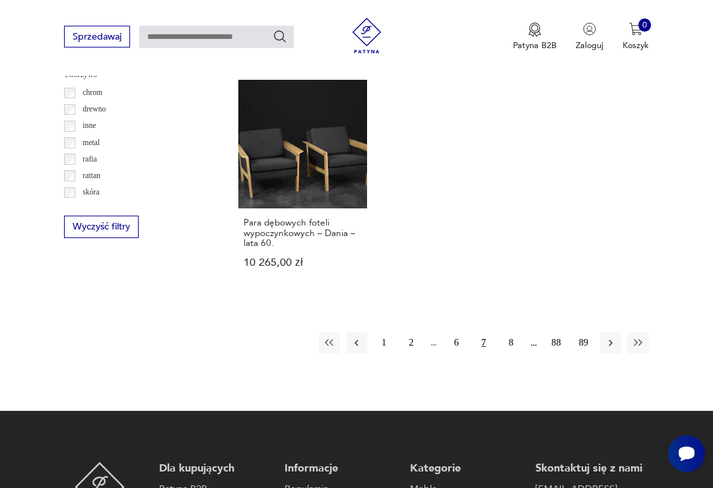
scroll to position [1722, 0]
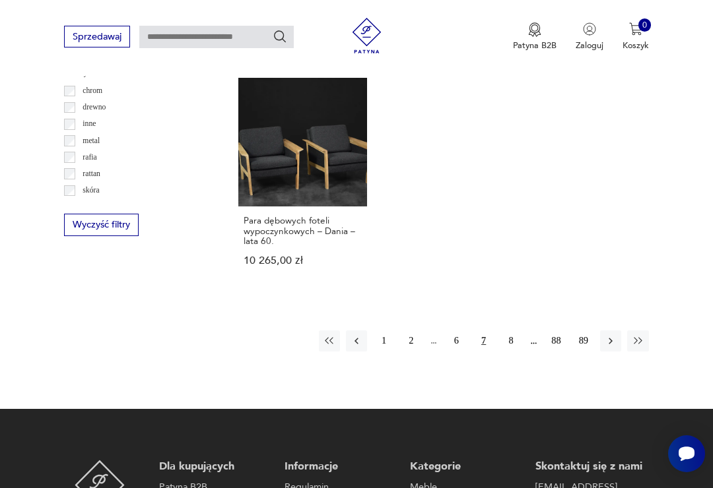
click at [514, 345] on button "8" at bounding box center [510, 341] width 21 height 21
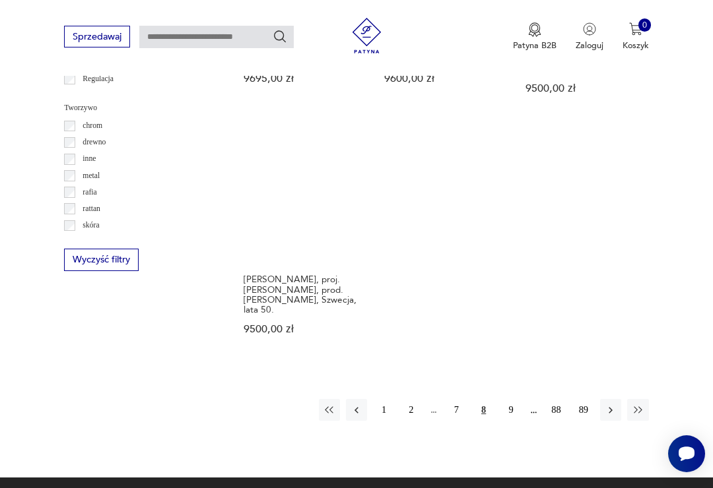
scroll to position [1690, 0]
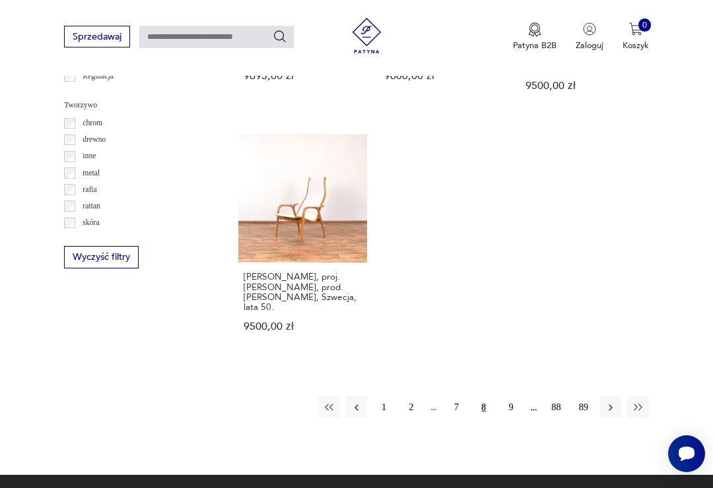
click at [513, 397] on button "9" at bounding box center [510, 407] width 21 height 21
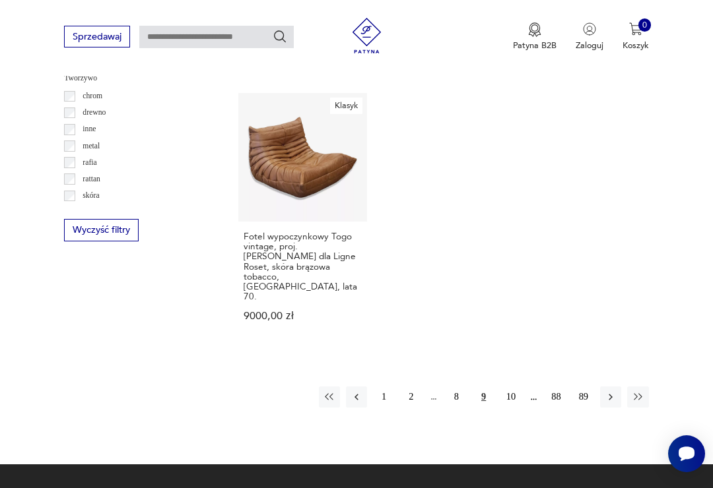
scroll to position [1720, 0]
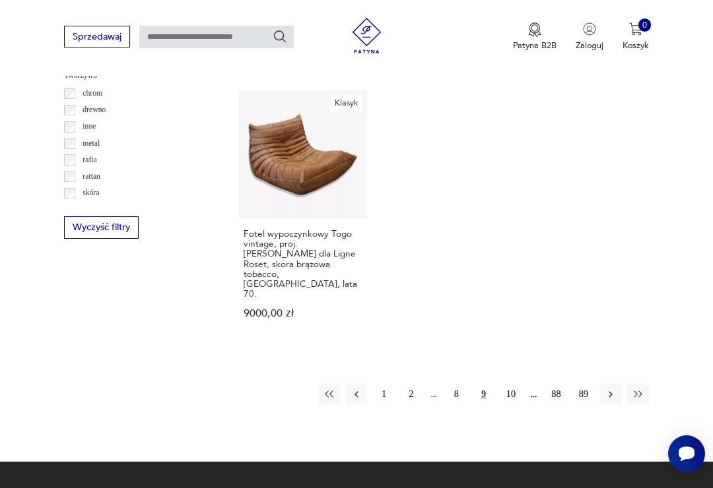
click at [517, 384] on button "10" at bounding box center [510, 394] width 21 height 21
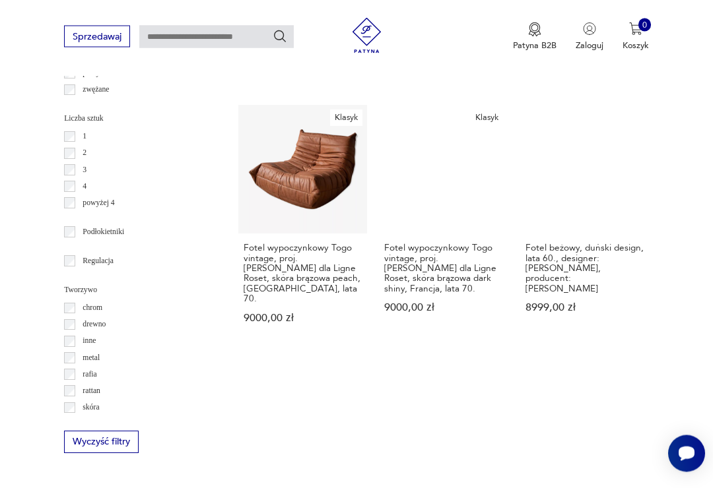
scroll to position [1506, 0]
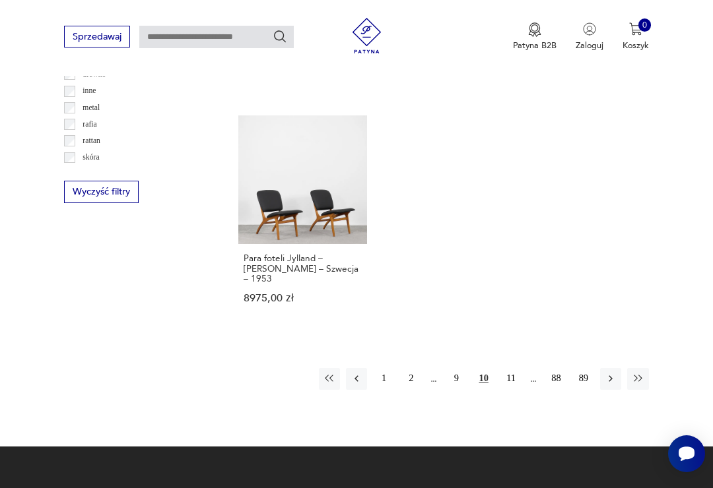
click at [617, 368] on button "button" at bounding box center [610, 378] width 21 height 21
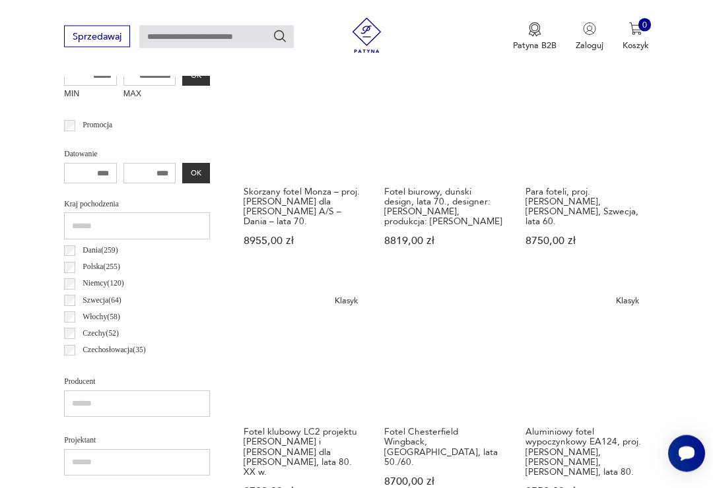
scroll to position [499, 0]
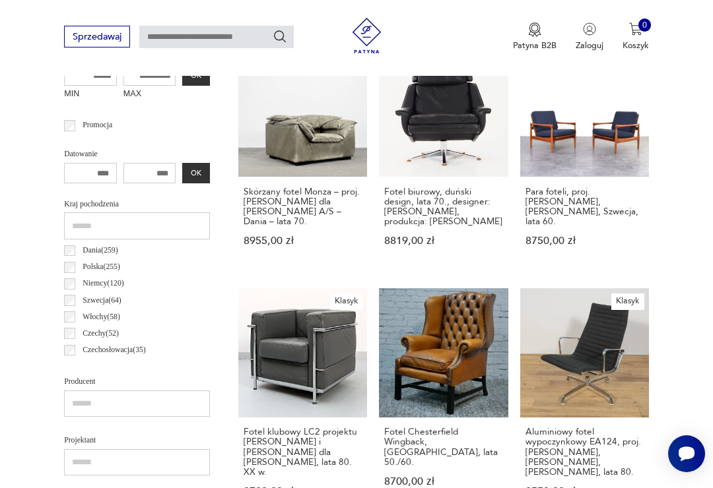
click at [251, 136] on link "Skórzany fotel Monza – proj. [PERSON_NAME] dla [PERSON_NAME] A/S – Dania – lata…" at bounding box center [302, 159] width 129 height 222
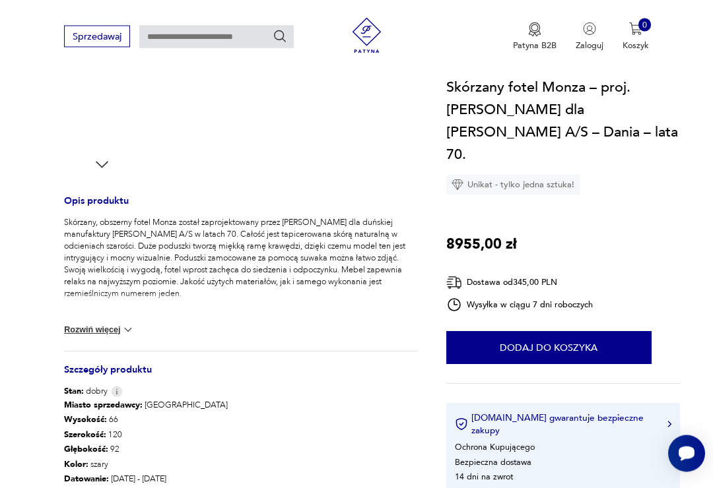
scroll to position [411, 0]
click at [96, 328] on button "Rozwiń więcej" at bounding box center [99, 329] width 71 height 13
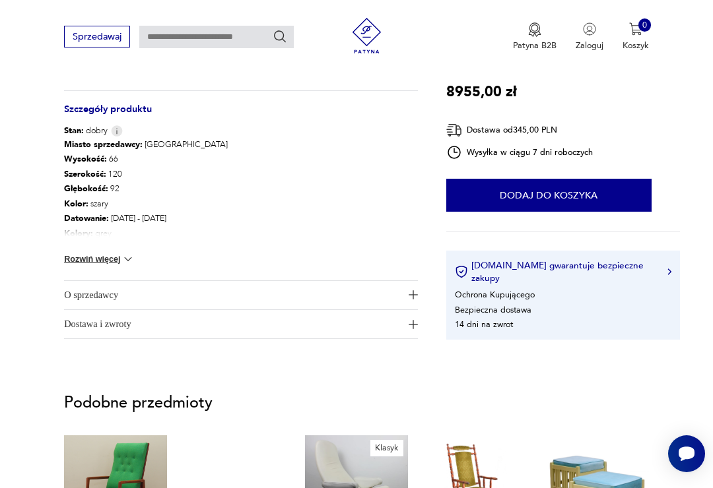
scroll to position [877, 0]
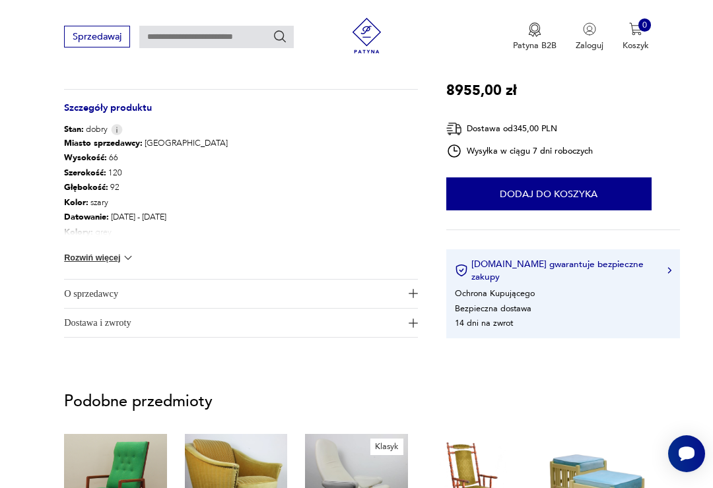
click at [90, 245] on div "Miasto sprzedawcy : [GEOGRAPHIC_DATA] Wysokość : 66 Szerokość : 120 Głębokość :…" at bounding box center [241, 207] width 354 height 144
click at [104, 255] on button "Rozwiń więcej" at bounding box center [99, 257] width 71 height 13
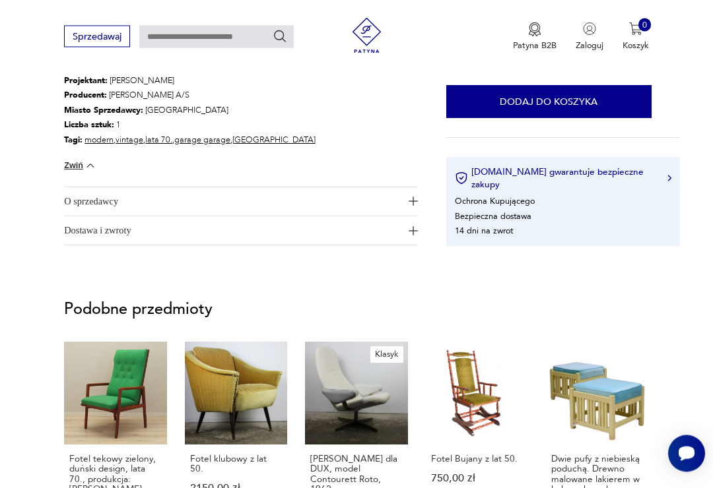
scroll to position [1076, 0]
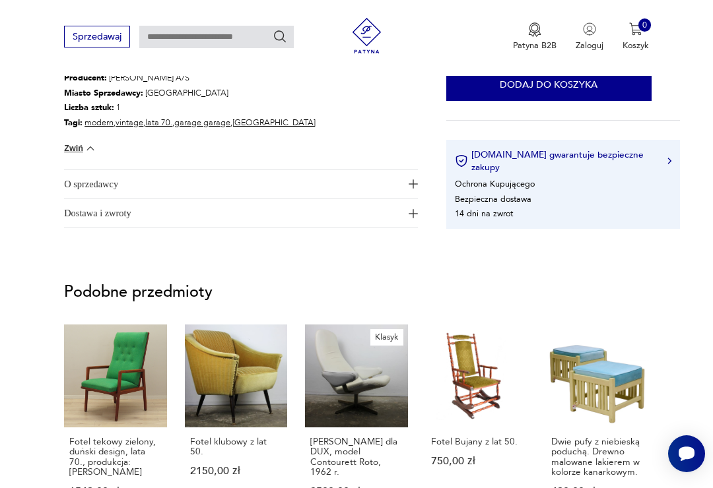
click at [79, 177] on span "O sprzedawcy" at bounding box center [232, 184] width 337 height 28
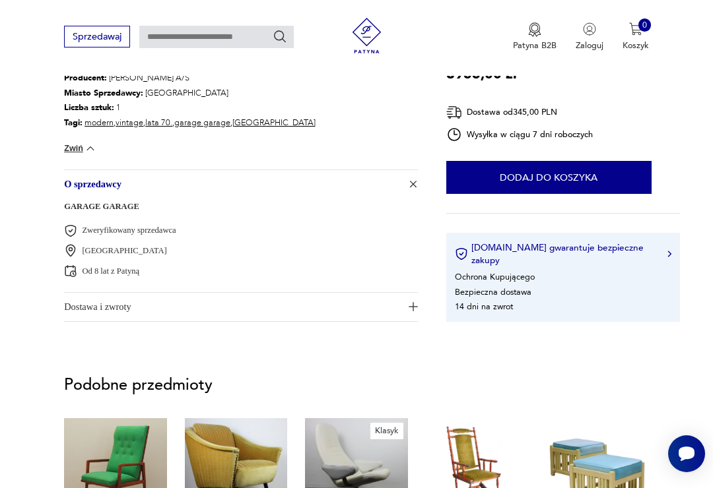
click at [412, 304] on img "button" at bounding box center [413, 306] width 9 height 9
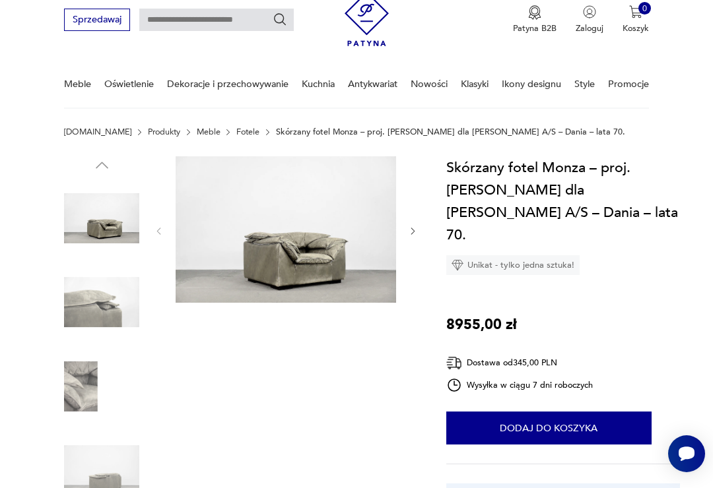
scroll to position [51, 0]
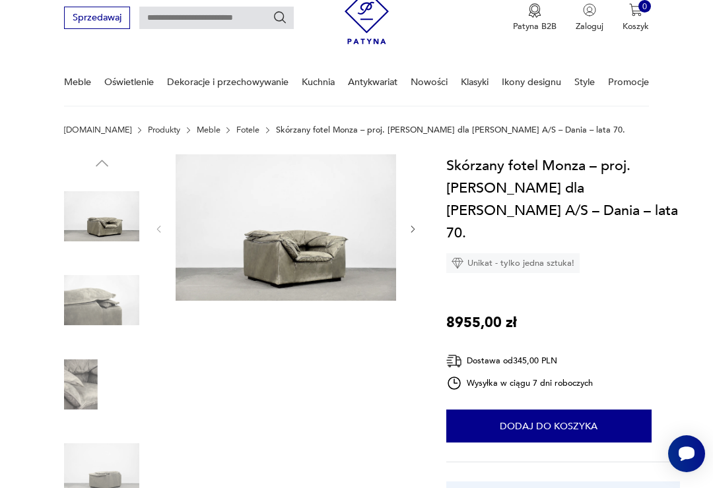
click at [337, 258] on img at bounding box center [286, 227] width 220 height 147
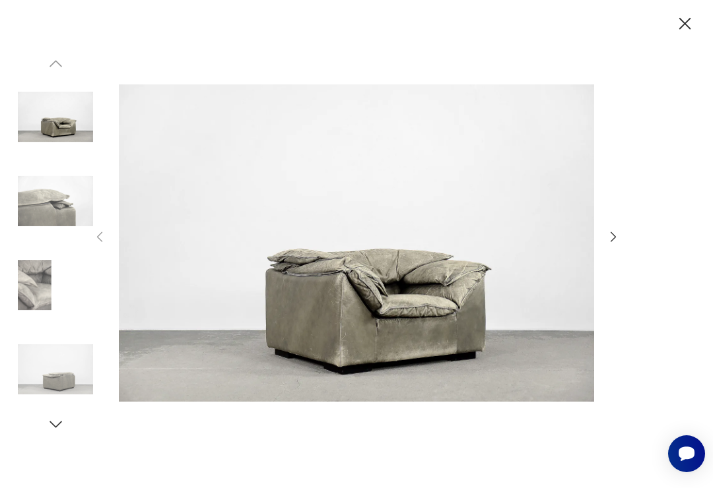
click at [613, 244] on icon "button" at bounding box center [613, 237] width 15 height 15
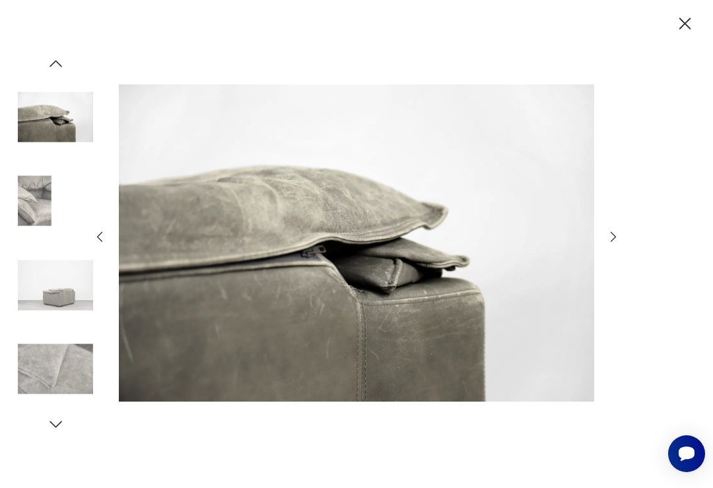
click at [607, 244] on icon "button" at bounding box center [613, 237] width 15 height 15
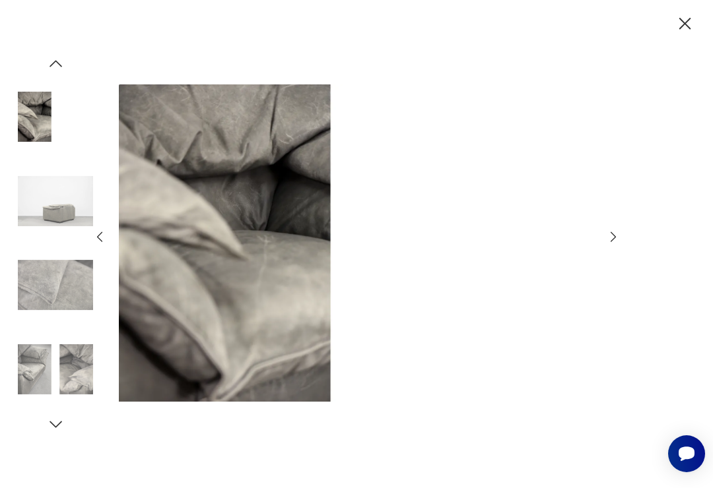
click at [604, 238] on div at bounding box center [356, 244] width 528 height 393
click at [618, 244] on icon "button" at bounding box center [613, 237] width 15 height 15
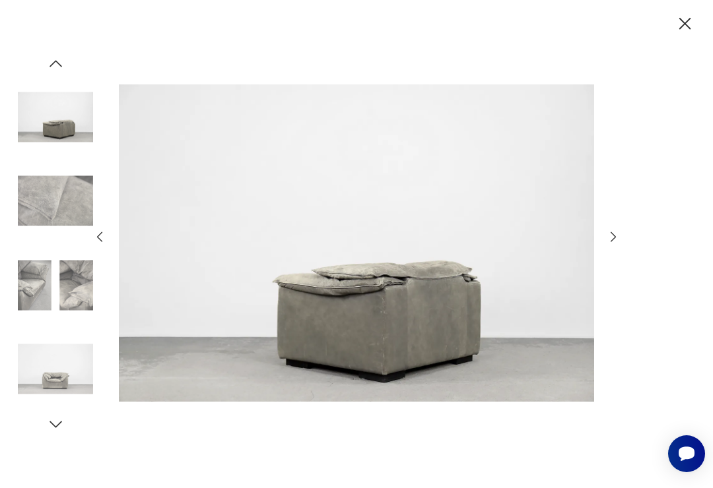
click at [616, 244] on icon "button" at bounding box center [613, 237] width 15 height 15
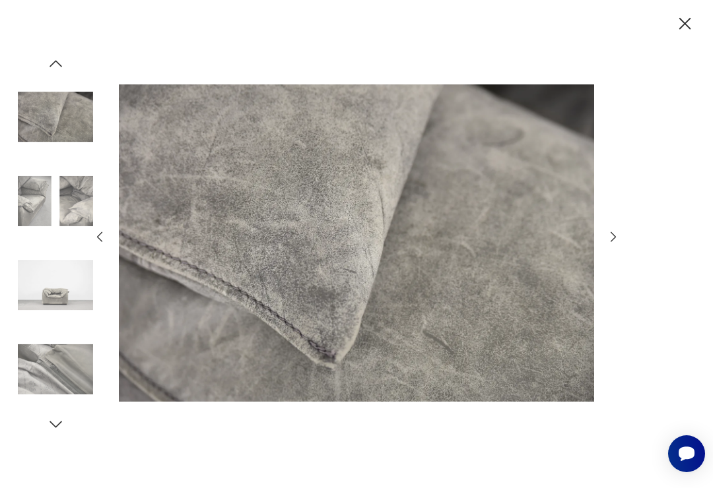
click at [610, 243] on icon "button" at bounding box center [613, 237] width 15 height 15
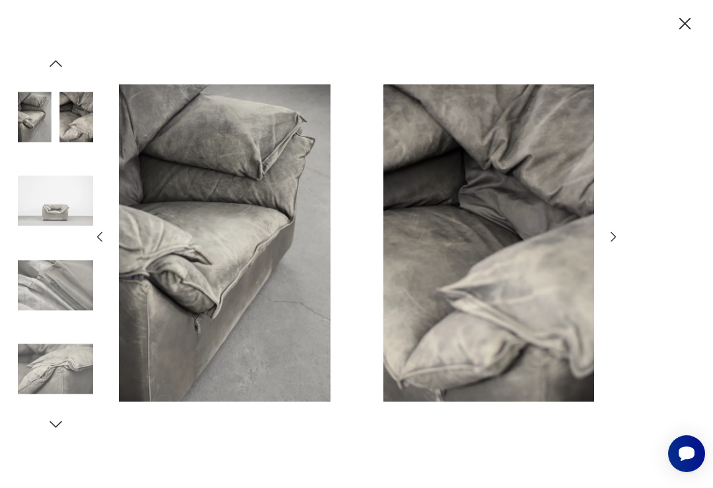
click at [617, 244] on icon "button" at bounding box center [613, 237] width 15 height 15
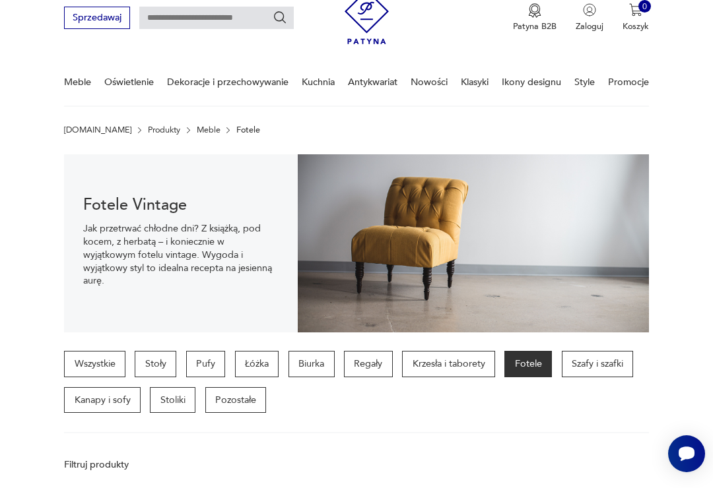
scroll to position [519, 0]
